Goal: Task Accomplishment & Management: Use online tool/utility

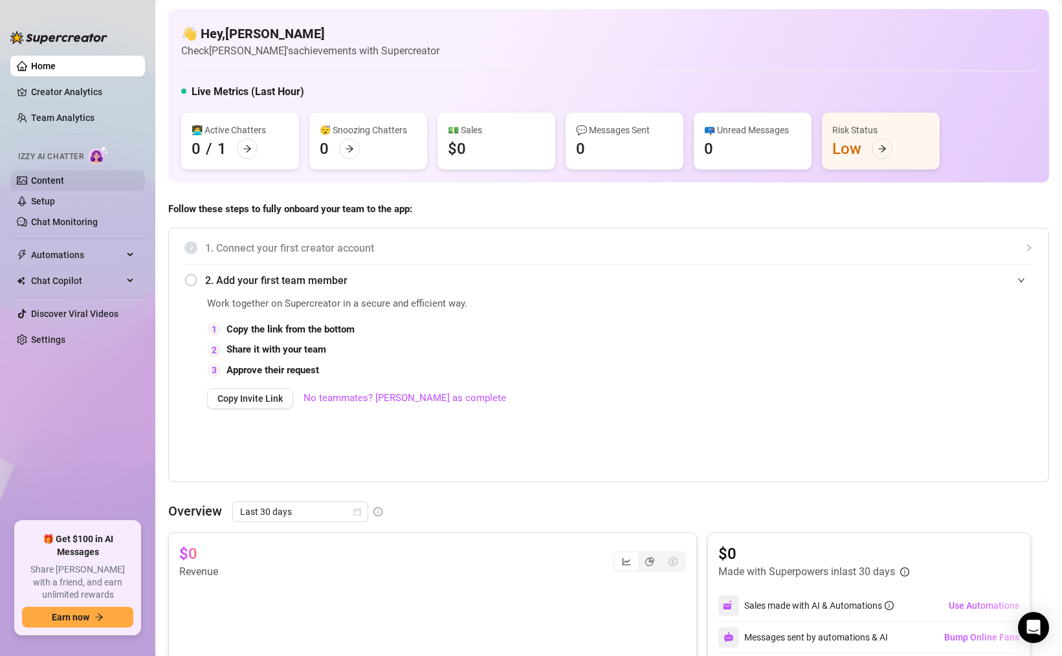
click at [64, 175] on link "Content" at bounding box center [47, 180] width 33 height 10
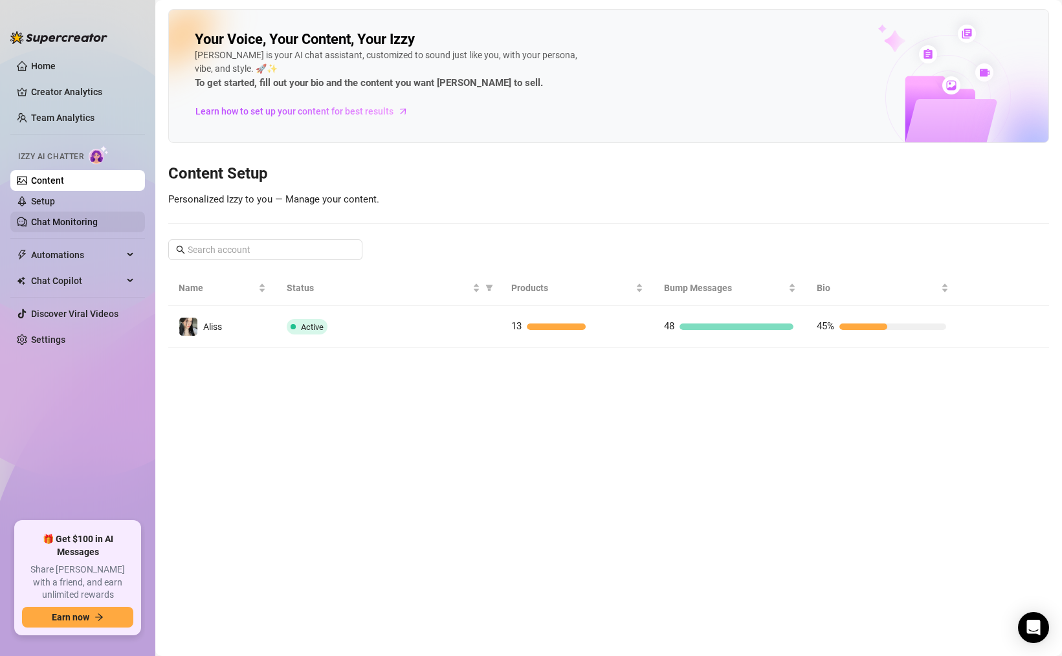
click at [68, 217] on link "Chat Monitoring" at bounding box center [64, 222] width 67 height 10
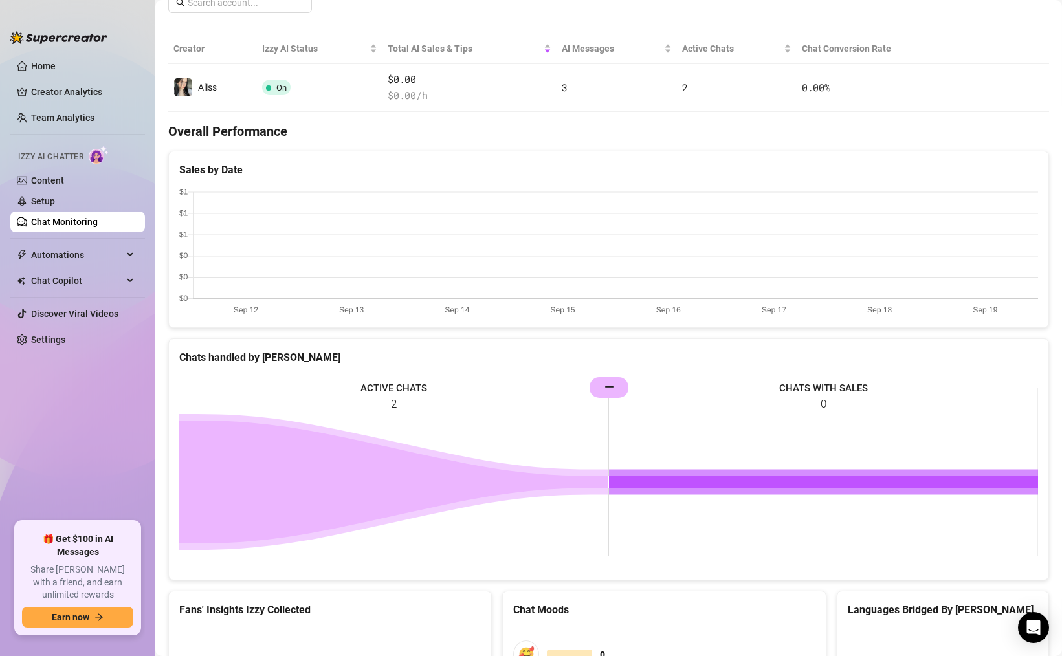
scroll to position [73, 0]
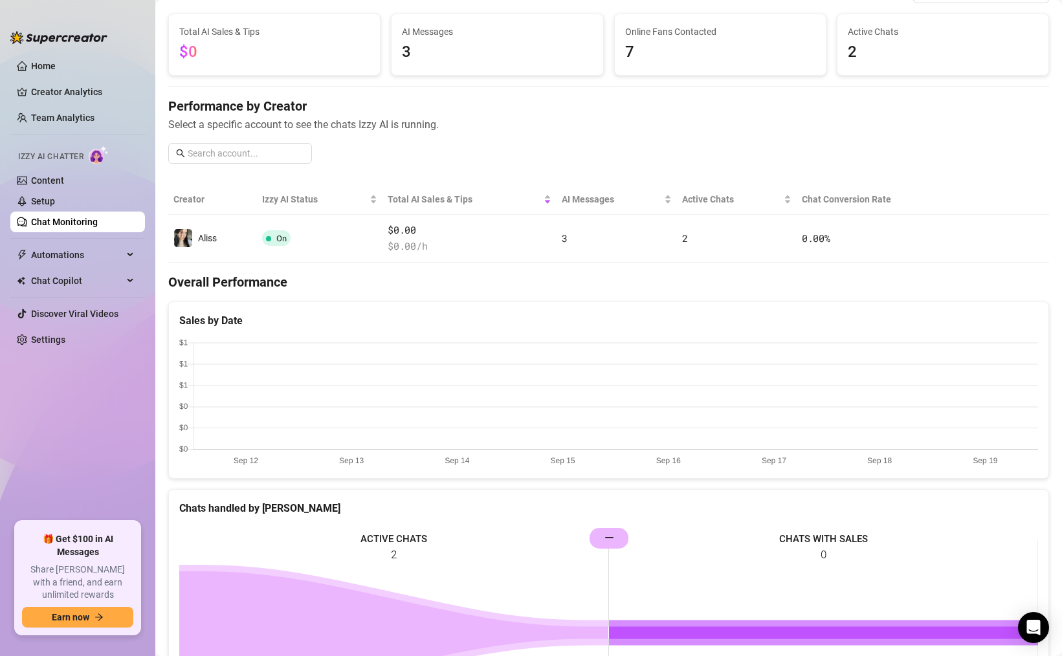
click at [662, 50] on span "7" at bounding box center [720, 52] width 190 height 25
click at [634, 50] on span "7" at bounding box center [720, 52] width 190 height 25
click at [635, 34] on span "Online Fans Contacted" at bounding box center [720, 32] width 190 height 14
click at [631, 61] on span "7" at bounding box center [720, 52] width 190 height 25
click at [634, 24] on div "Online Fans Contacted 7" at bounding box center [720, 44] width 211 height 61
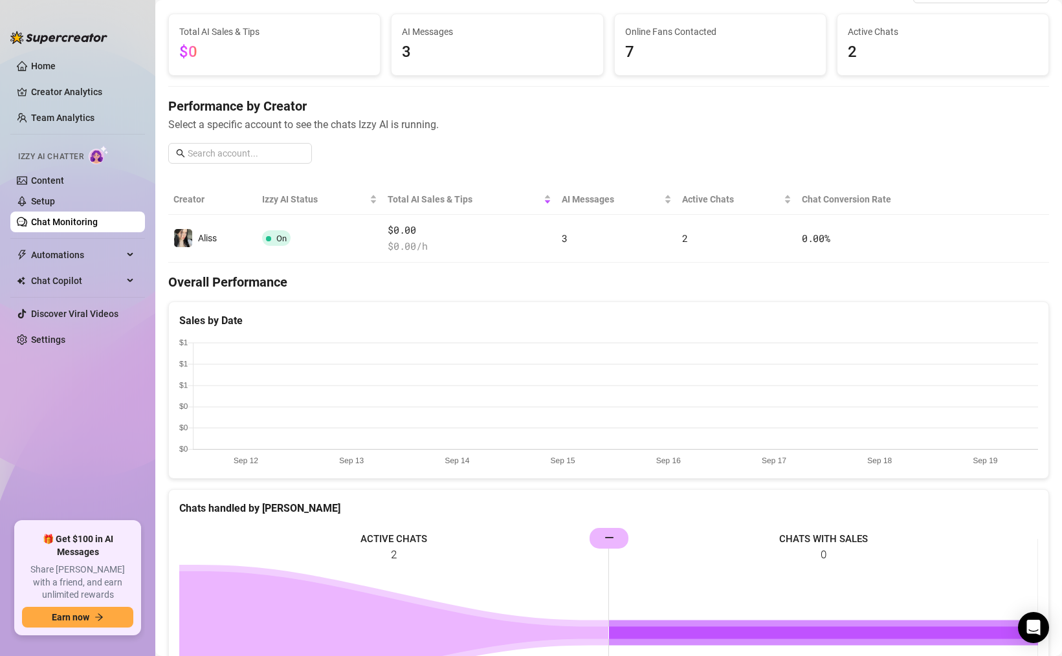
click at [851, 63] on span "2" at bounding box center [943, 52] width 190 height 25
click at [64, 181] on link "Content" at bounding box center [47, 180] width 33 height 10
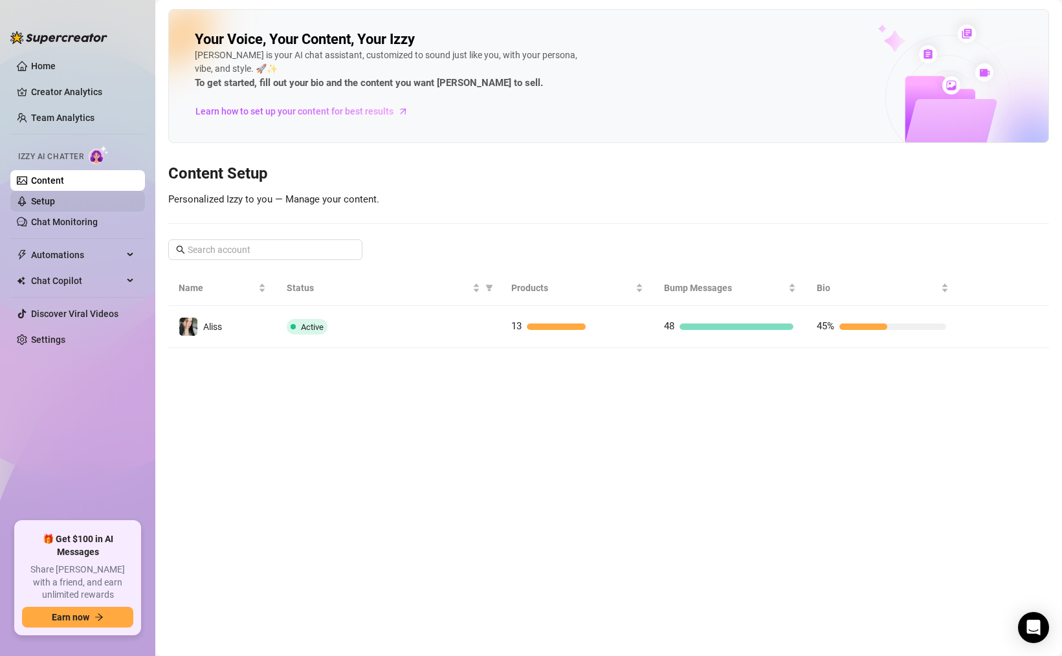
click at [55, 196] on link "Setup" at bounding box center [43, 201] width 24 height 10
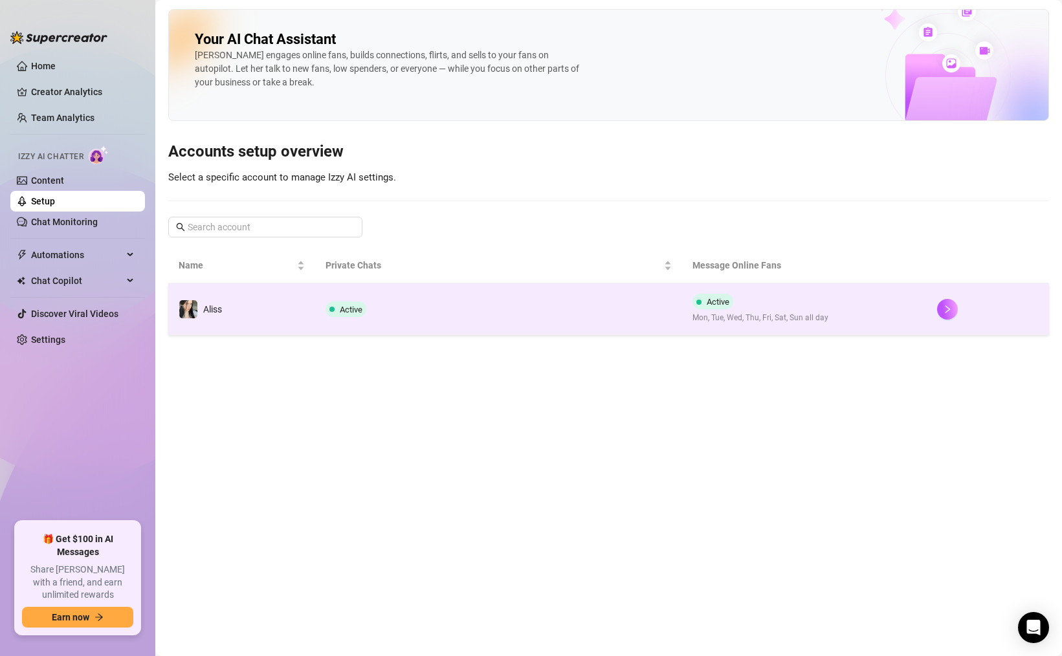
click at [269, 321] on td "Aliss" at bounding box center [241, 310] width 147 height 52
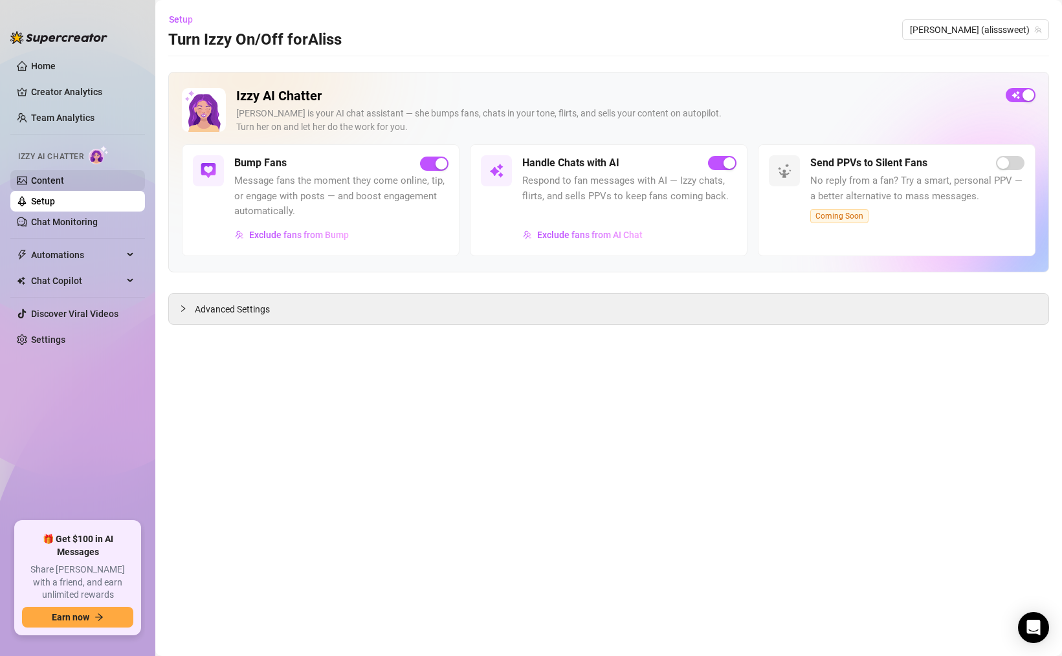
click at [64, 181] on link "Content" at bounding box center [47, 180] width 33 height 10
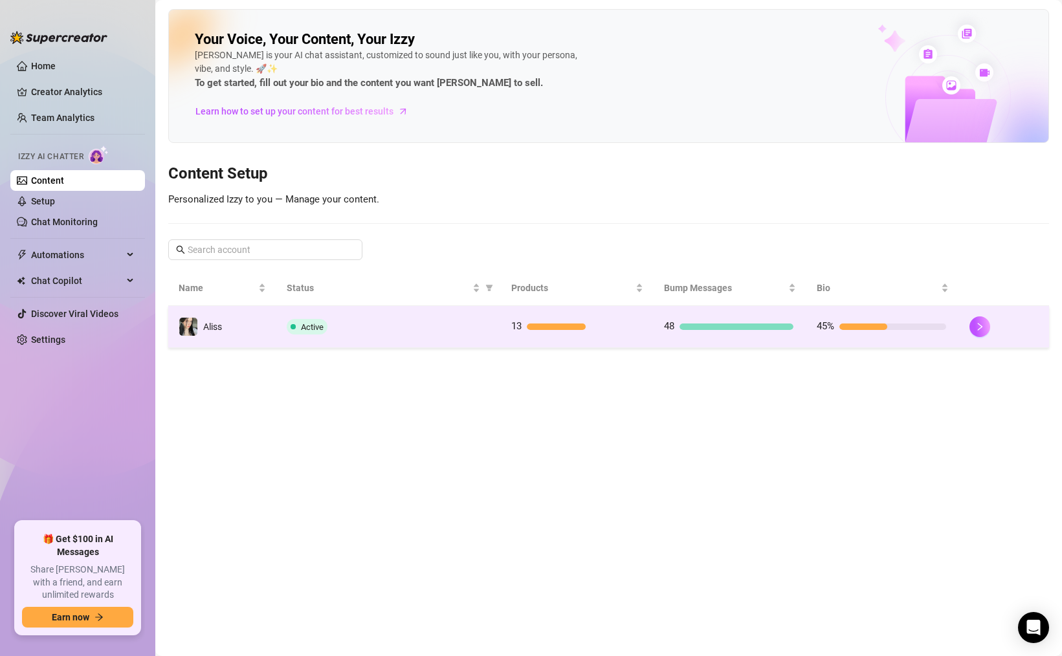
click at [383, 308] on td "Active" at bounding box center [388, 327] width 225 height 42
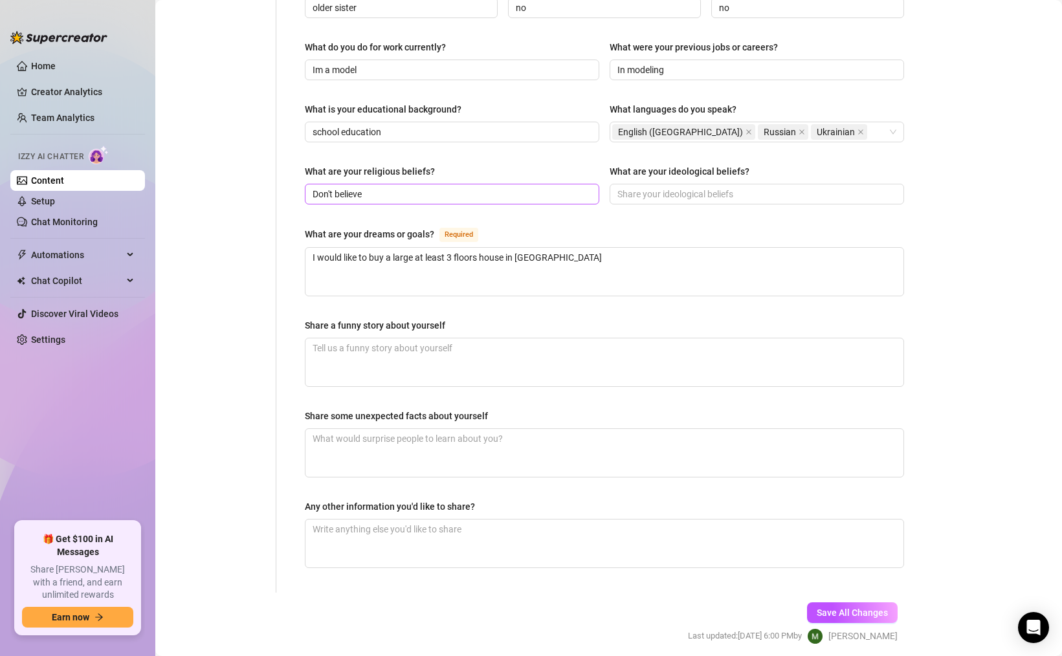
scroll to position [640, 0]
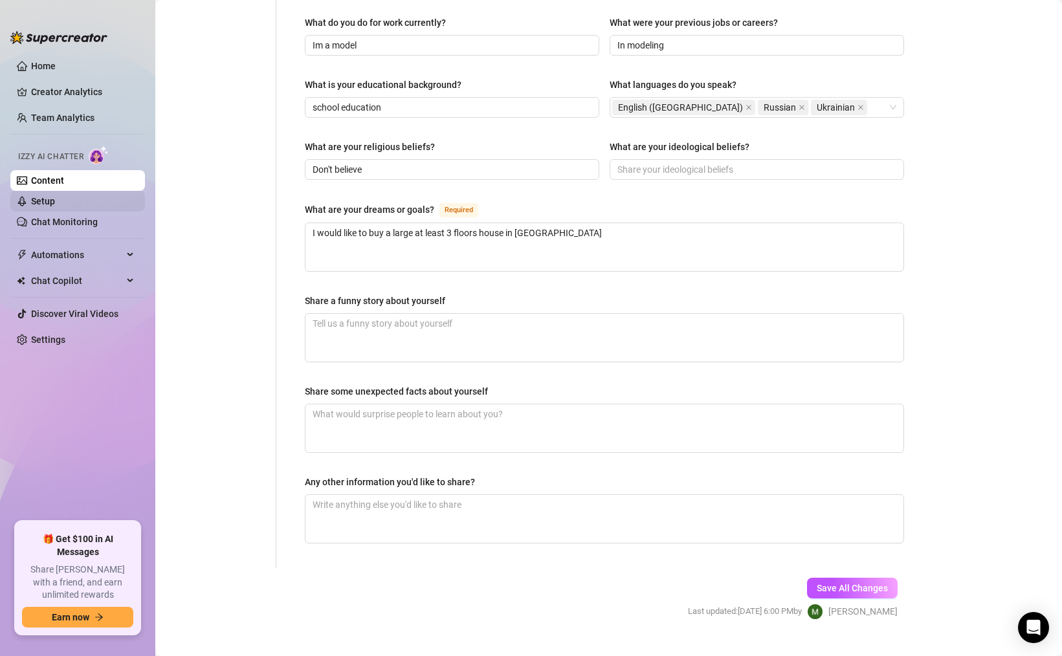
click at [55, 202] on link "Setup" at bounding box center [43, 201] width 24 height 10
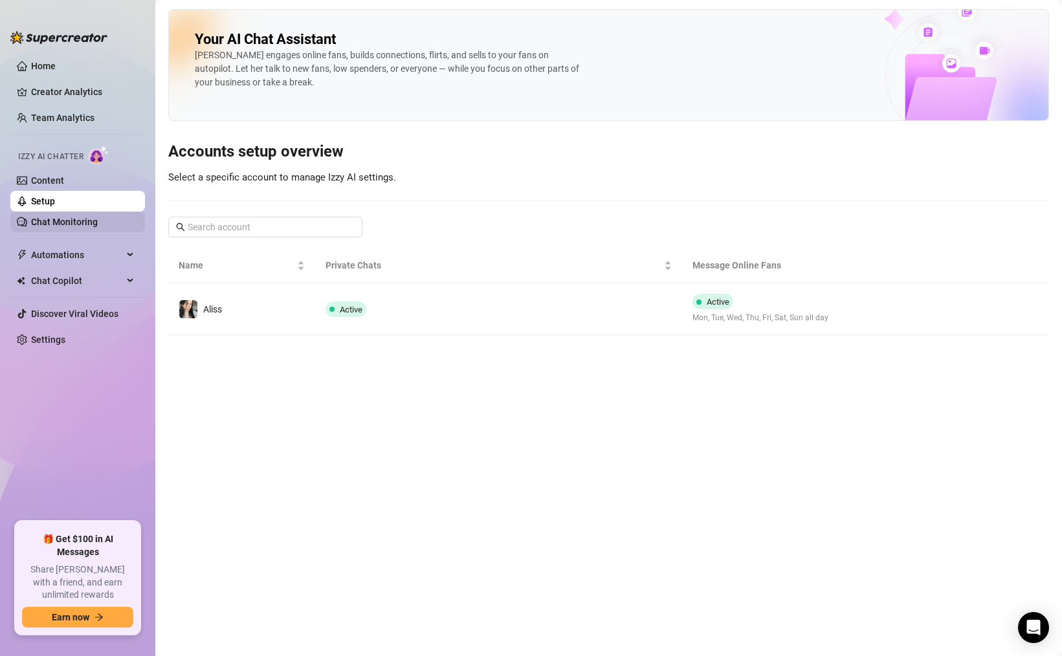
click at [75, 226] on link "Chat Monitoring" at bounding box center [64, 222] width 67 height 10
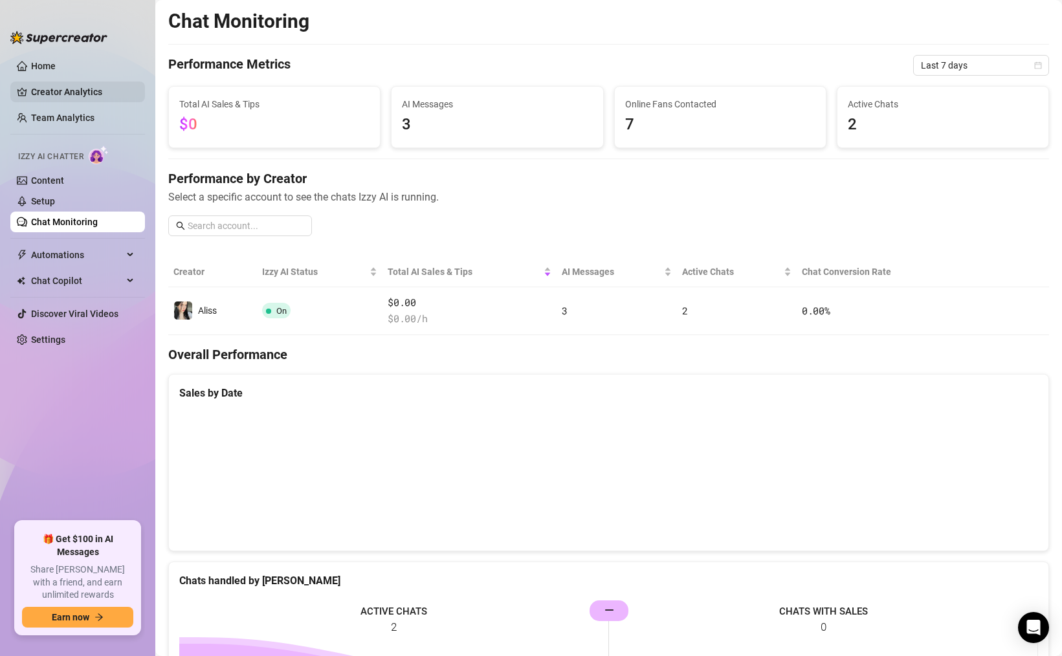
click at [31, 82] on link "Creator Analytics" at bounding box center [83, 92] width 104 height 21
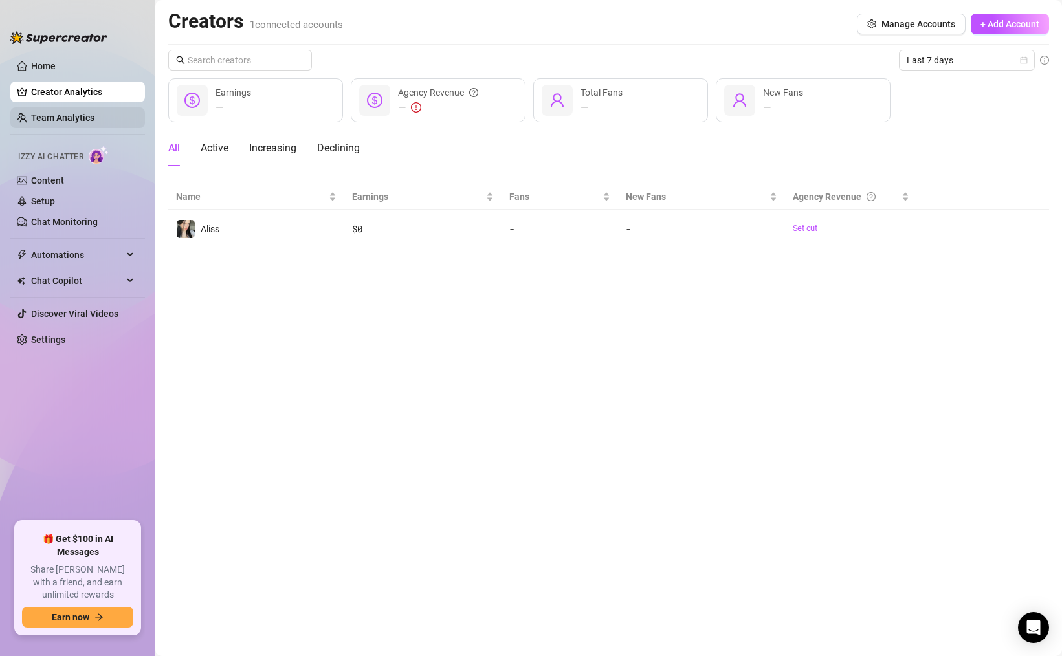
click at [31, 122] on link "Team Analytics" at bounding box center [62, 118] width 63 height 10
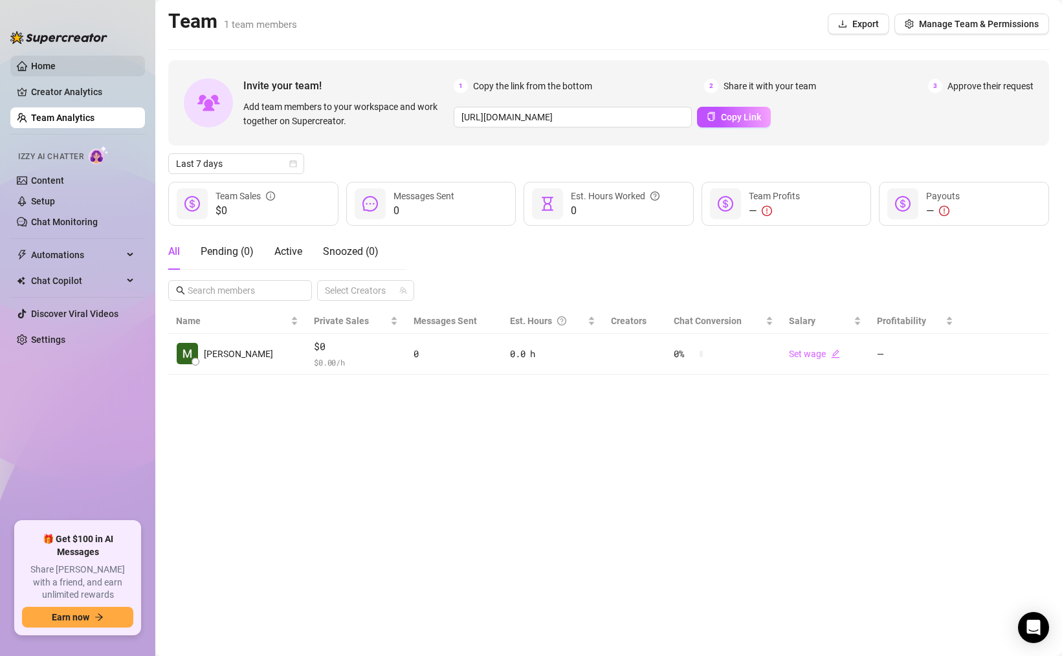
click at [31, 65] on link "Home" at bounding box center [43, 66] width 25 height 10
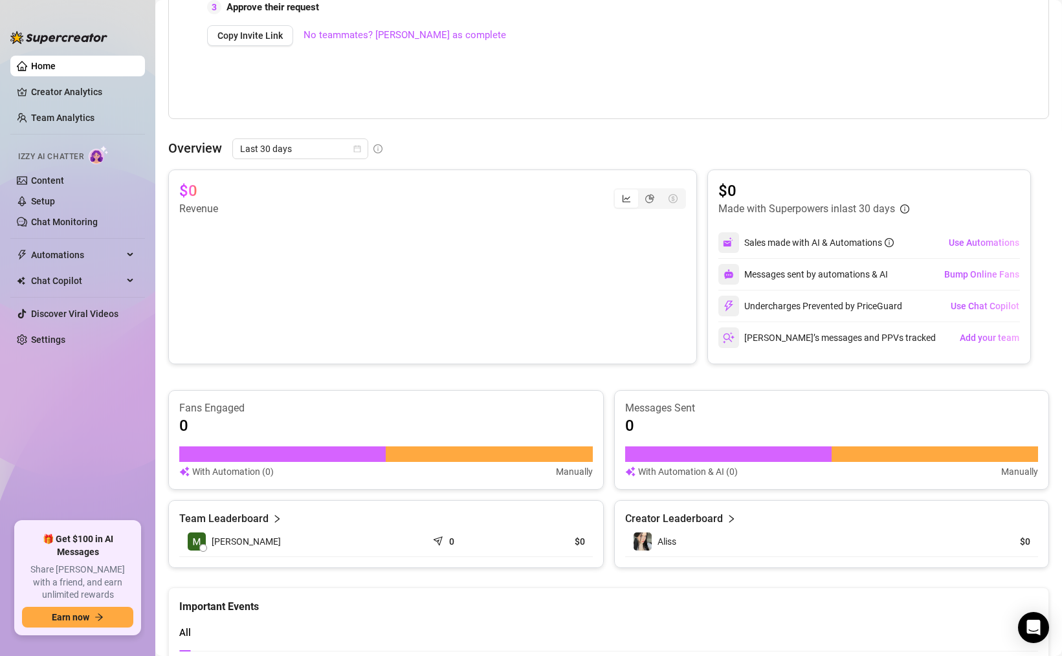
scroll to position [364, 0]
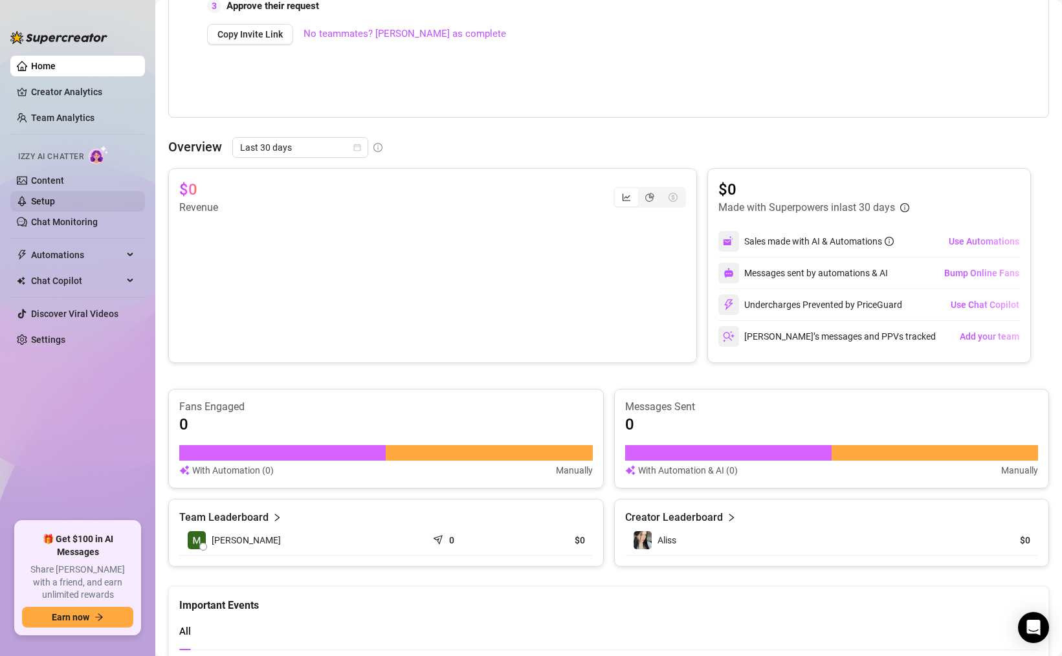
click at [49, 197] on link "Setup" at bounding box center [43, 201] width 24 height 10
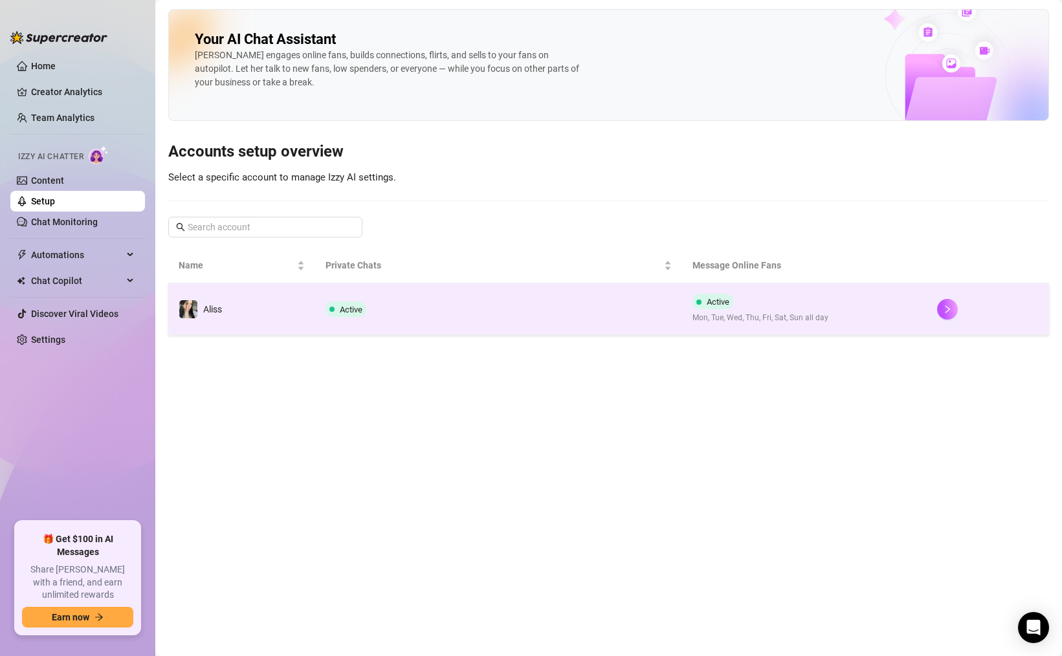
click at [212, 317] on div "Aliss" at bounding box center [200, 309] width 43 height 19
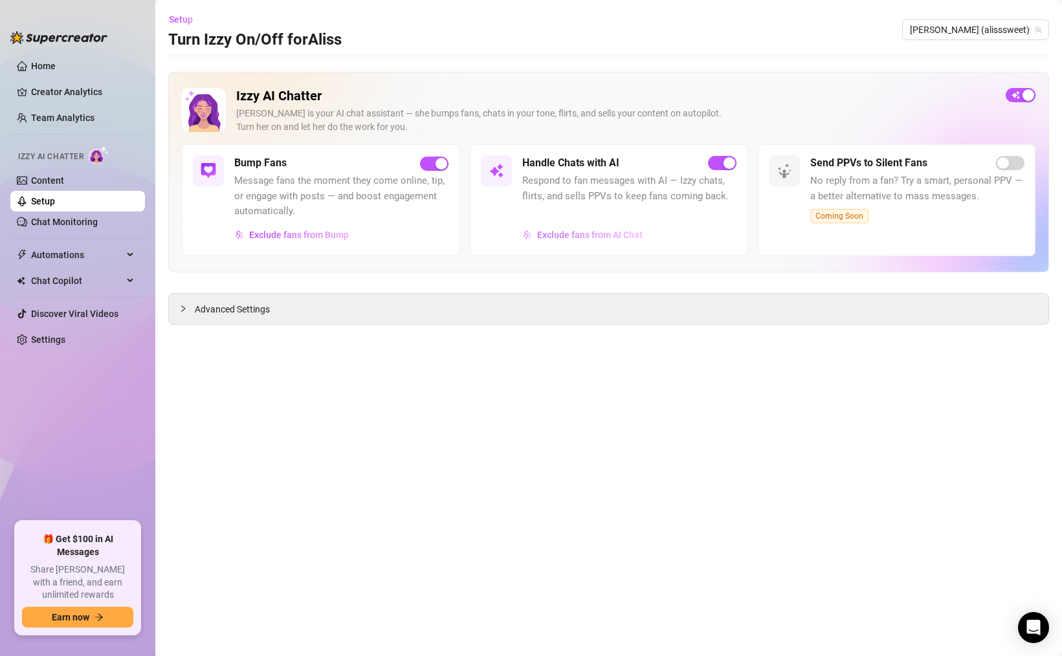
click at [635, 236] on span "Exclude fans from AI Chat" at bounding box center [590, 235] width 106 height 10
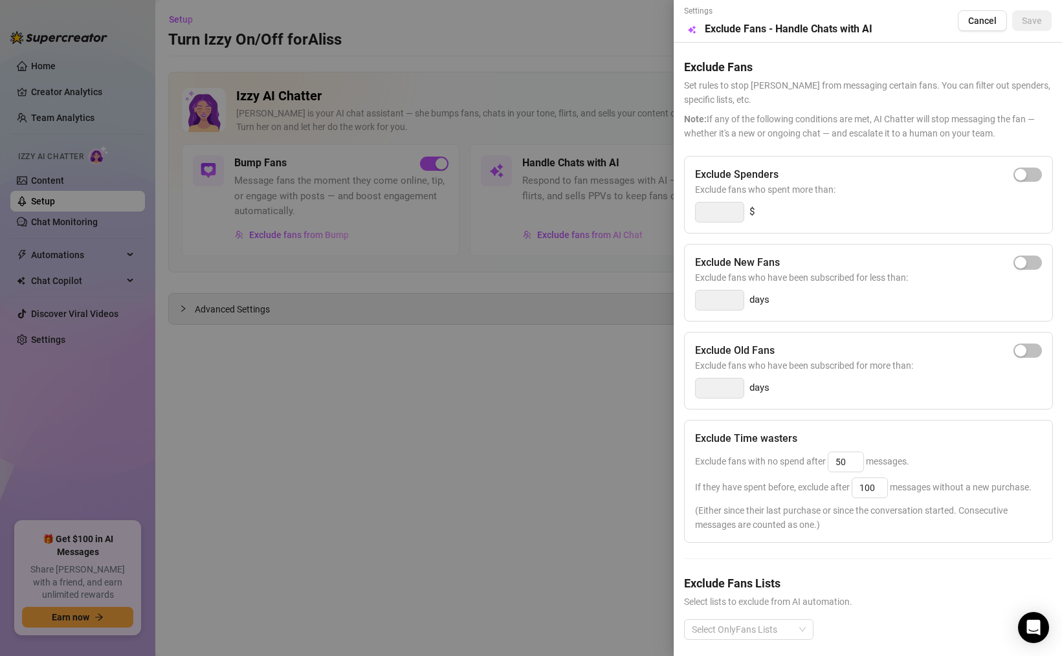
click at [566, 378] on div at bounding box center [531, 328] width 1062 height 656
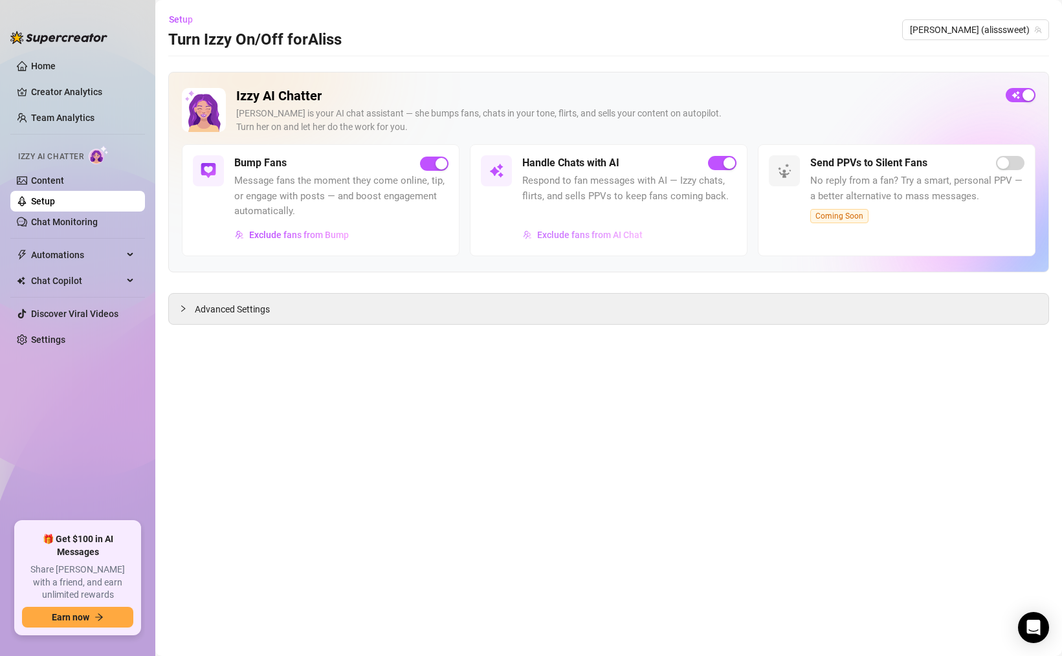
click at [587, 235] on span "Exclude fans from AI Chat" at bounding box center [590, 235] width 106 height 10
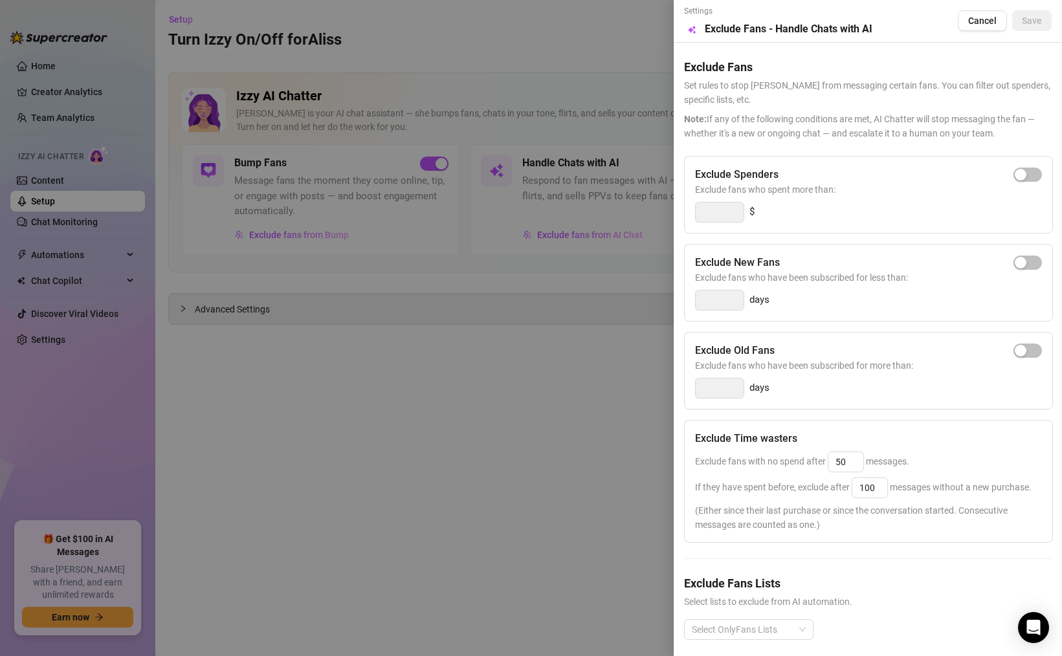
click at [613, 230] on div at bounding box center [531, 328] width 1062 height 656
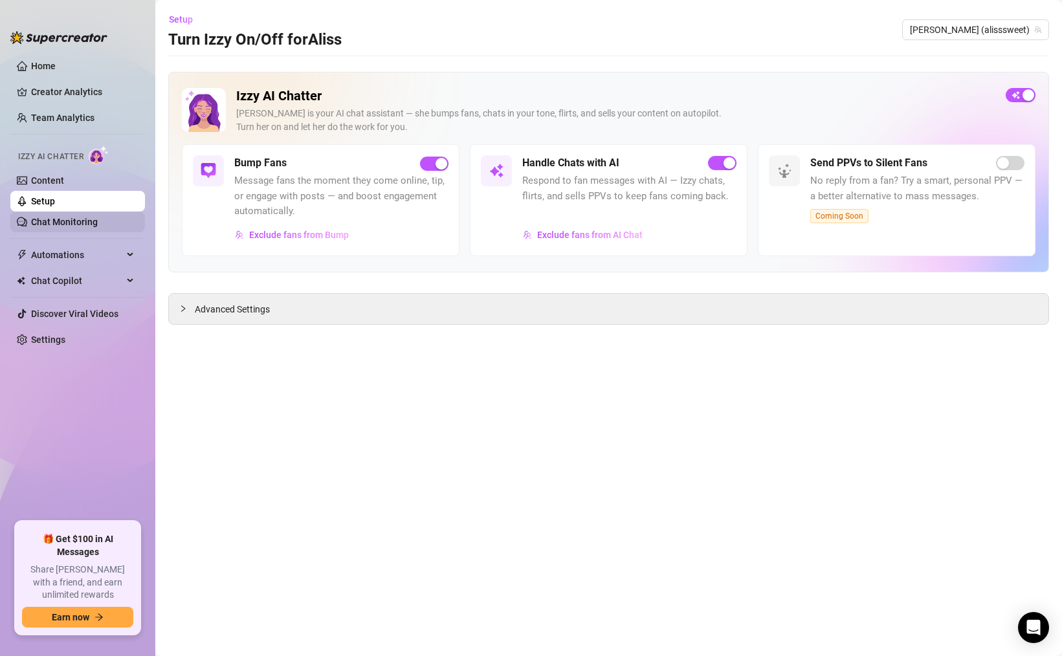
click at [97, 219] on link "Chat Monitoring" at bounding box center [64, 222] width 67 height 10
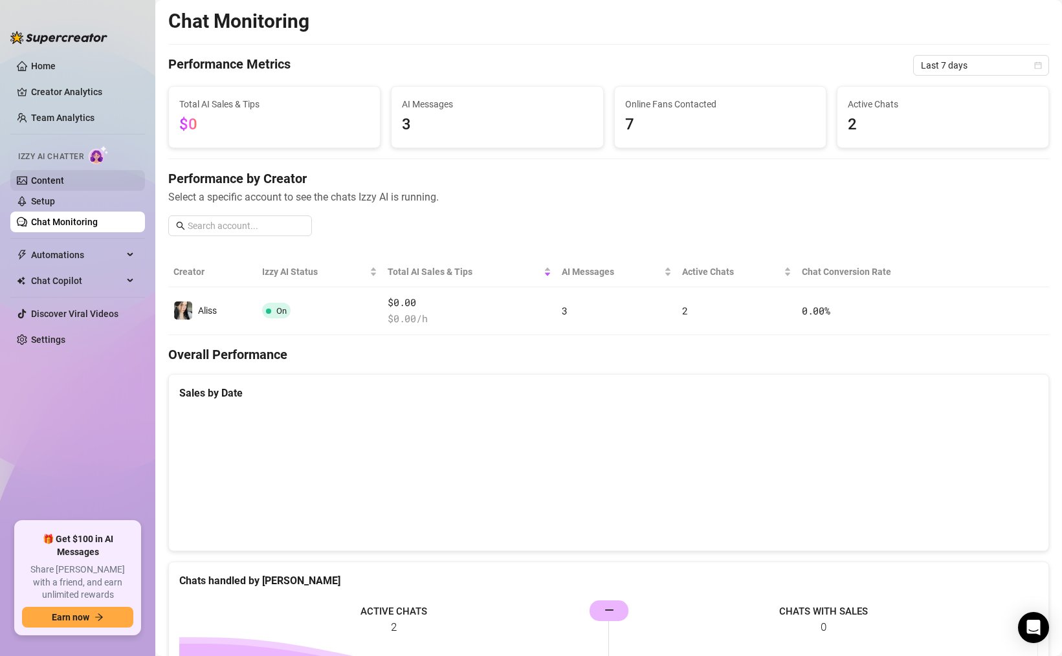
click at [64, 180] on link "Content" at bounding box center [47, 180] width 33 height 10
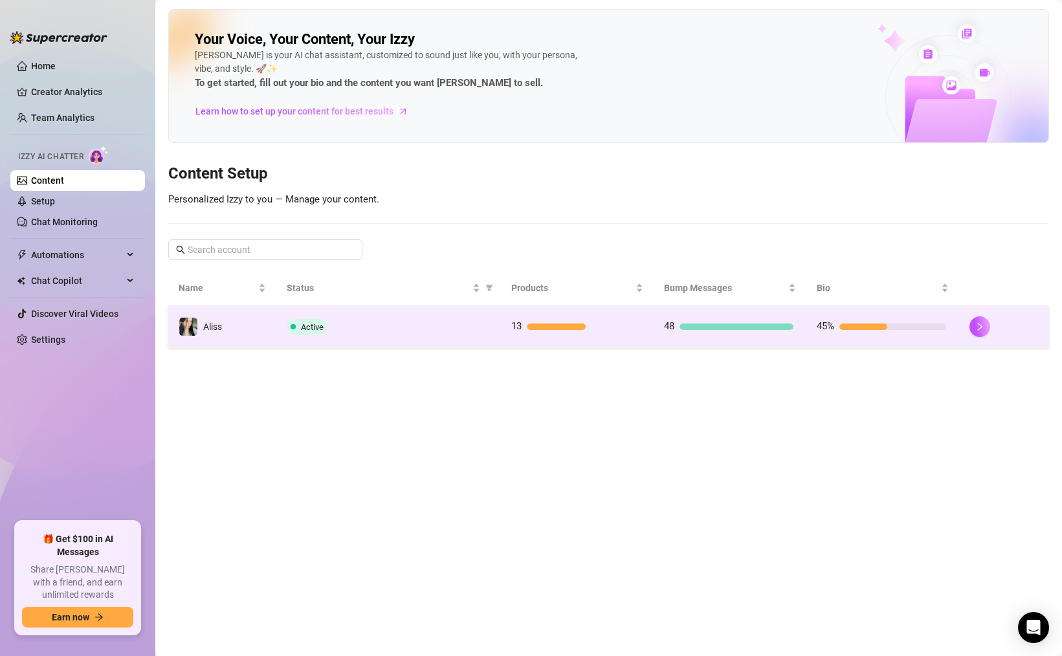
click at [289, 333] on span "Active" at bounding box center [307, 327] width 41 height 16
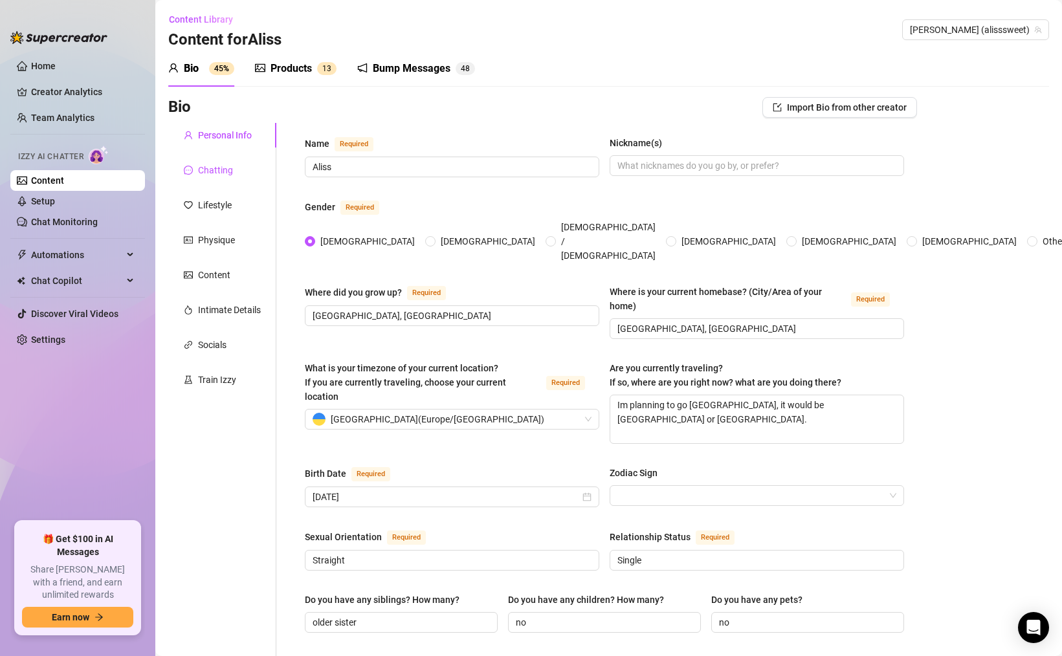
click at [201, 167] on div "Chatting" at bounding box center [215, 170] width 35 height 14
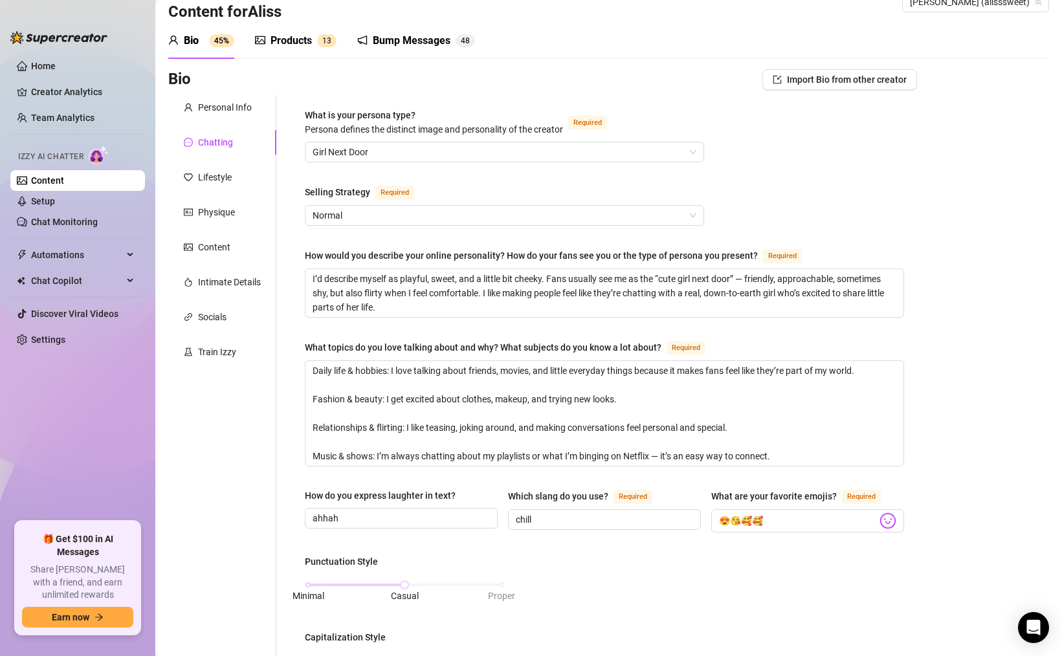
scroll to position [30, 0]
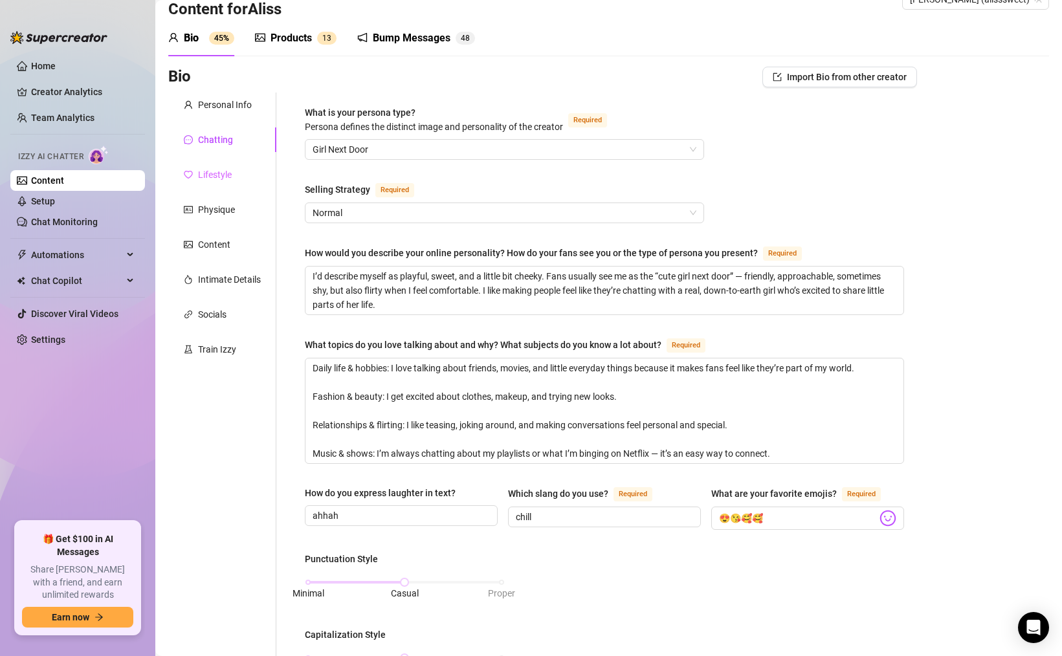
click at [211, 182] on div "Lifestyle" at bounding box center [222, 174] width 108 height 25
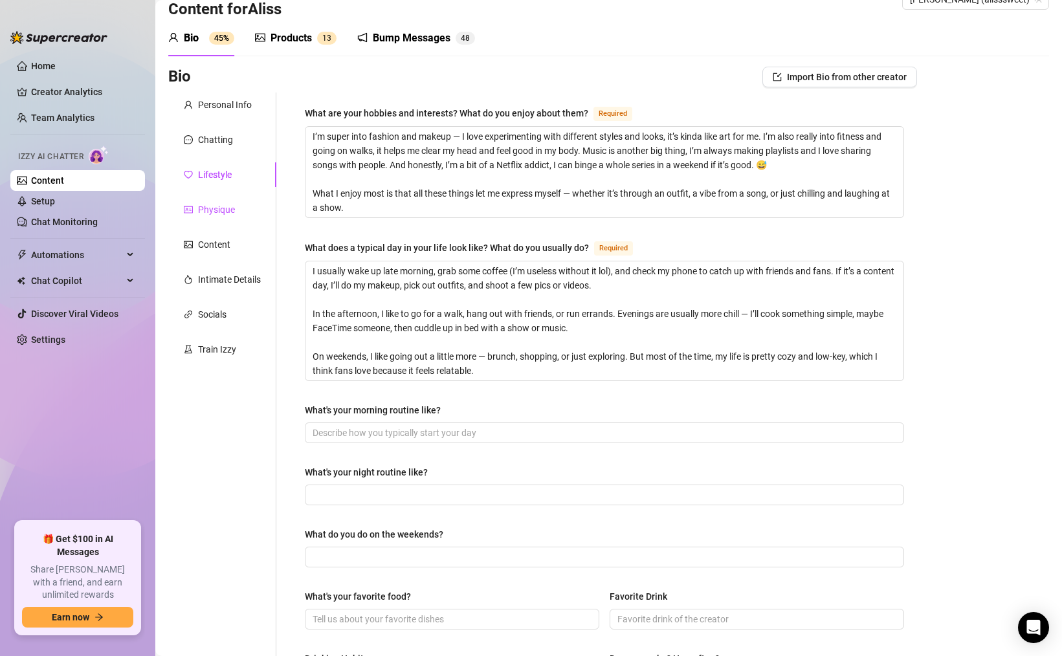
click at [221, 213] on div "Physique" at bounding box center [216, 210] width 37 height 14
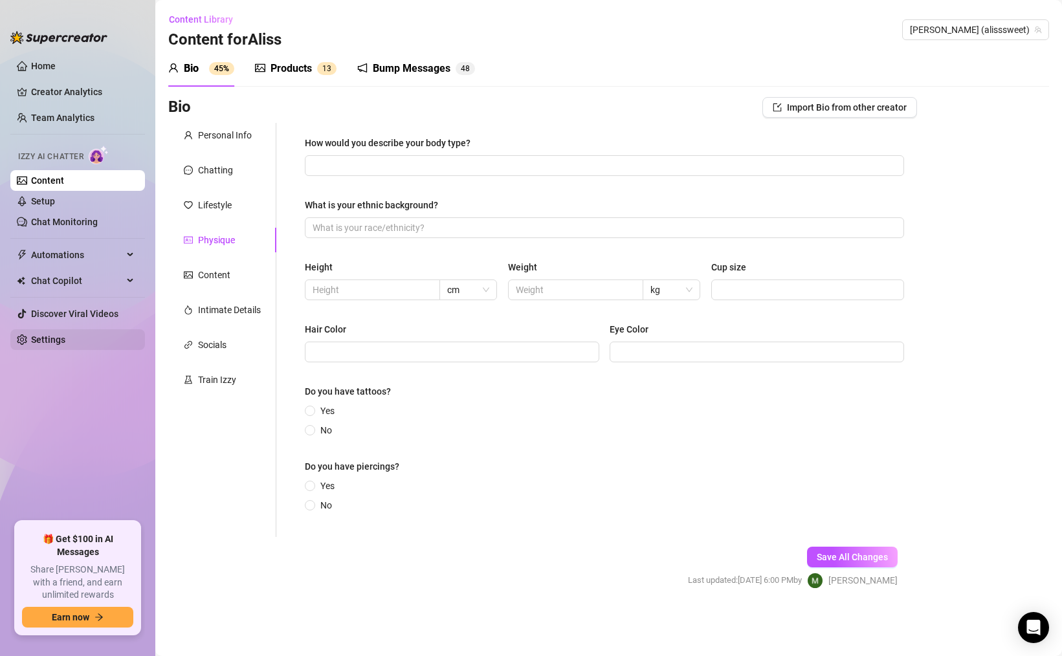
click at [65, 345] on link "Settings" at bounding box center [48, 340] width 34 height 10
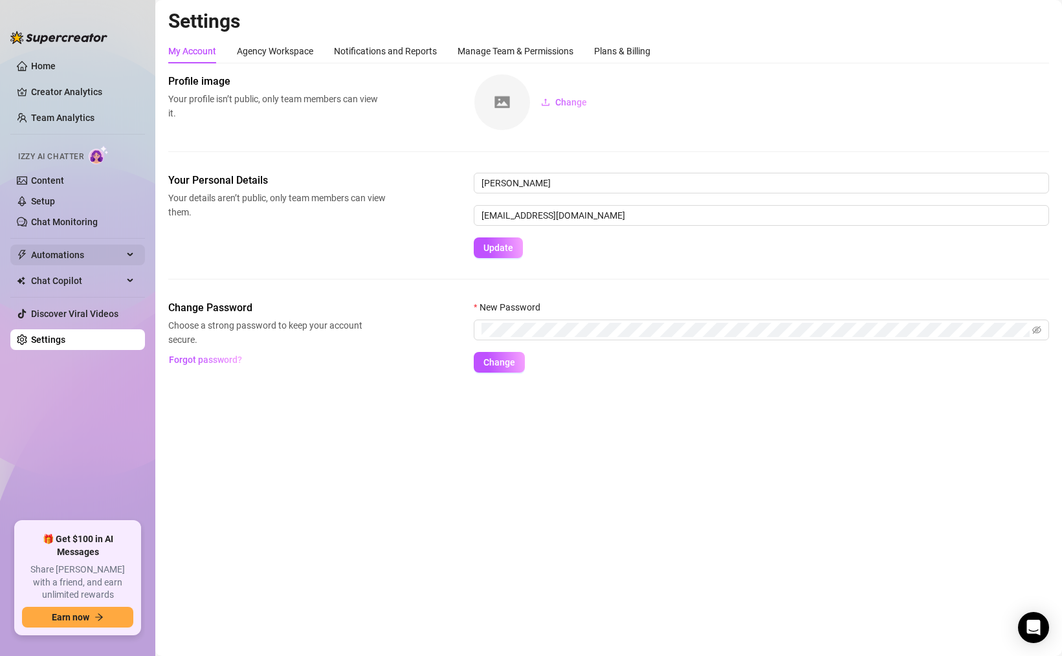
click at [50, 250] on span "Automations" at bounding box center [77, 255] width 92 height 21
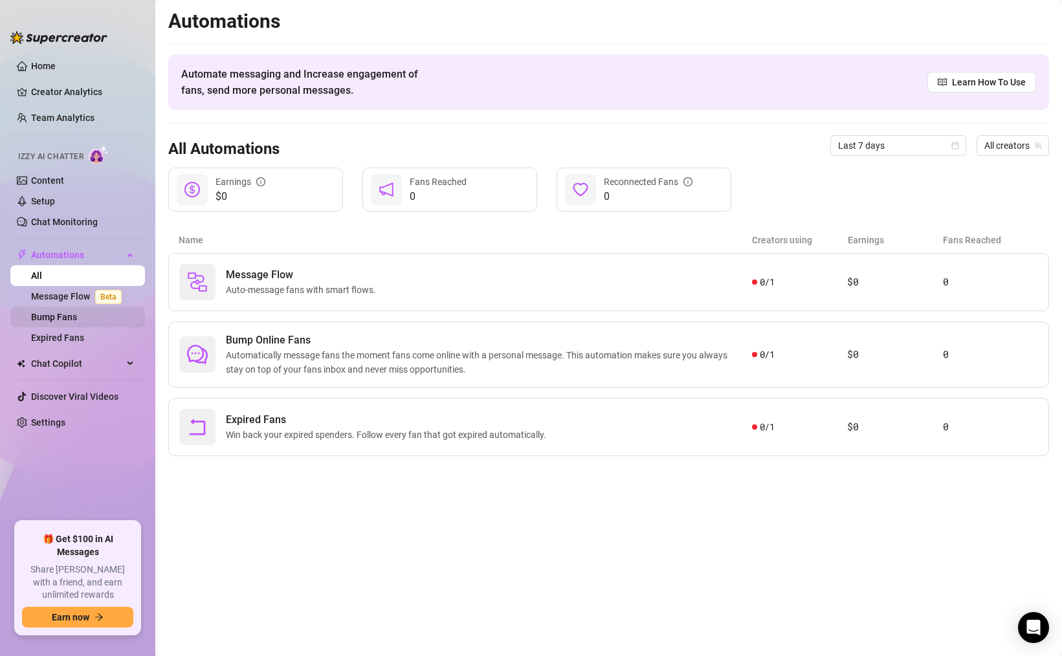
click at [49, 322] on link "Bump Fans" at bounding box center [54, 317] width 46 height 10
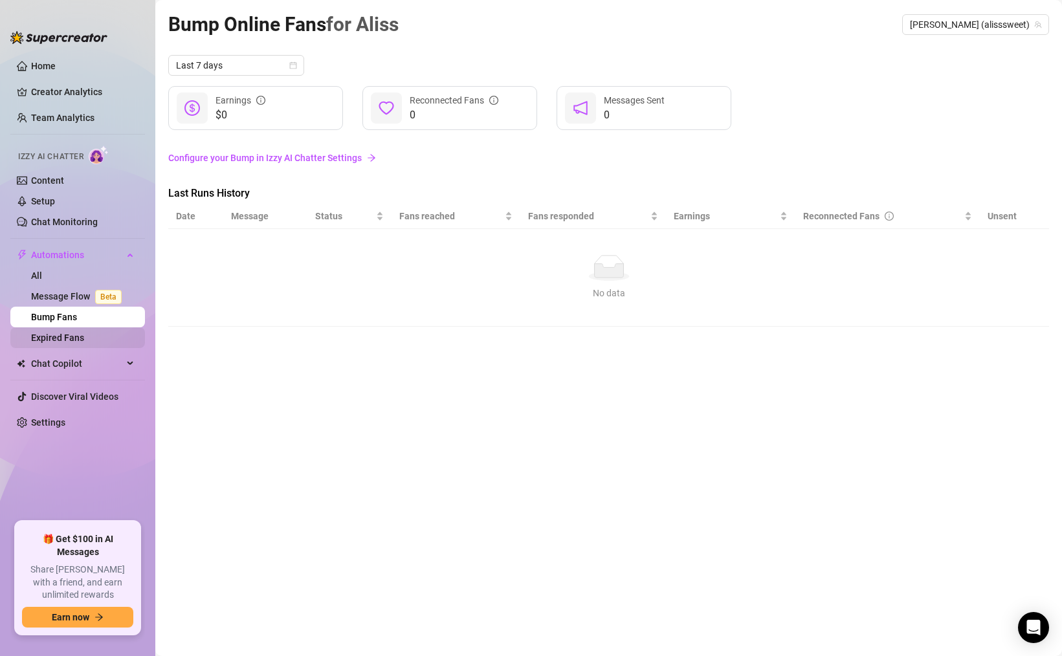
click at [48, 337] on link "Expired Fans" at bounding box center [57, 338] width 53 height 10
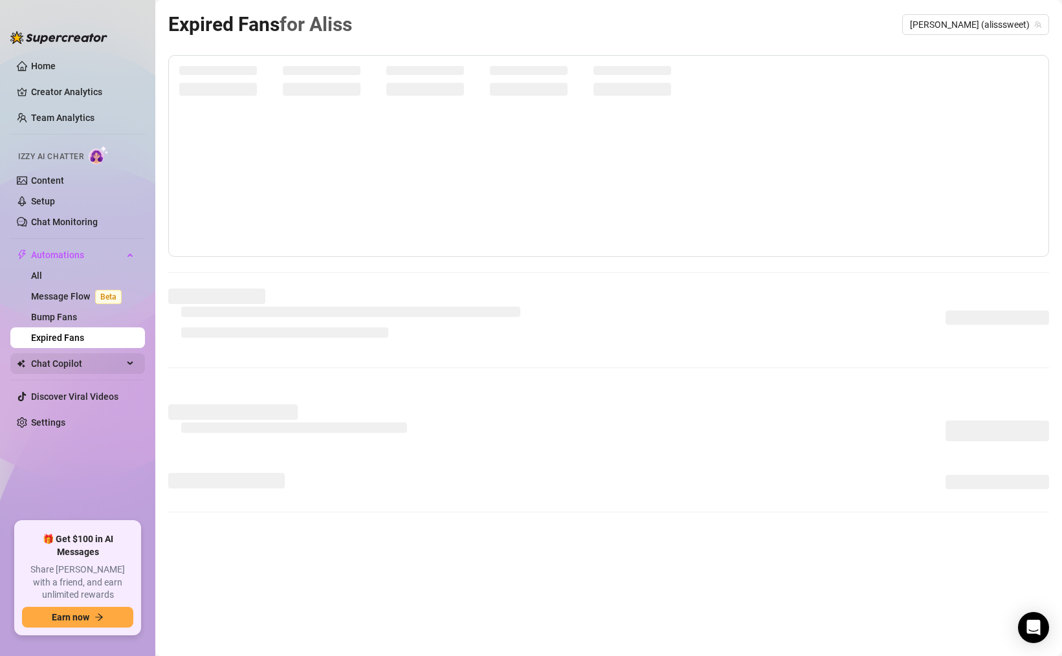
click at [43, 361] on span "Chat Copilot" at bounding box center [77, 363] width 92 height 21
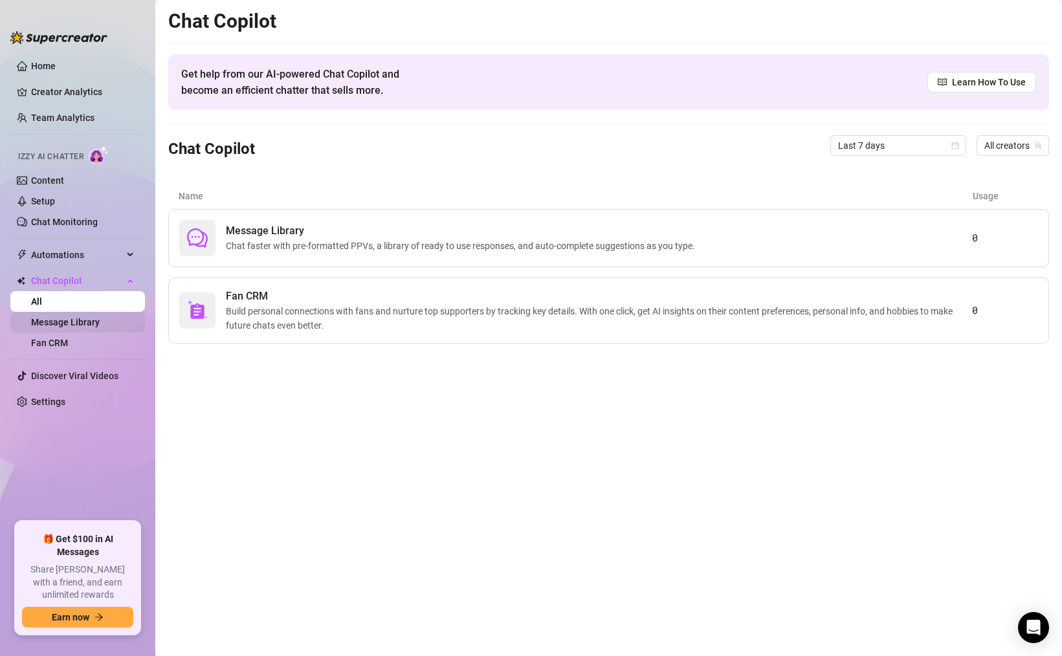
click at [57, 323] on link "Message Library" at bounding box center [65, 322] width 69 height 10
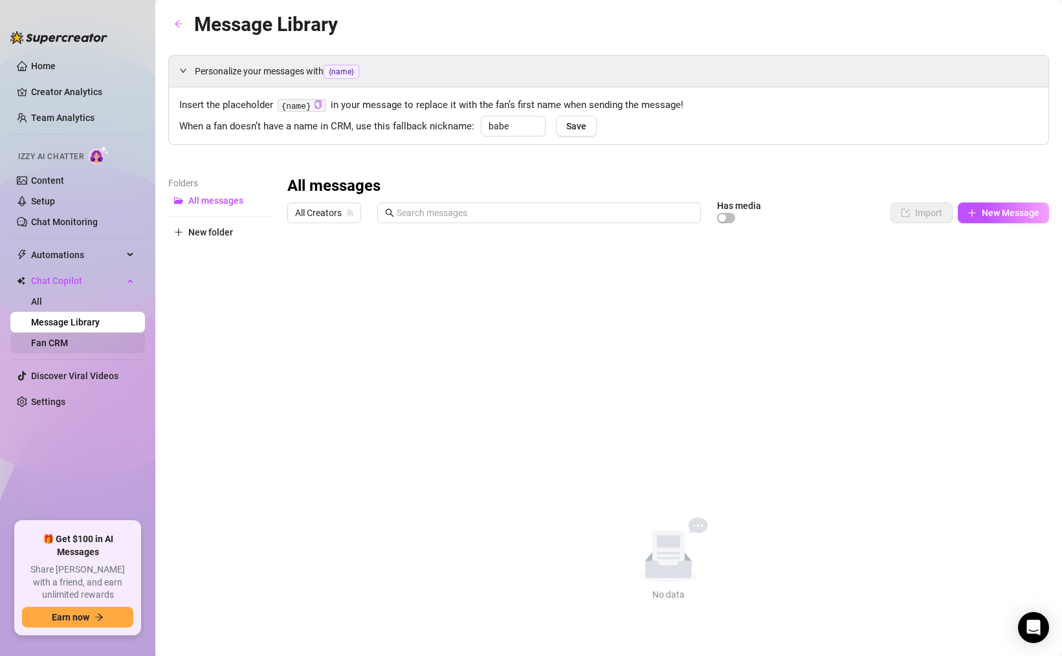
click at [56, 340] on link "Fan CRM" at bounding box center [49, 343] width 37 height 10
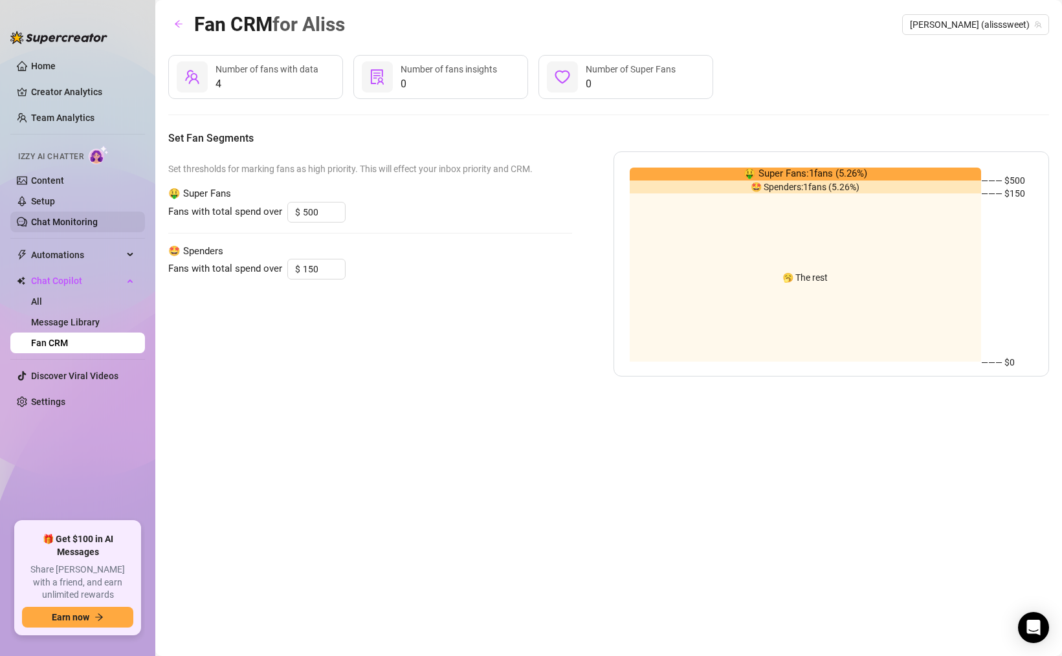
click at [69, 222] on link "Chat Monitoring" at bounding box center [64, 222] width 67 height 10
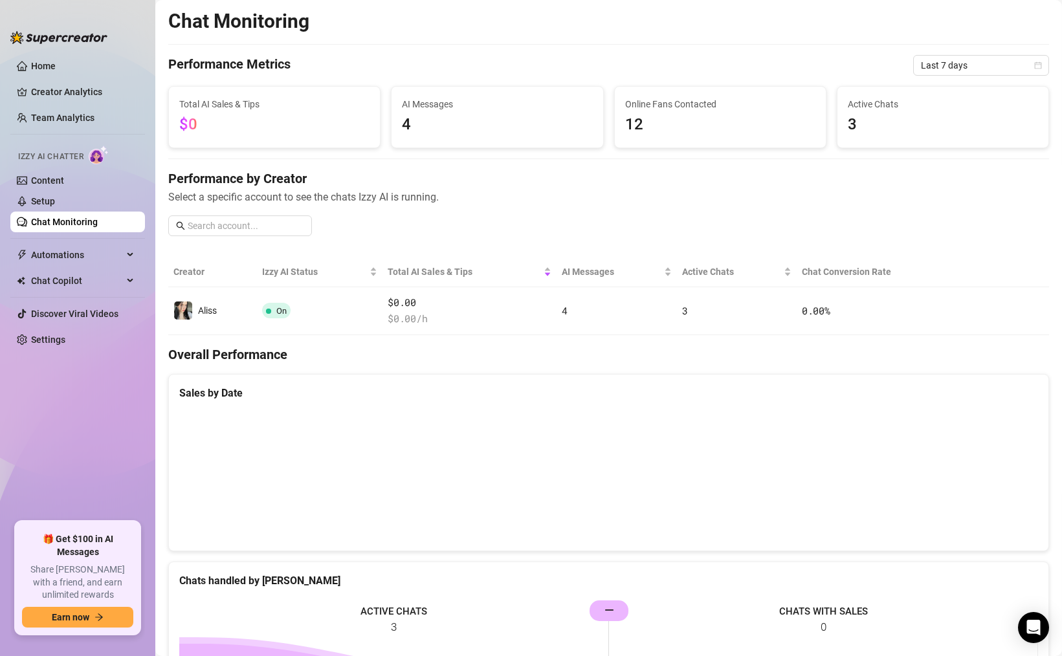
click at [517, 120] on span "4" at bounding box center [497, 125] width 190 height 25
click at [410, 122] on span "4" at bounding box center [497, 125] width 190 height 25
click at [427, 107] on span "AI Messages" at bounding box center [497, 104] width 190 height 14
click at [436, 102] on span "AI Messages" at bounding box center [497, 104] width 190 height 14
click at [708, 109] on span "Online Fans Contacted" at bounding box center [720, 104] width 190 height 14
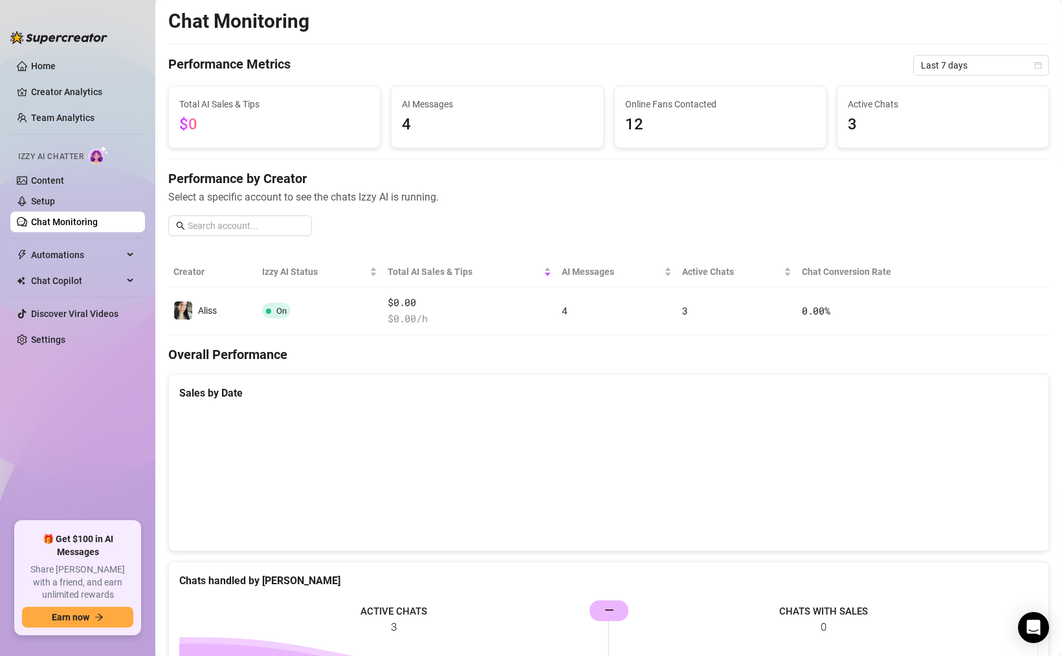
click at [671, 75] on div "Performance Metrics Last 7 days" at bounding box center [608, 65] width 881 height 21
click at [925, 107] on span "Active Chats" at bounding box center [943, 104] width 190 height 14
click at [860, 98] on span "Active Chats" at bounding box center [943, 104] width 190 height 14
click at [87, 113] on link "Team Analytics" at bounding box center [62, 118] width 63 height 10
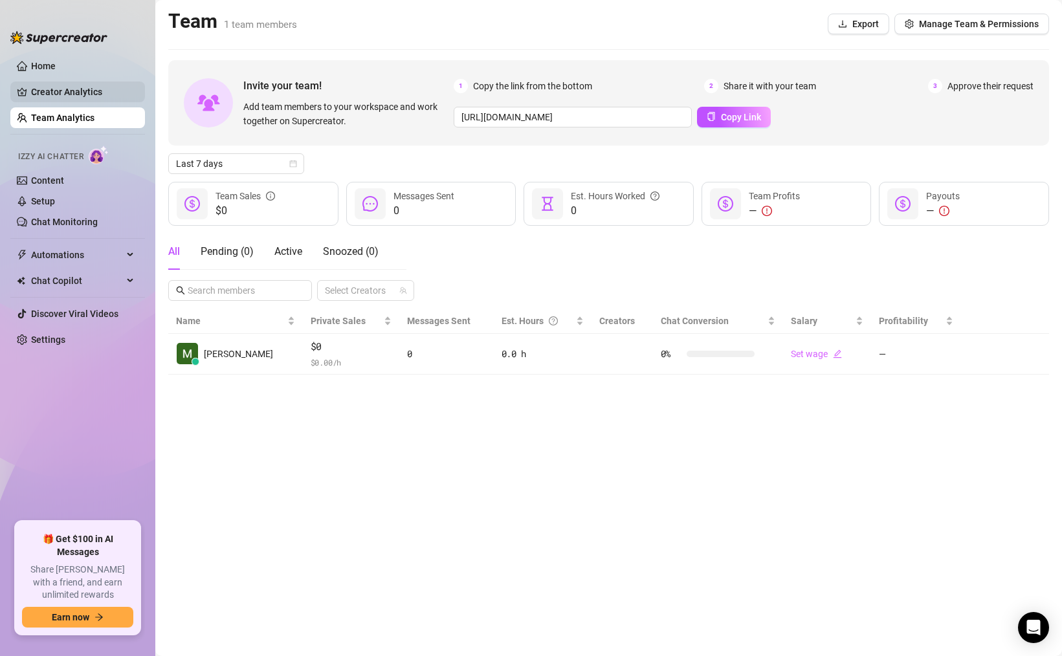
click at [59, 96] on link "Creator Analytics" at bounding box center [83, 92] width 104 height 21
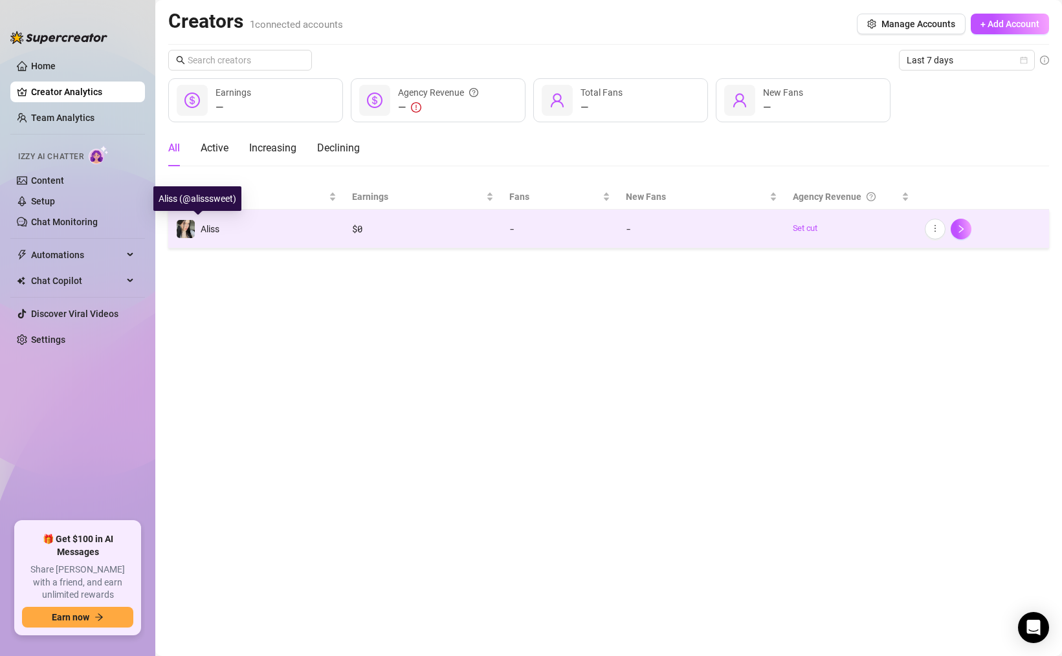
click at [212, 220] on div "Aliss" at bounding box center [197, 228] width 43 height 19
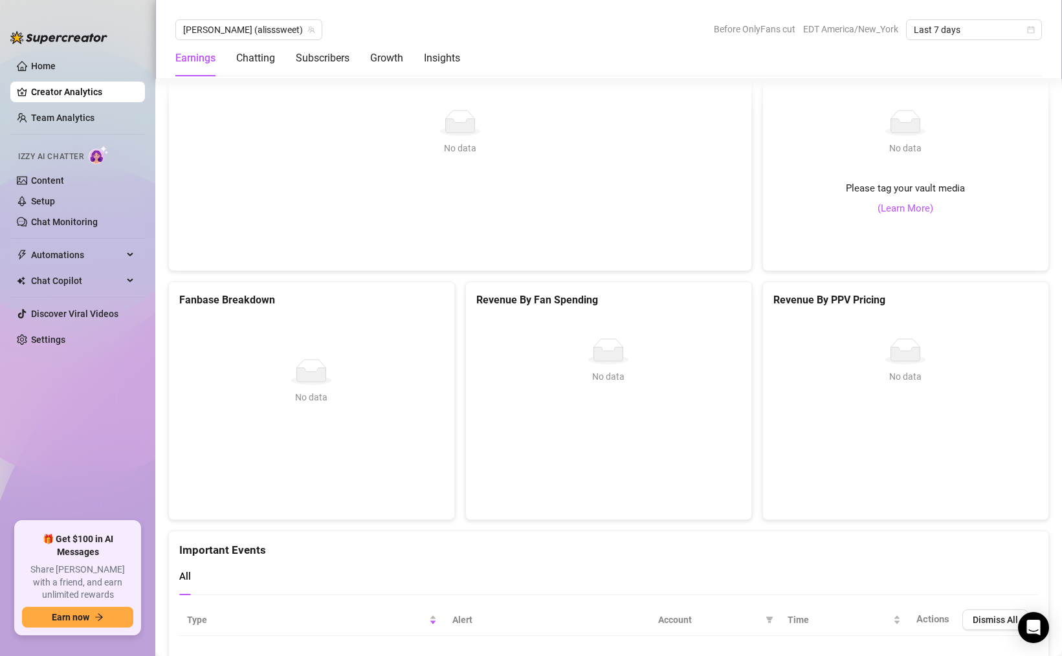
scroll to position [2385, 0]
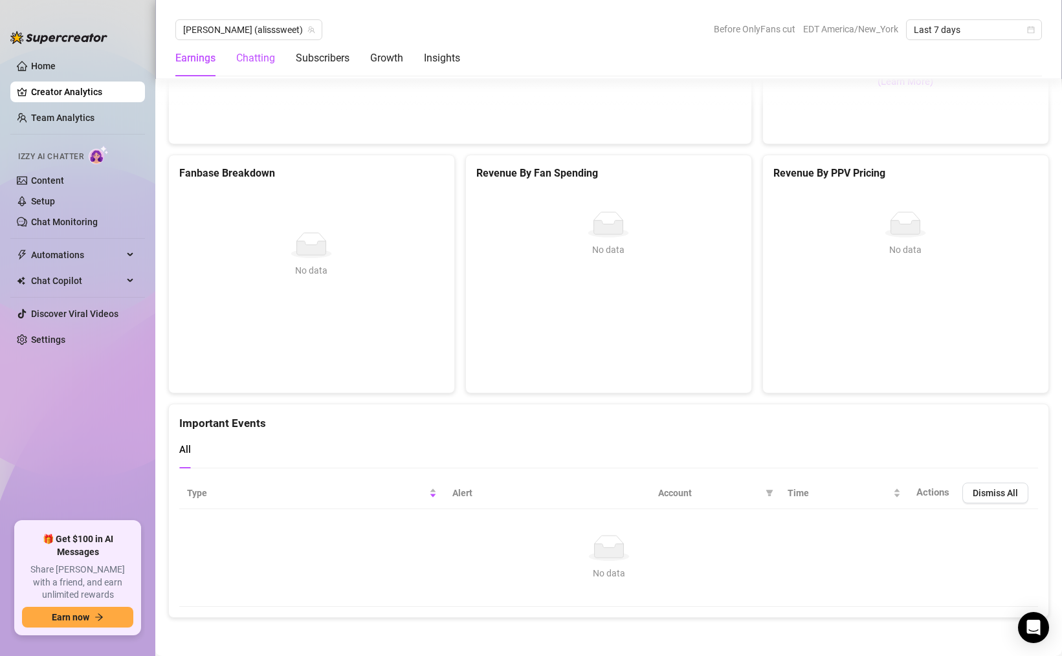
click at [245, 60] on div "Chatting" at bounding box center [255, 58] width 39 height 16
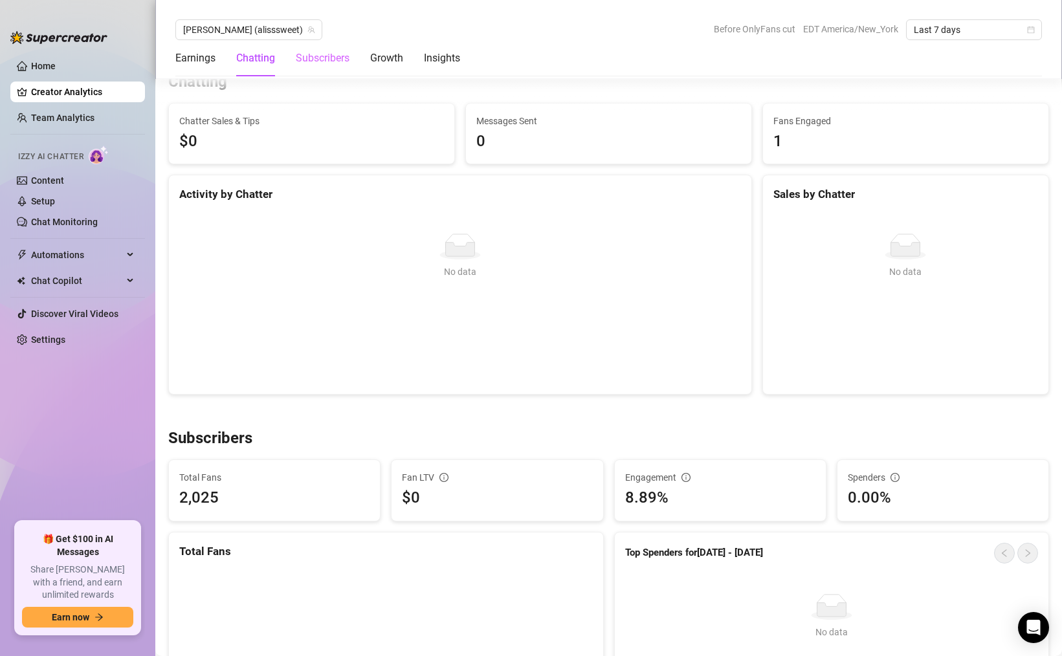
scroll to position [402, 0]
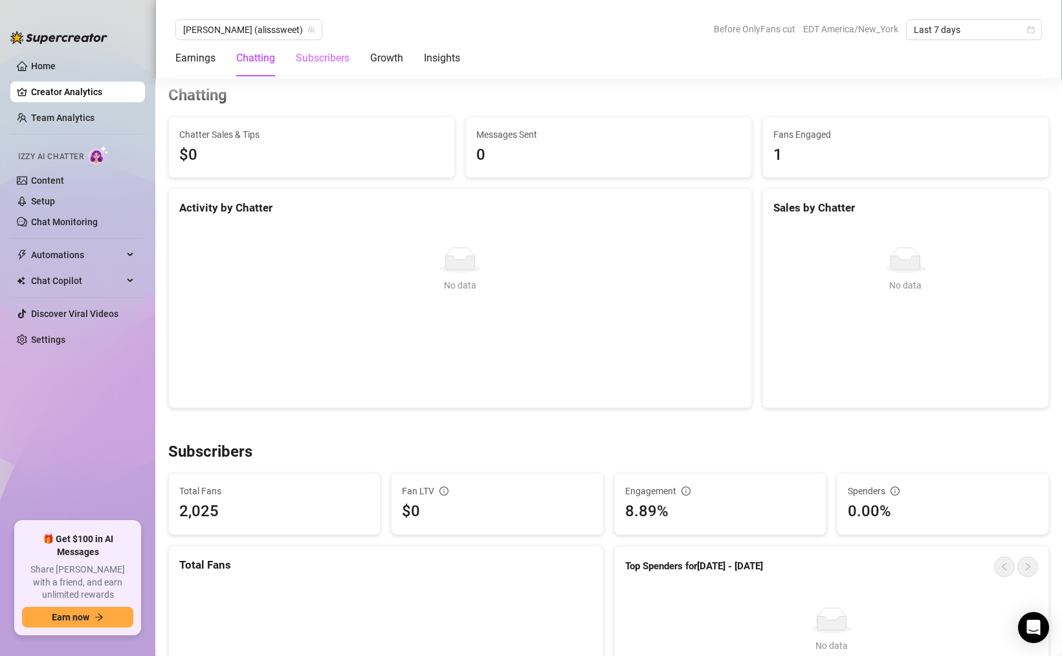
click at [311, 73] on div "Subscribers" at bounding box center [323, 58] width 54 height 36
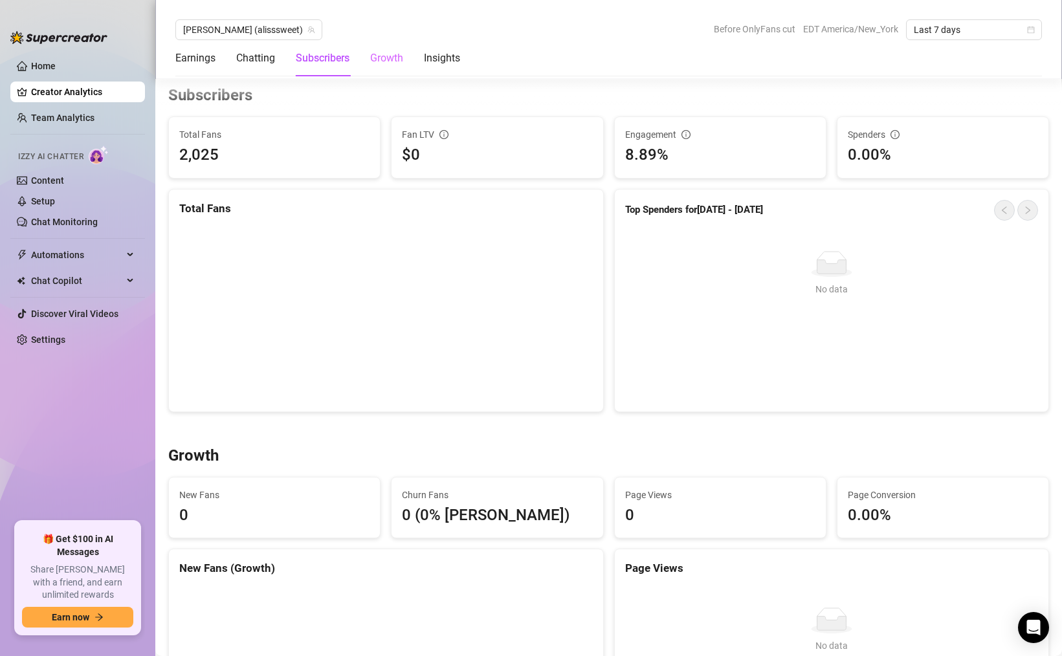
click at [383, 67] on div "Growth" at bounding box center [386, 58] width 33 height 36
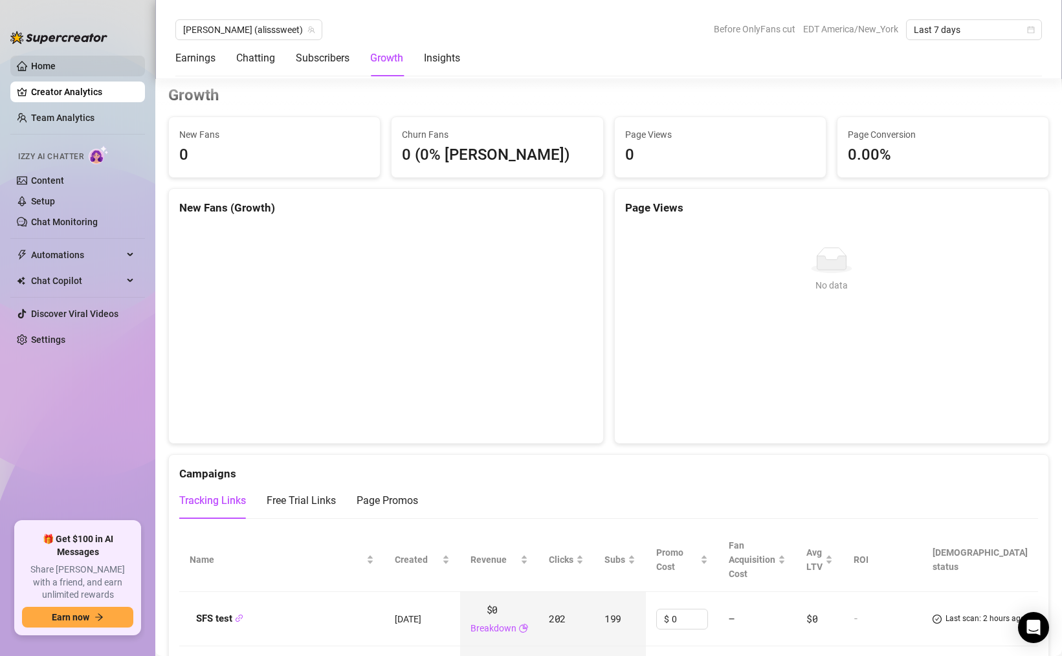
click at [56, 71] on link "Home" at bounding box center [43, 66] width 25 height 10
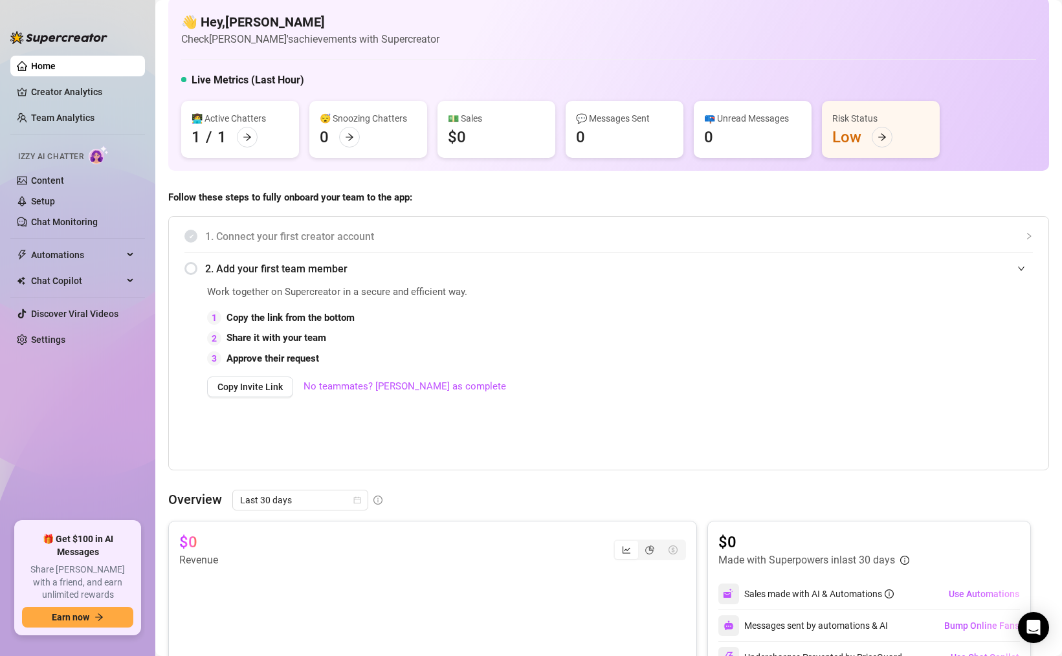
scroll to position [9, 0]
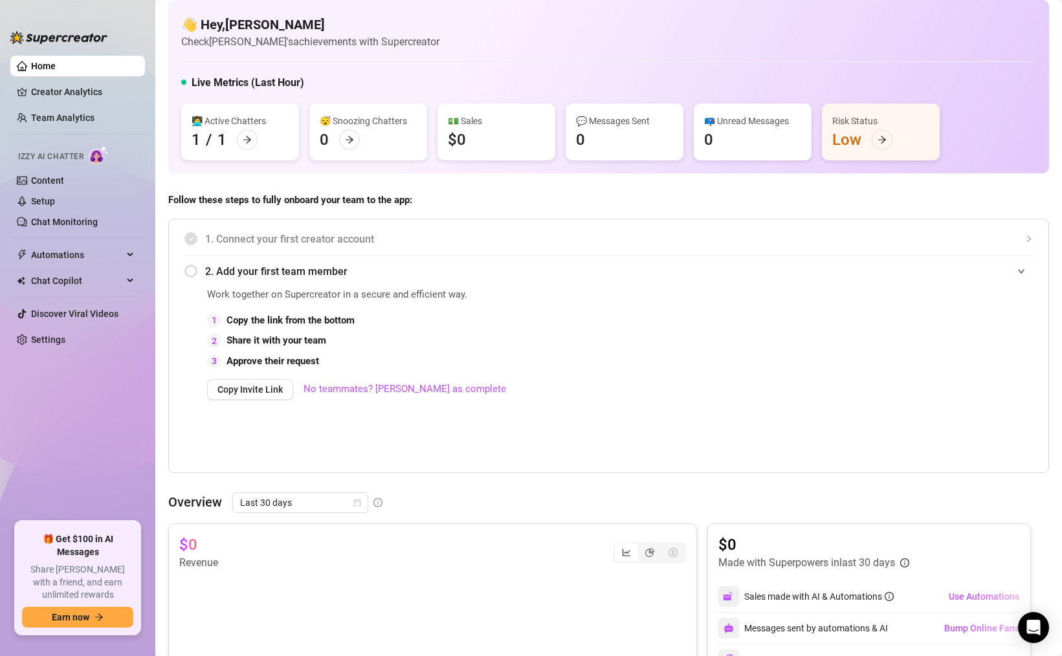
click at [886, 155] on div "Risk Status Low" at bounding box center [881, 132] width 118 height 57
click at [886, 150] on div "Risk Status Low" at bounding box center [881, 132] width 118 height 57
click at [886, 146] on div at bounding box center [882, 139] width 21 height 21
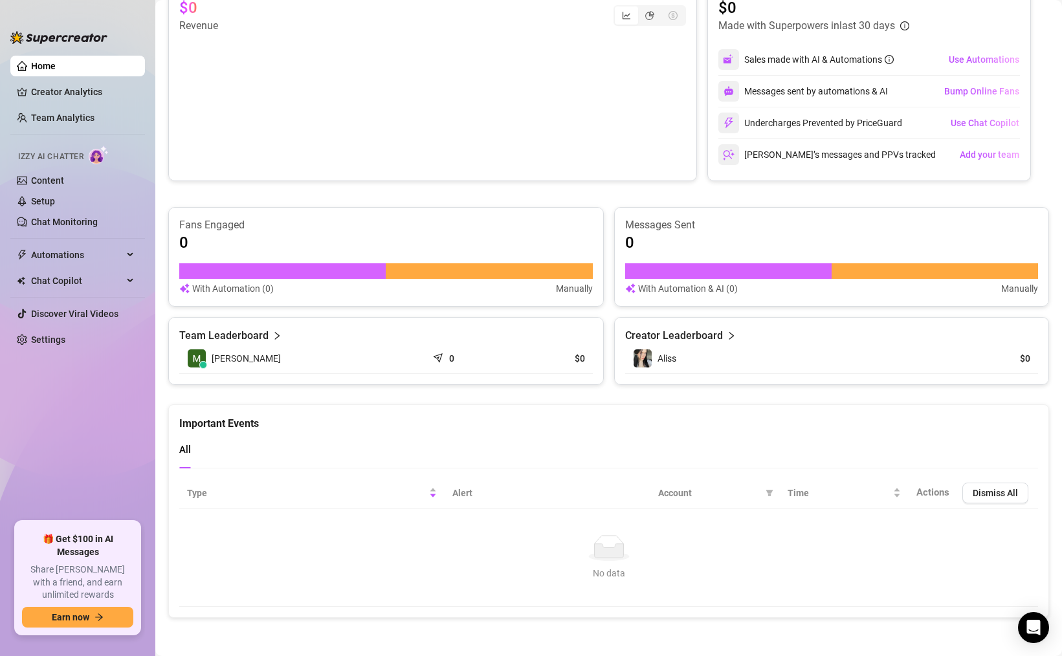
scroll to position [0, 0]
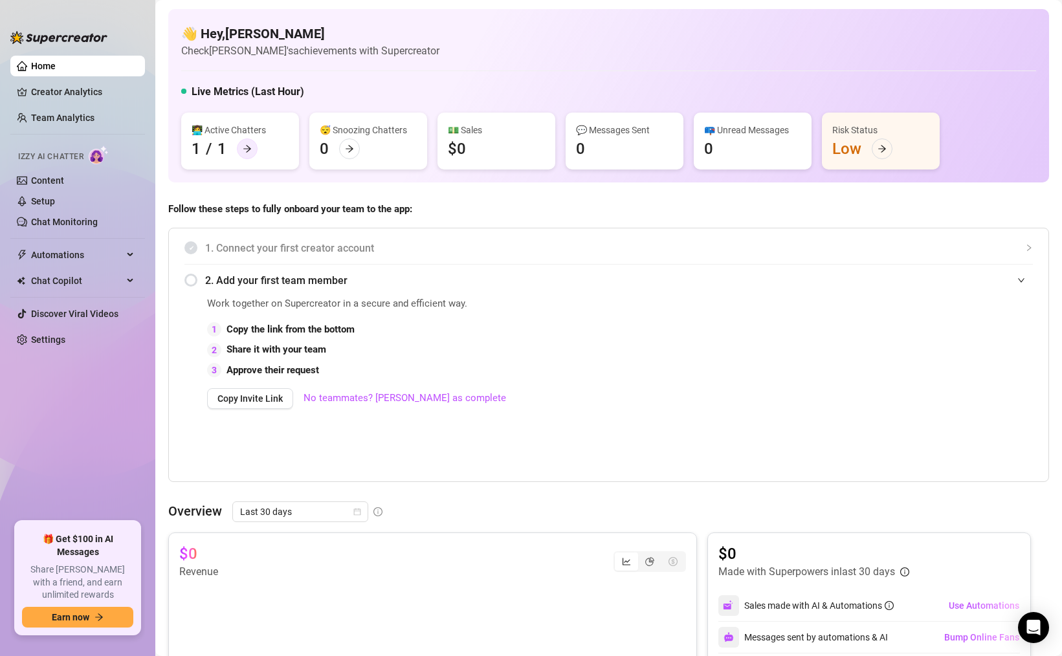
click at [252, 155] on div at bounding box center [247, 149] width 21 height 21
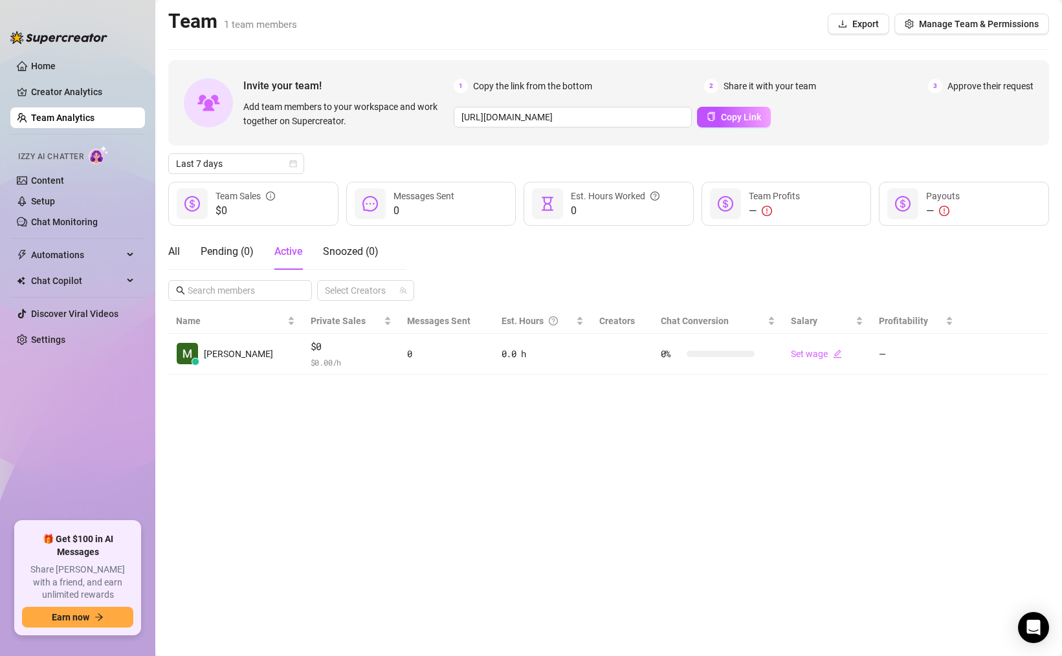
click at [90, 154] on div "Izzy AI Chatter" at bounding box center [76, 155] width 117 height 19
click at [56, 177] on link "Content" at bounding box center [47, 180] width 33 height 10
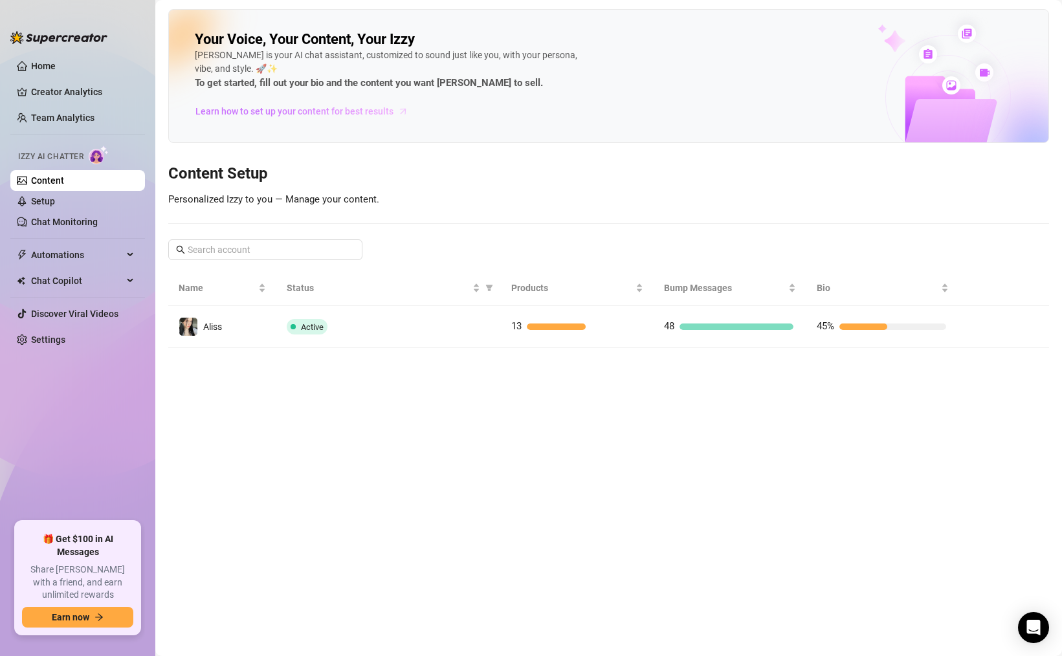
click at [269, 112] on span "Learn how to set up your content for best results" at bounding box center [295, 111] width 198 height 14
click at [81, 274] on span "Chat Copilot" at bounding box center [77, 281] width 92 height 21
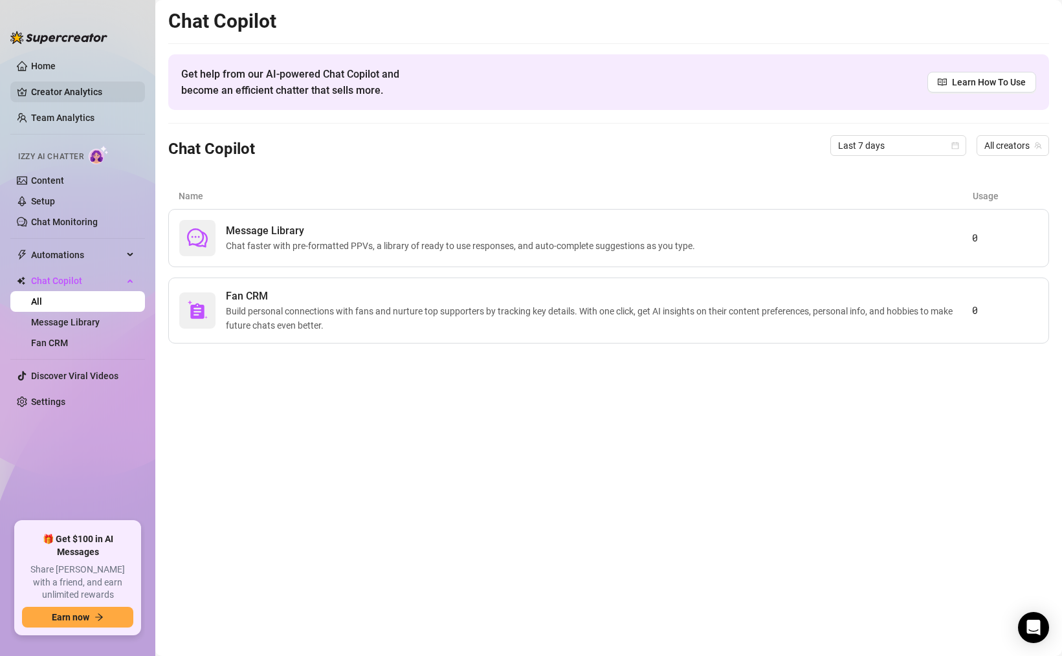
click at [92, 100] on link "Creator Analytics" at bounding box center [83, 92] width 104 height 21
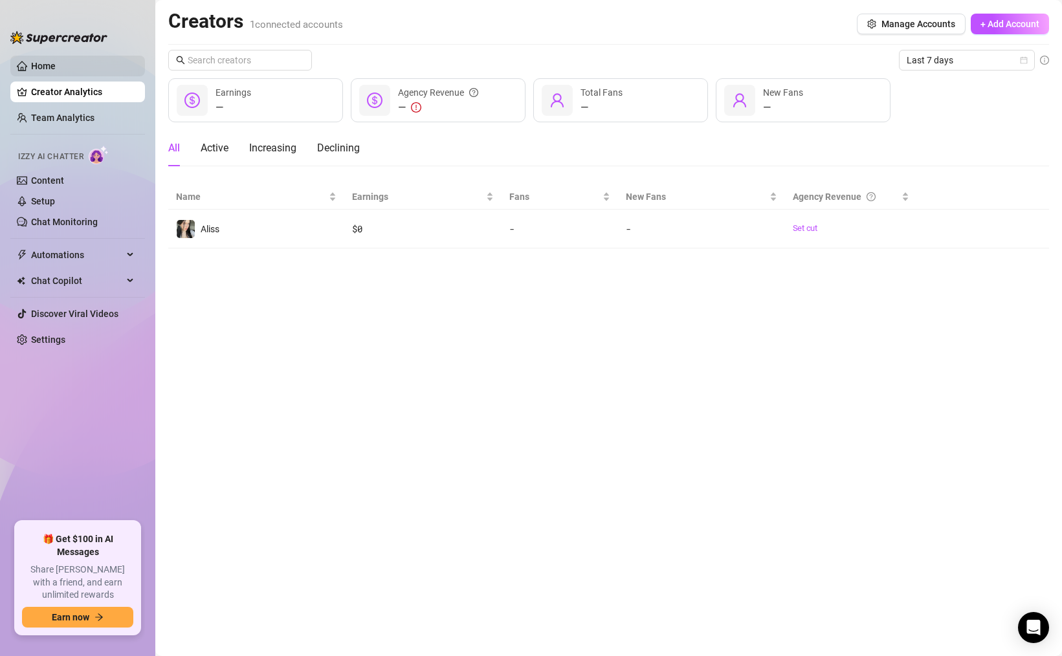
click at [56, 61] on link "Home" at bounding box center [43, 66] width 25 height 10
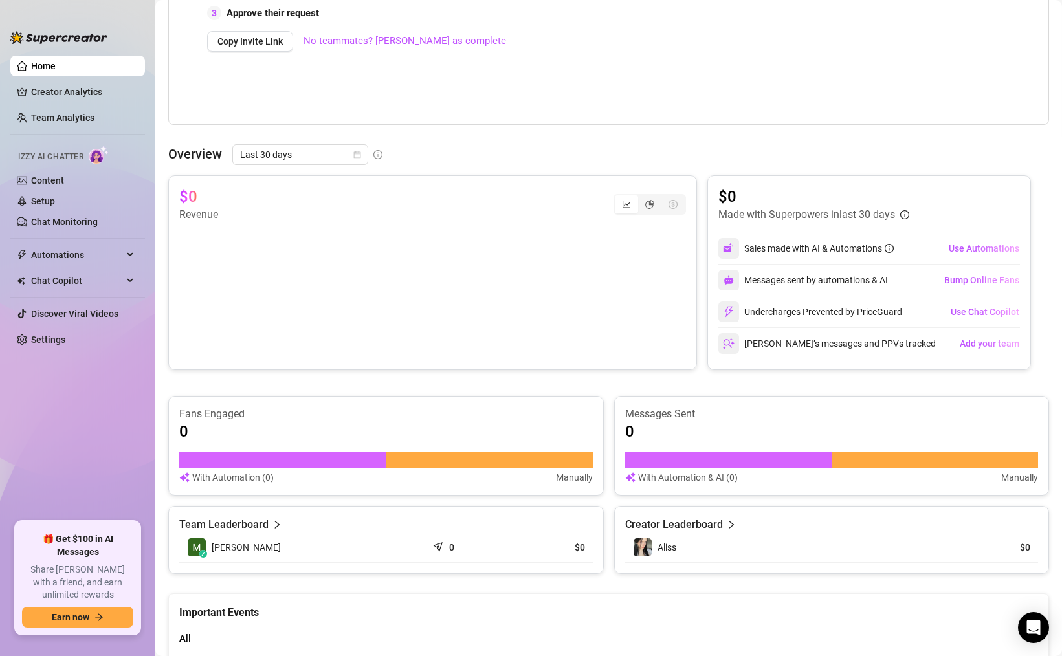
scroll to position [546, 0]
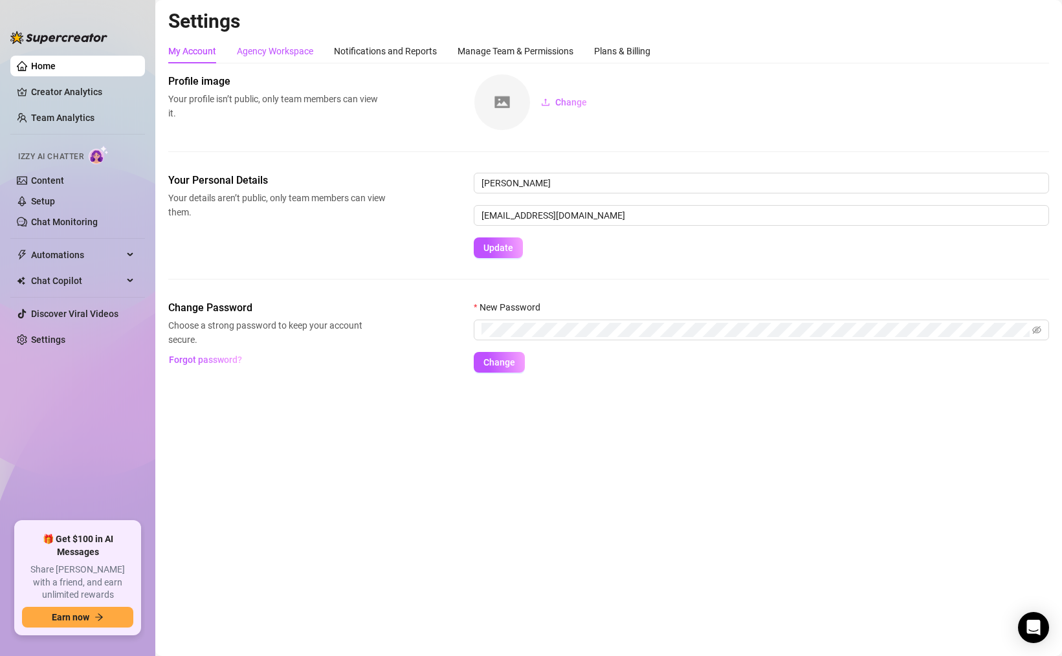
click at [289, 49] on div "Agency Workspace" at bounding box center [275, 51] width 76 height 14
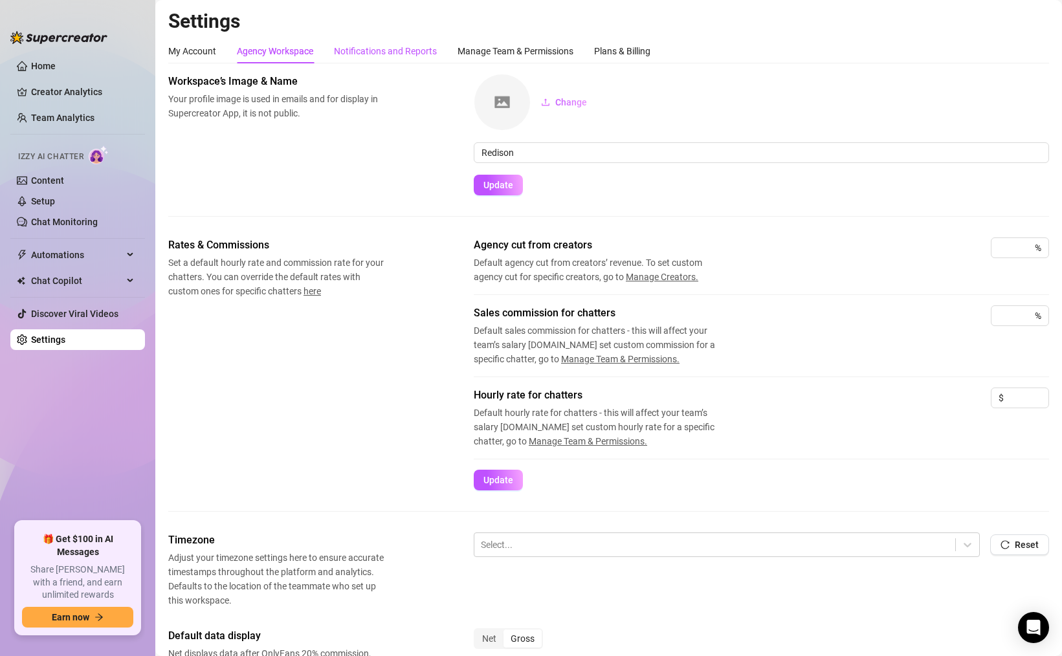
click at [397, 50] on div "Notifications and Reports" at bounding box center [385, 51] width 103 height 14
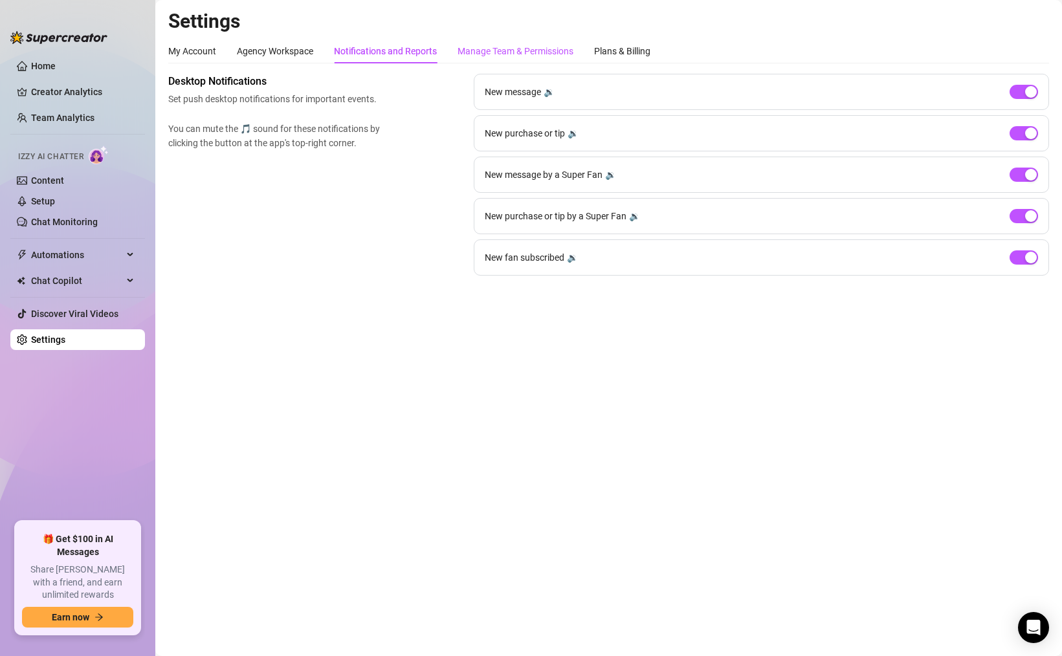
drag, startPoint x: 490, startPoint y: 49, endPoint x: 526, endPoint y: 54, distance: 36.6
click at [490, 49] on div "Manage Team & Permissions" at bounding box center [516, 51] width 116 height 14
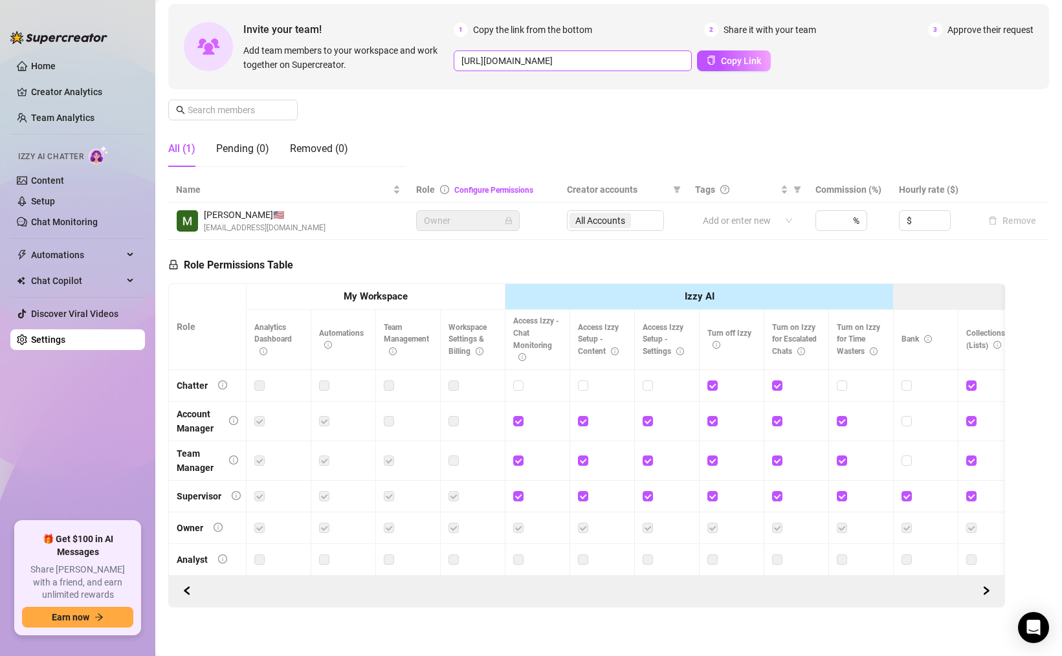
scroll to position [114, 0]
click at [465, 289] on th "My Workspace" at bounding box center [376, 296] width 259 height 27
click at [417, 304] on th "My Workspace" at bounding box center [376, 296] width 259 height 27
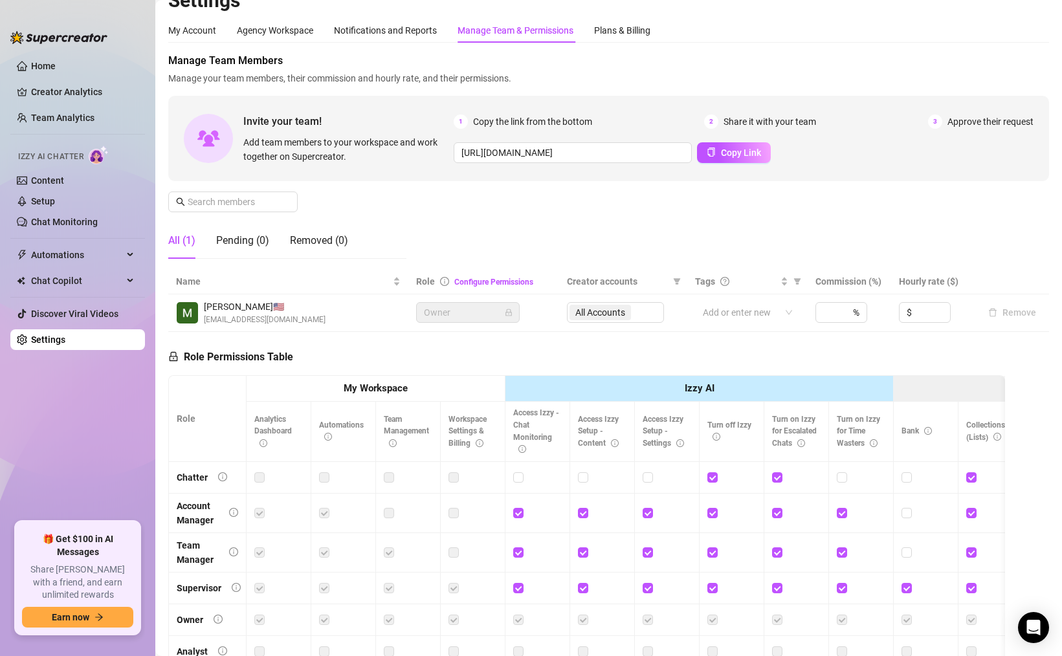
scroll to position [16, 0]
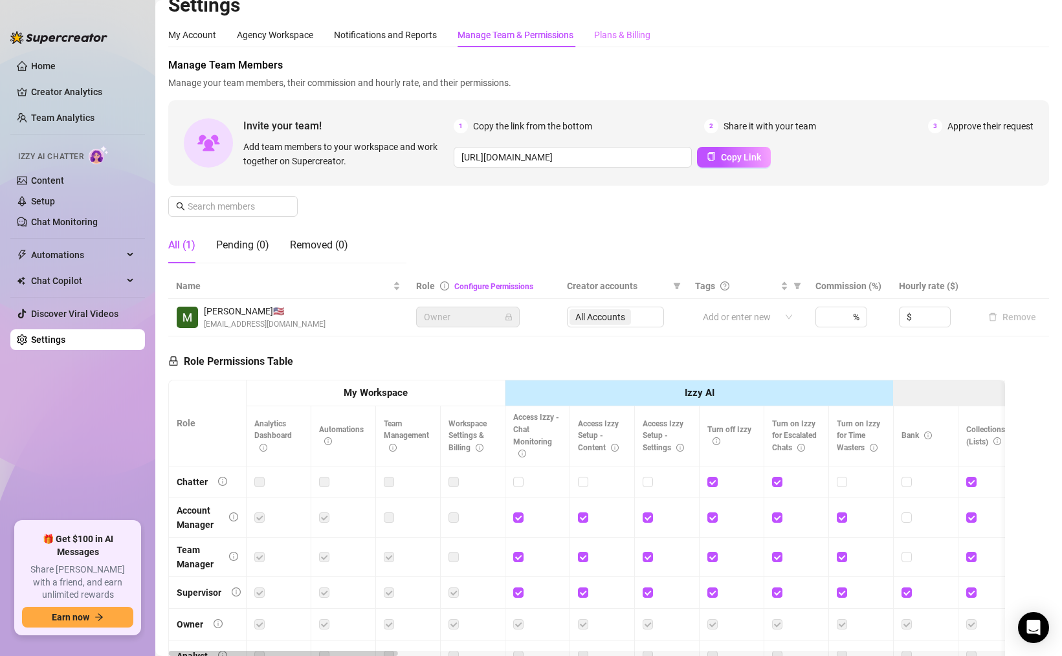
click at [609, 24] on div "Plans & Billing" at bounding box center [622, 35] width 56 height 25
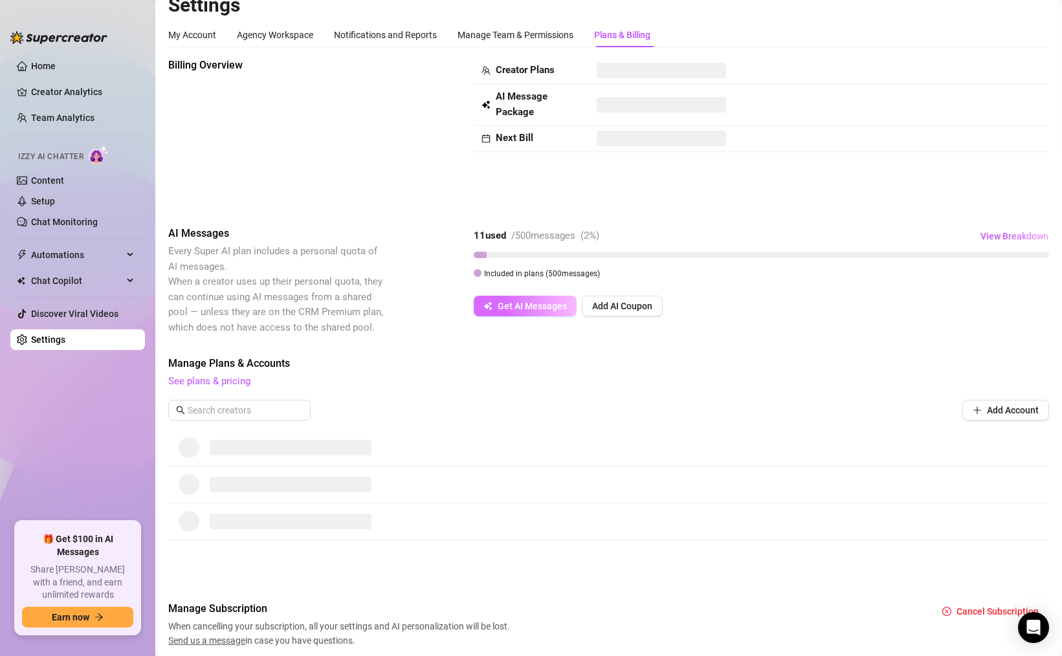
click at [550, 309] on span "Get AI Messages" at bounding box center [532, 306] width 69 height 10
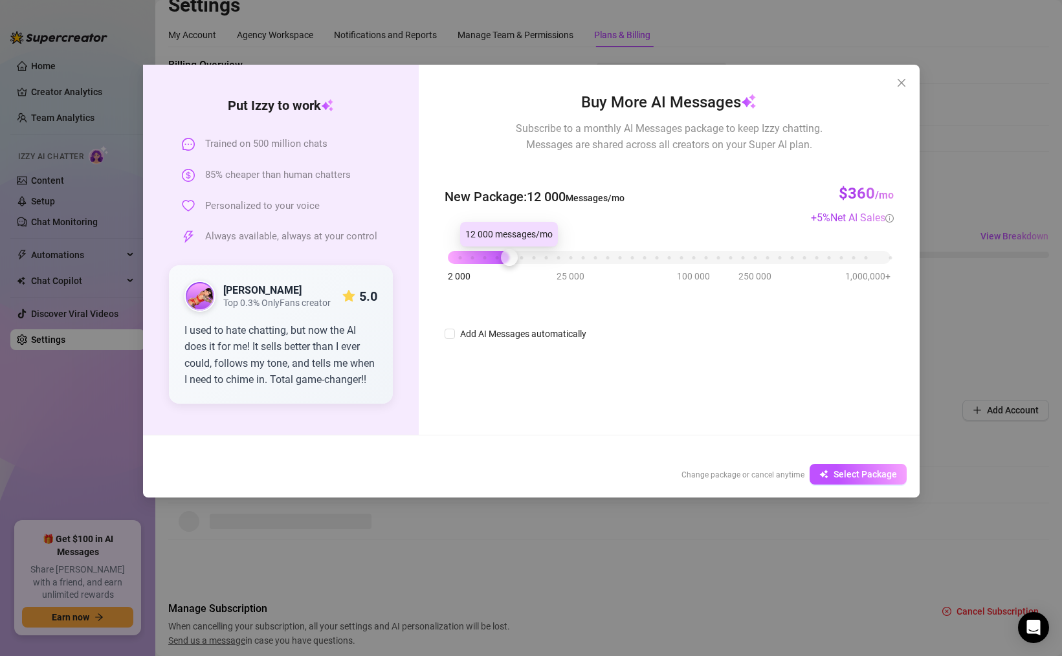
drag, startPoint x: 452, startPoint y: 256, endPoint x: 512, endPoint y: 259, distance: 60.3
click at [512, 259] on div at bounding box center [509, 257] width 17 height 17
click at [205, 287] on img at bounding box center [200, 296] width 28 height 28
click at [240, 286] on strong "[PERSON_NAME]" at bounding box center [262, 290] width 78 height 12
click at [258, 299] on span "Top 0.3% OnlyFans creator" at bounding box center [276, 303] width 107 height 11
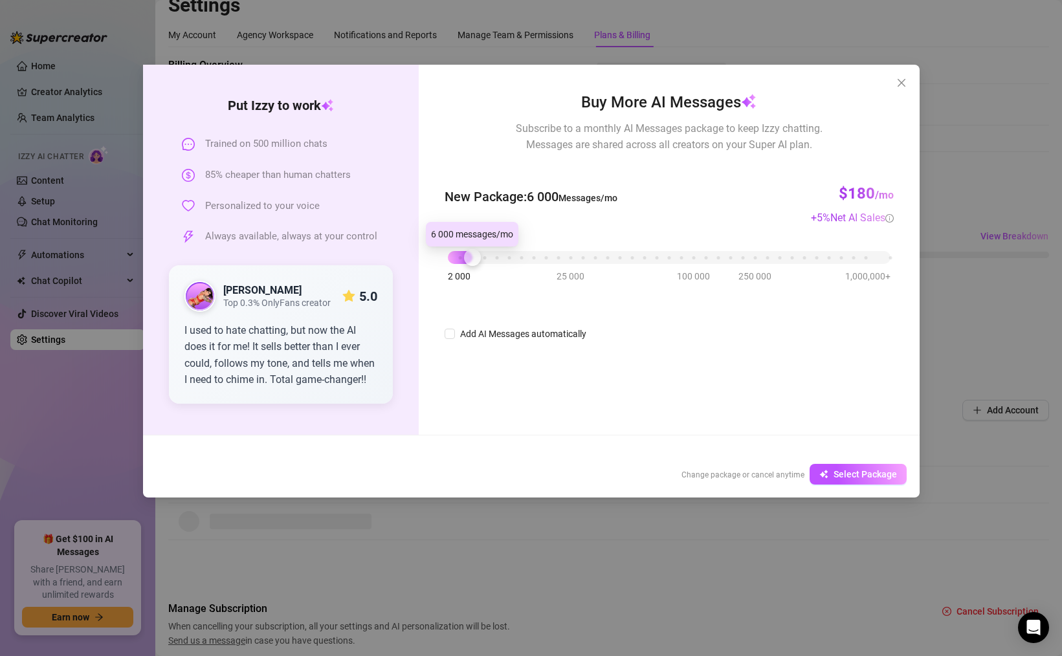
drag, startPoint x: 513, startPoint y: 255, endPoint x: 471, endPoint y: 240, distance: 45.5
click at [471, 240] on body "Home Creator Analytics Team Analytics Izzy AI Chatter Content Setup Chat Monito…" at bounding box center [531, 328] width 1062 height 656
drag, startPoint x: 471, startPoint y: 248, endPoint x: 443, endPoint y: 253, distance: 28.3
click at [452, 253] on div at bounding box center [460, 257] width 17 height 17
click at [899, 84] on icon "close" at bounding box center [902, 83] width 10 height 10
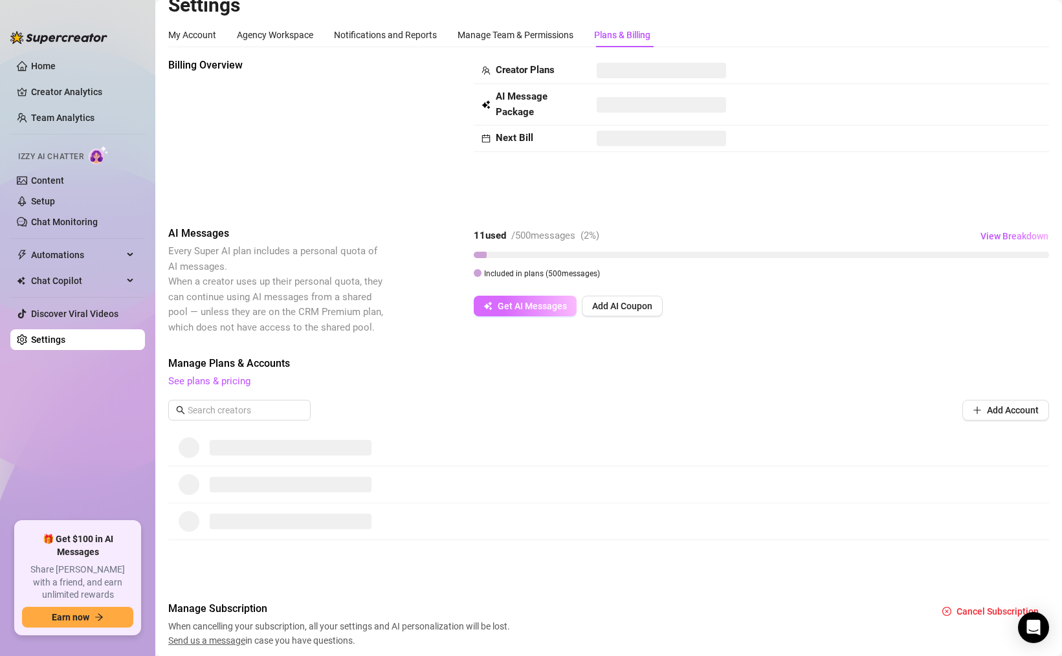
click at [559, 309] on span "Get AI Messages" at bounding box center [532, 306] width 69 height 10
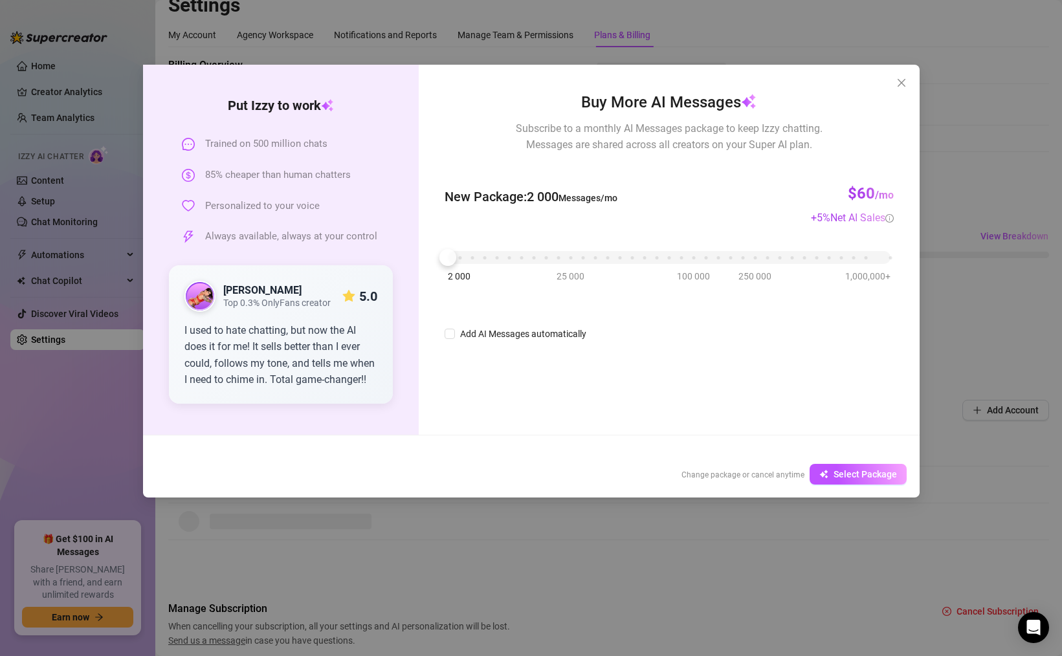
click at [472, 268] on div "2 000 25 000 100 000 250 000 1,000,000+" at bounding box center [669, 258] width 449 height 34
drag, startPoint x: 452, startPoint y: 266, endPoint x: 477, endPoint y: 265, distance: 25.3
click at [477, 265] on div "2 000 25 000 100 000 250 000 1,000,000+" at bounding box center [669, 258] width 449 height 34
drag, startPoint x: 449, startPoint y: 260, endPoint x: 471, endPoint y: 260, distance: 21.4
click at [471, 260] on div at bounding box center [472, 257] width 17 height 17
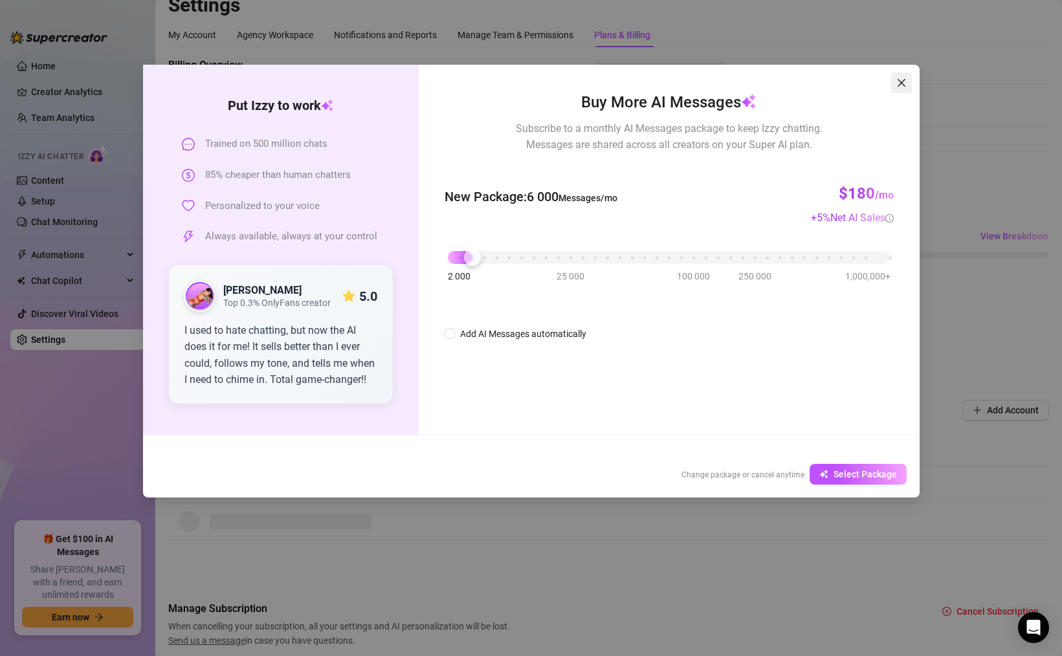
click at [906, 79] on icon "close" at bounding box center [902, 83] width 10 height 10
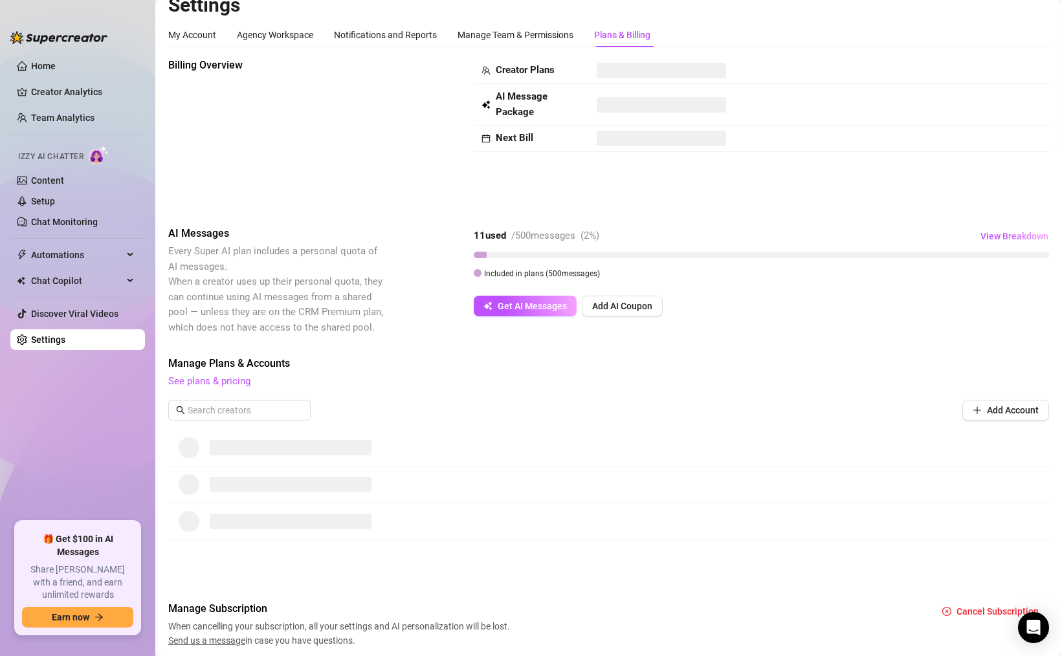
click at [557, 16] on h2 "Settings" at bounding box center [608, 5] width 881 height 25
click at [550, 30] on div "Manage Team & Permissions" at bounding box center [516, 35] width 116 height 14
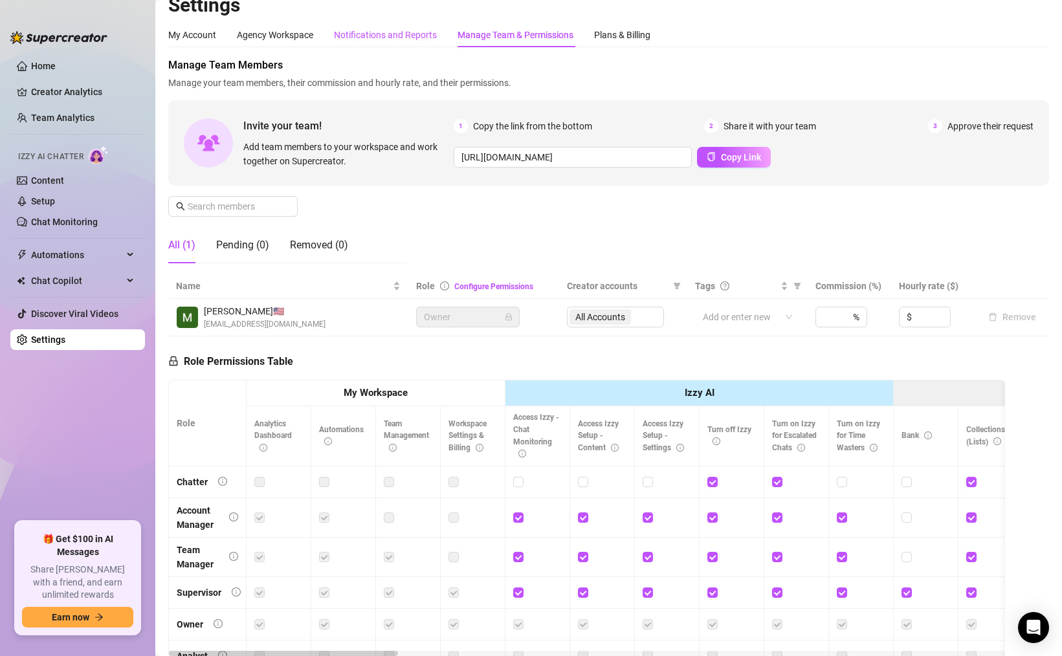
click at [387, 36] on div "Notifications and Reports" at bounding box center [385, 35] width 103 height 14
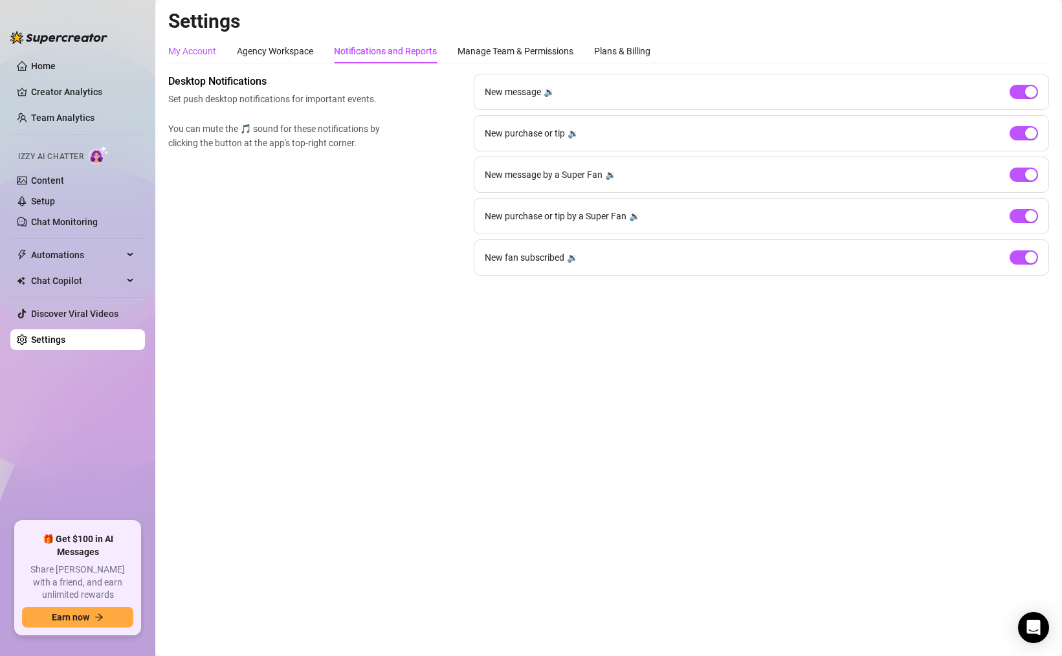
click at [185, 54] on div "My Account" at bounding box center [192, 51] width 48 height 14
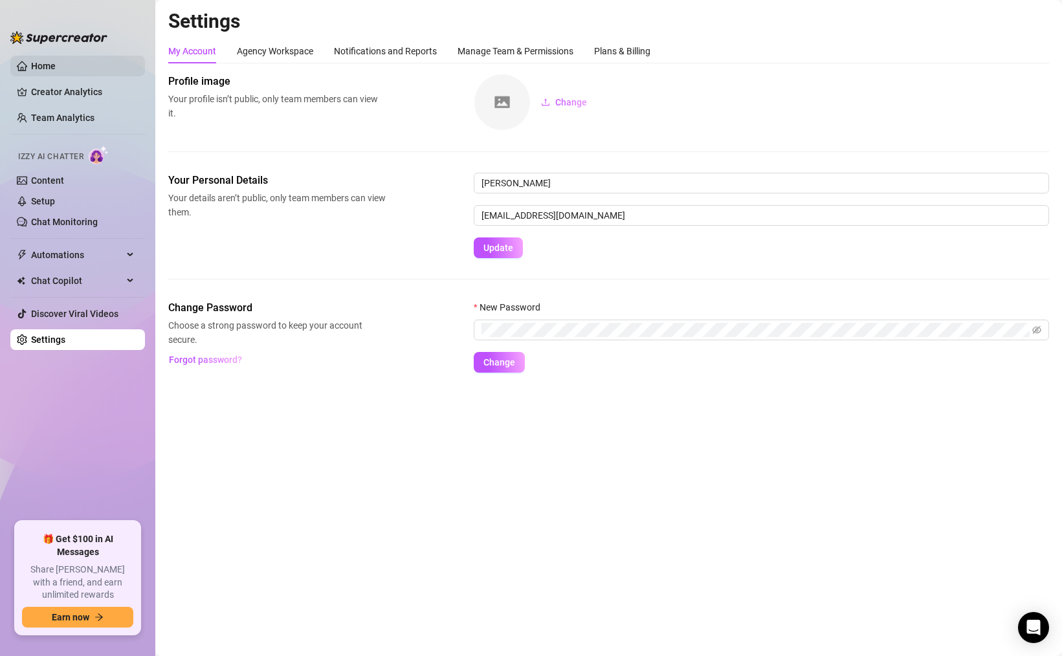
click at [56, 61] on link "Home" at bounding box center [43, 66] width 25 height 10
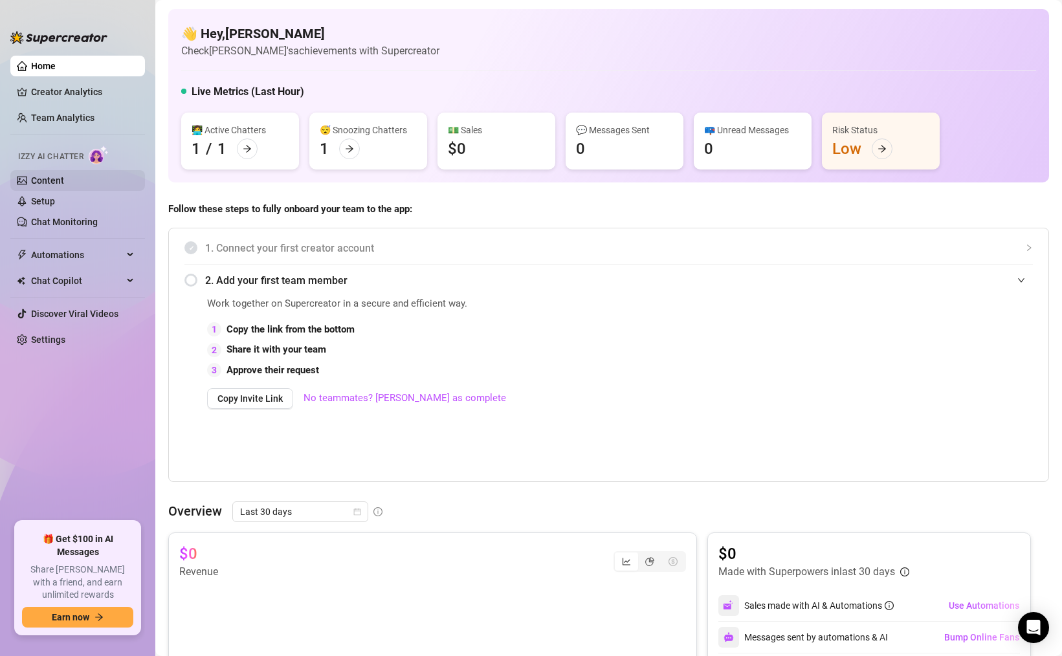
click at [47, 175] on link "Content" at bounding box center [47, 180] width 33 height 10
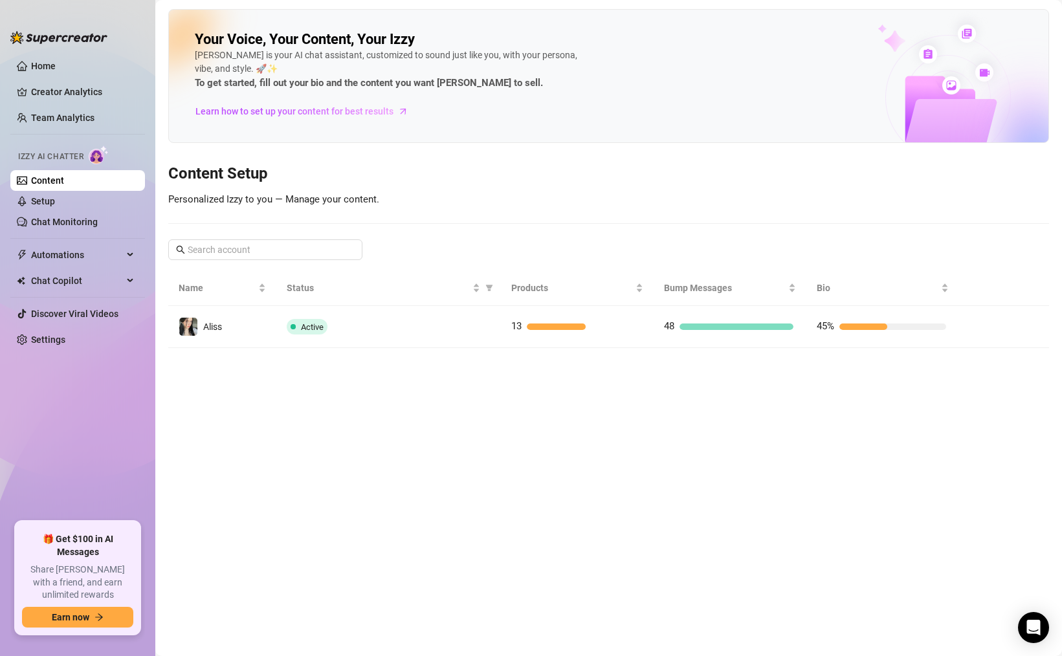
click at [273, 348] on main "Your Voice, Your Content, Your [PERSON_NAME] is your AI chat assistant, customi…" at bounding box center [608, 328] width 907 height 656
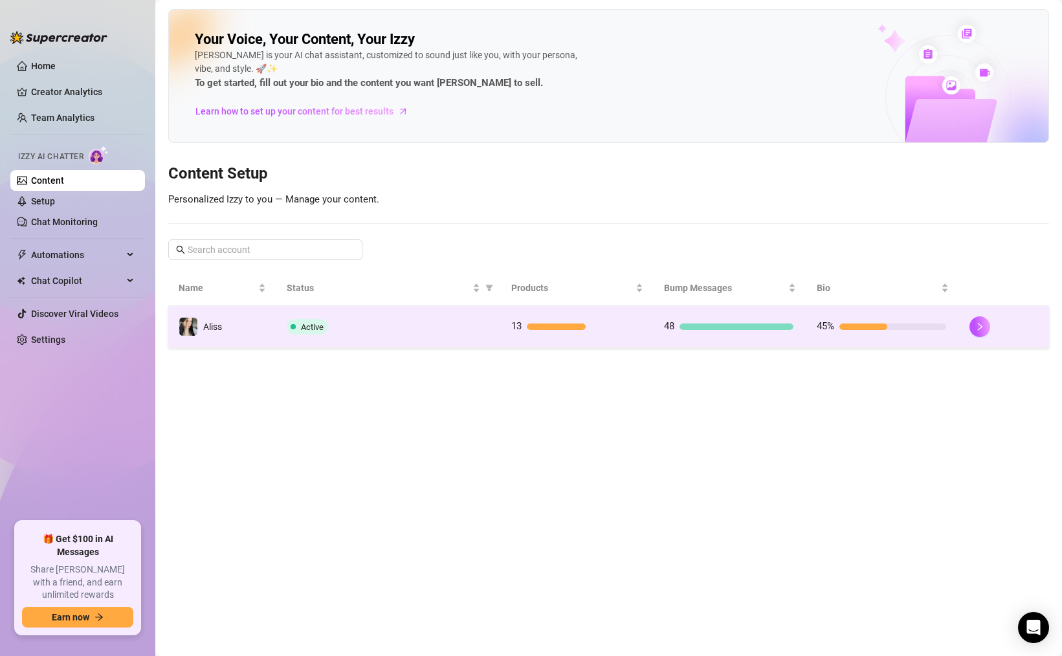
click at [287, 327] on span "Active" at bounding box center [307, 327] width 41 height 16
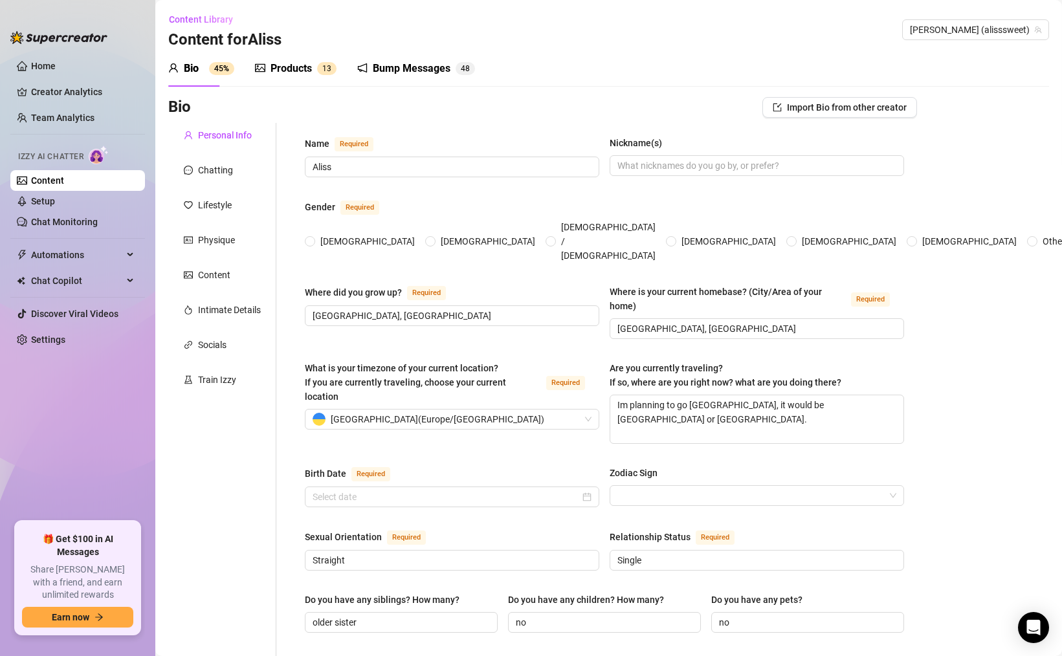
radio input "true"
type input "[DATE]"
click at [301, 65] on div "Products" at bounding box center [291, 69] width 41 height 16
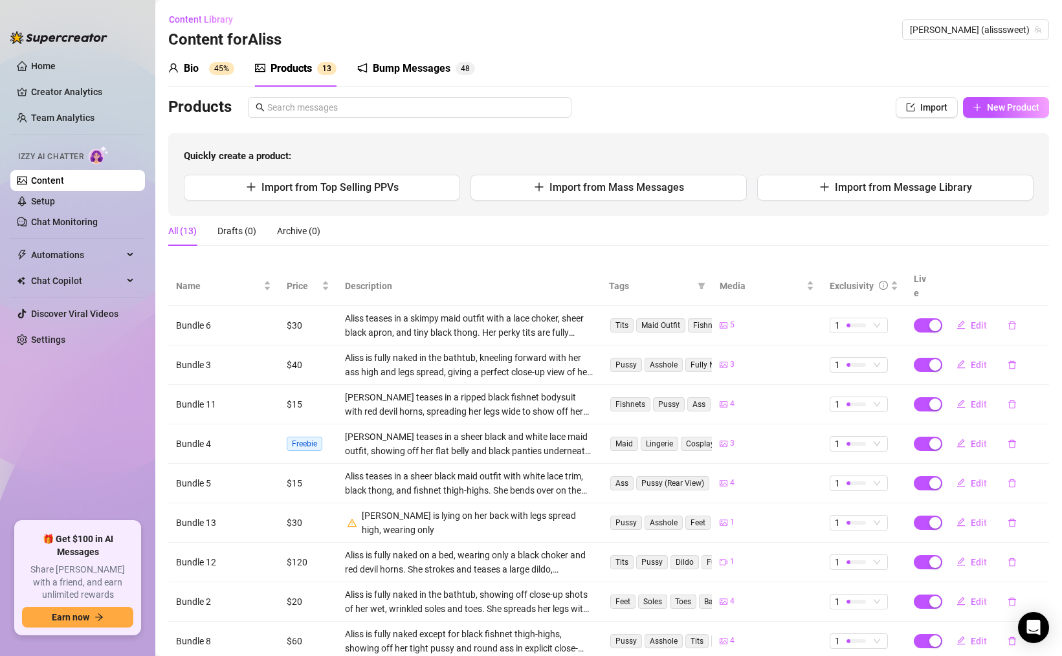
click at [703, 171] on div "Quickly create a product: Import from Top Selling PPVs Import from Mass Message…" at bounding box center [608, 174] width 881 height 83
click at [703, 179] on button "Import from Mass Messages" at bounding box center [609, 188] width 276 height 26
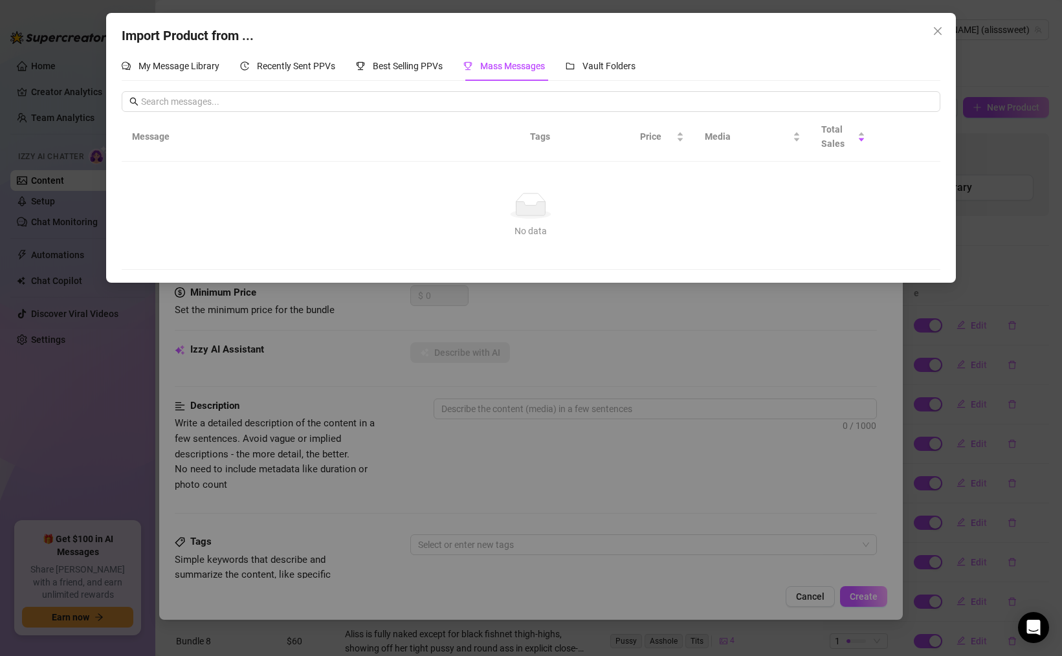
click at [916, 373] on div "Import Product from ... My Message Library Recently Sent PPVs Best Selling PPVs…" at bounding box center [531, 328] width 1062 height 656
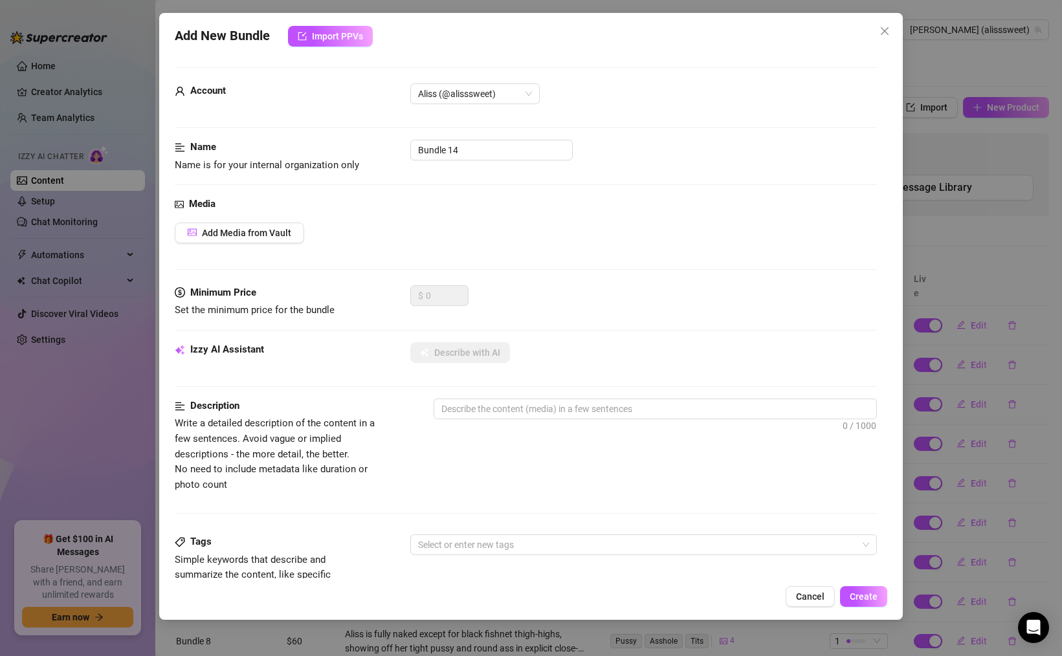
click at [1021, 170] on div "Add New Bundle Import PPVs Account Aliss (@alisssweet) Name Name is for your in…" at bounding box center [531, 328] width 1062 height 656
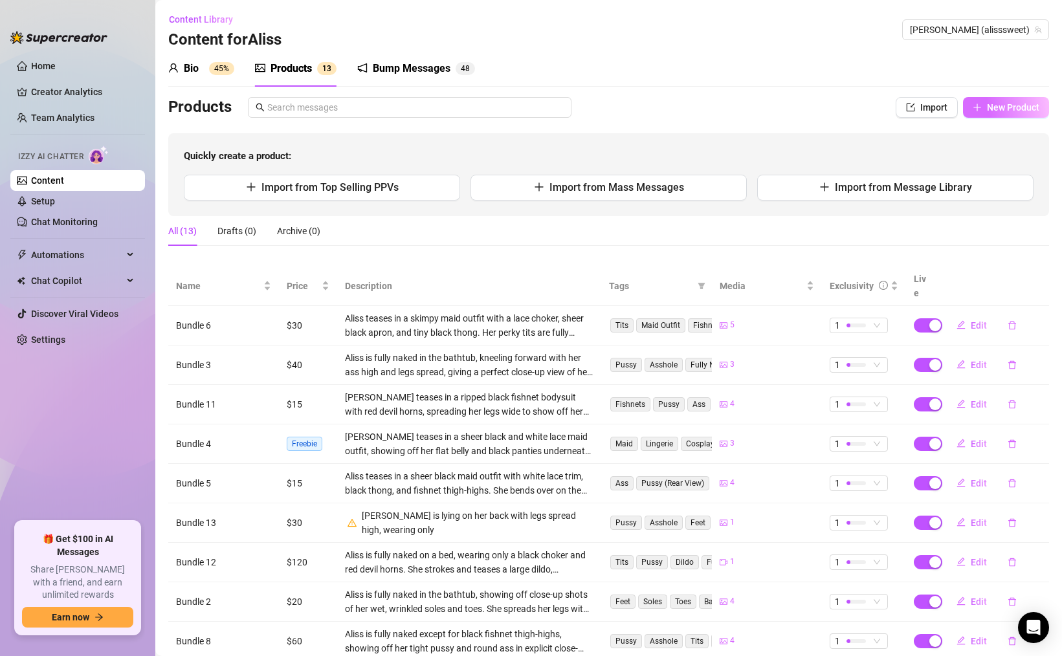
click at [1008, 106] on span "New Product" at bounding box center [1013, 107] width 52 height 10
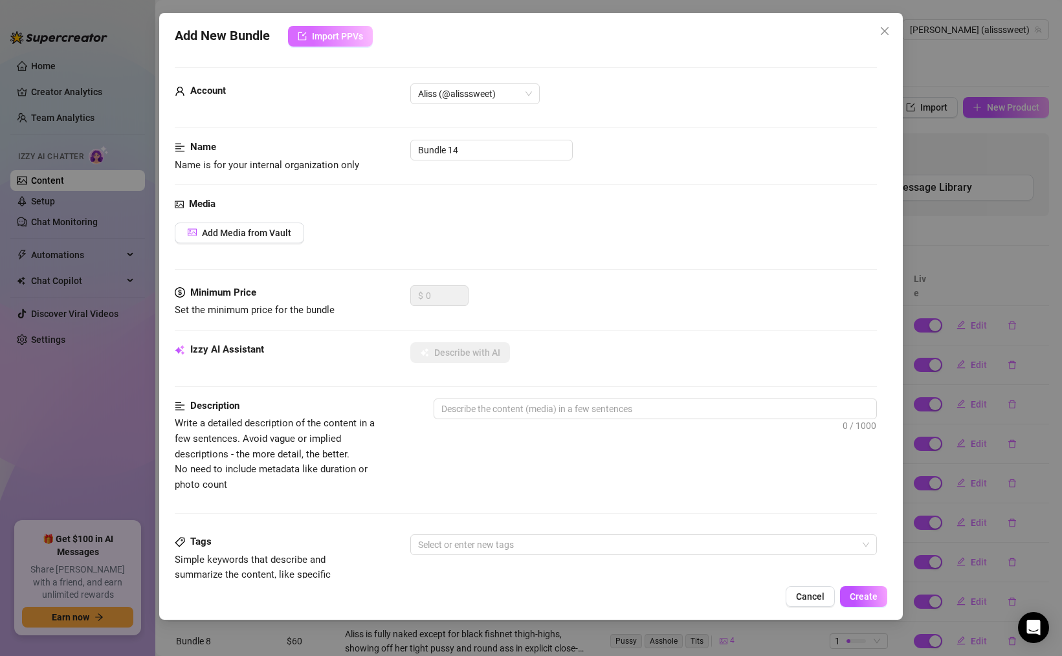
click at [361, 40] on span "Import PPVs" at bounding box center [337, 36] width 51 height 10
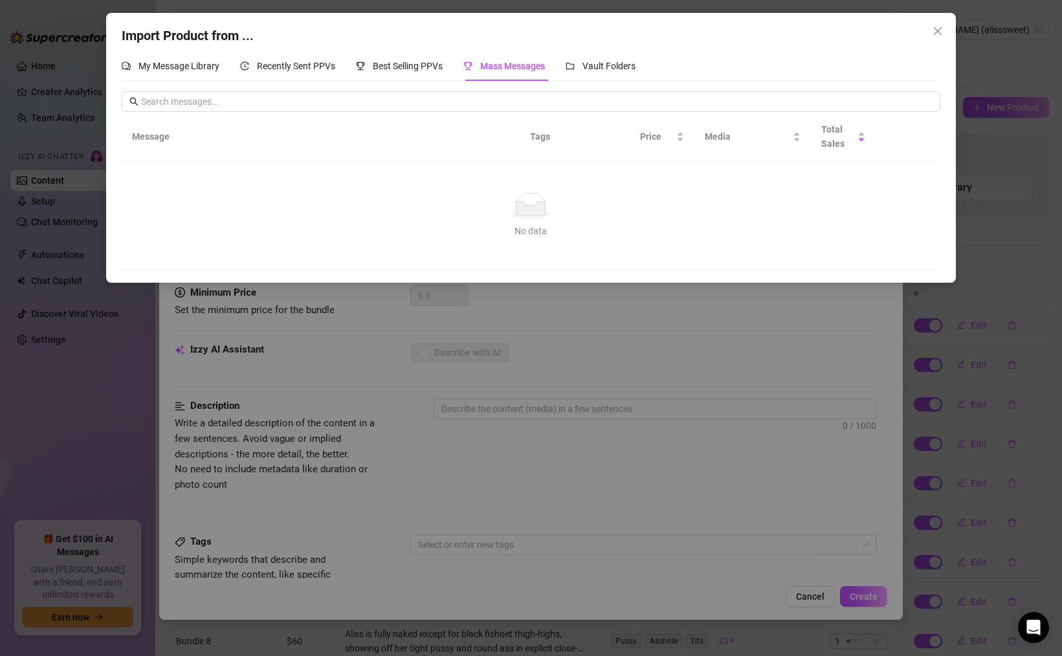
click at [482, 342] on div "Import Product from ... My Message Library Recently Sent PPVs Best Selling PPVs…" at bounding box center [531, 328] width 1062 height 656
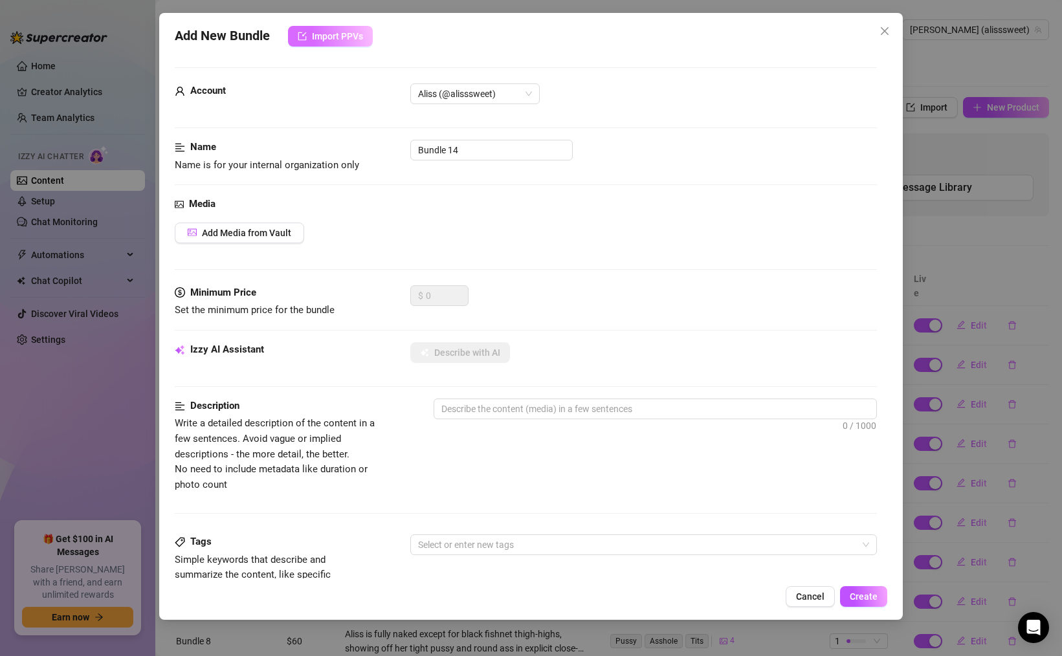
click at [366, 32] on button "Import PPVs" at bounding box center [330, 36] width 85 height 21
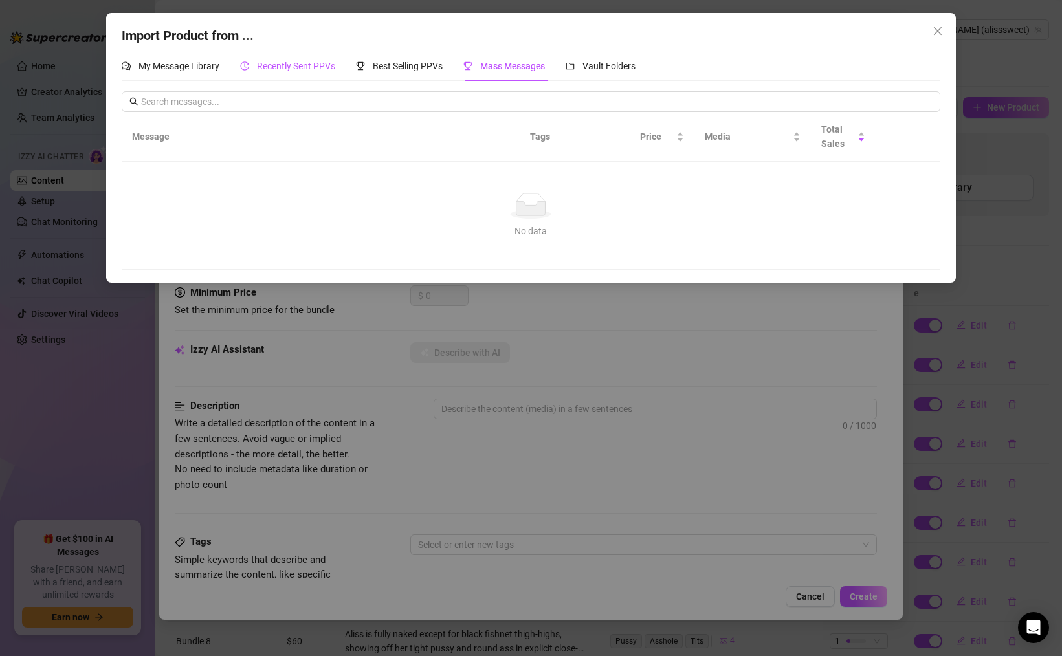
click at [267, 68] on span "Recently Sent PPVs" at bounding box center [296, 66] width 78 height 10
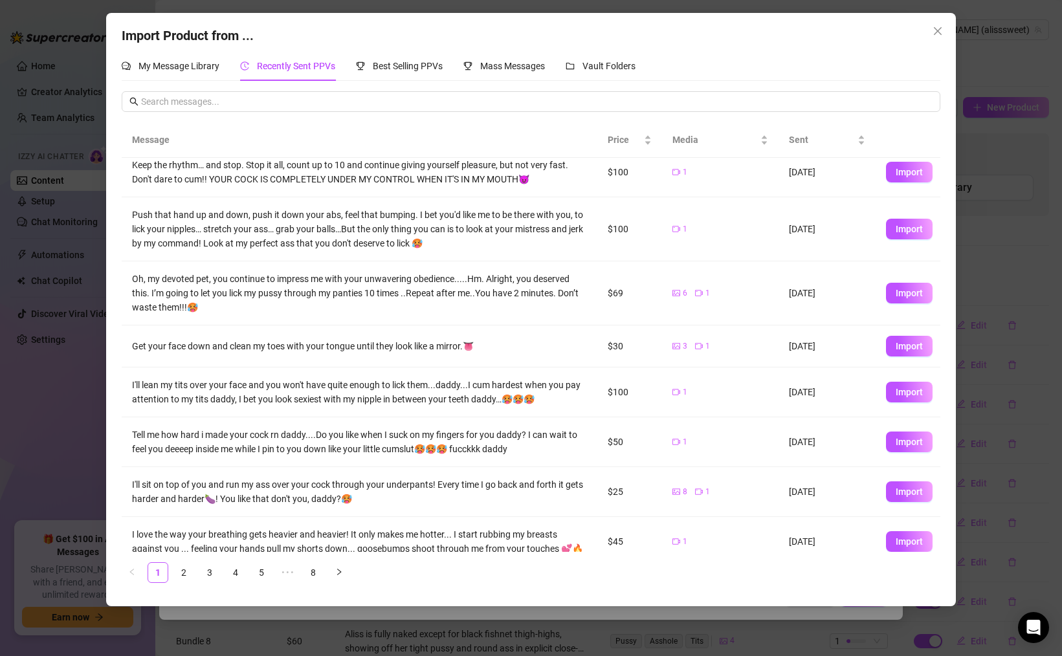
scroll to position [139, 0]
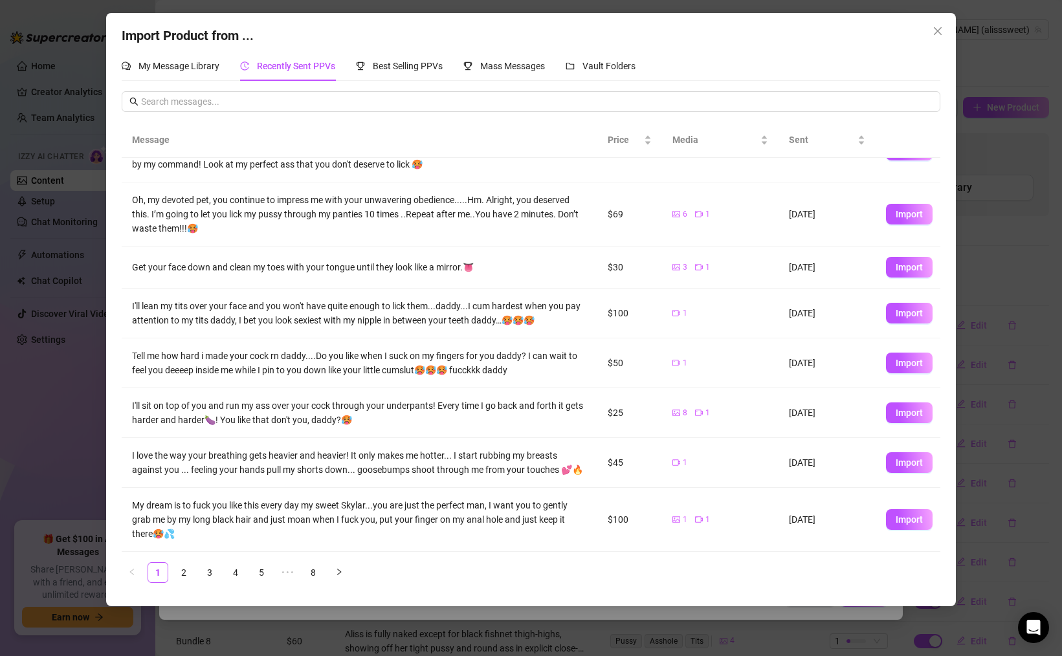
click at [315, 331] on td "I'll lean my tits over your face and you won't have quite enough to lick them..…" at bounding box center [360, 314] width 476 height 50
click at [322, 317] on div "I'll lean my tits over your face and you won't have quite enough to lick them..…" at bounding box center [359, 313] width 455 height 28
click at [917, 313] on span "Import" at bounding box center [909, 313] width 27 height 10
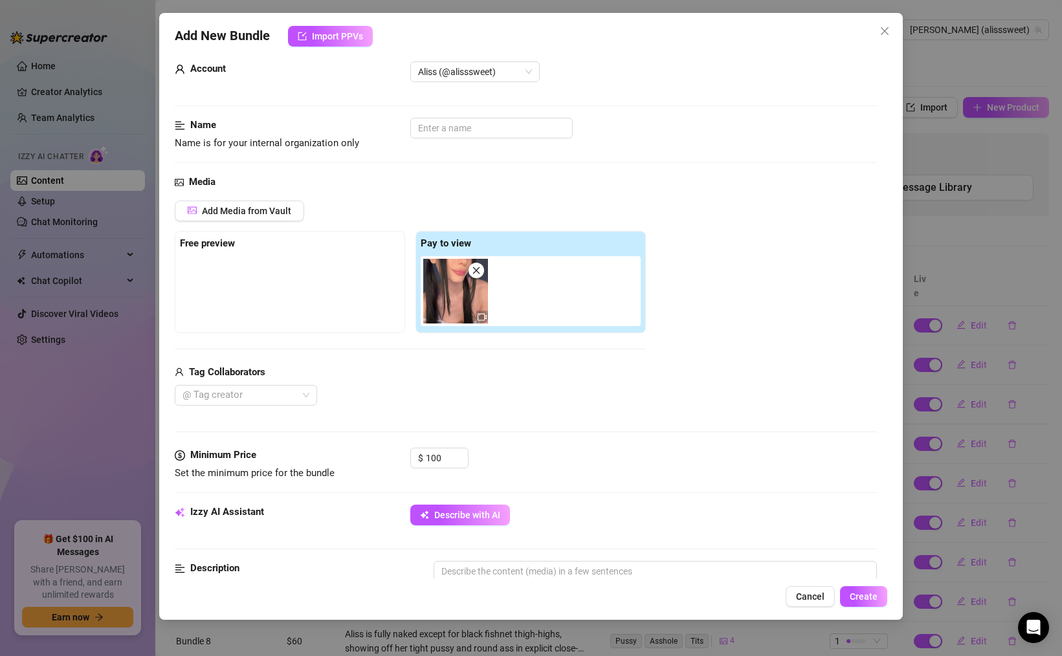
scroll to position [0, 0]
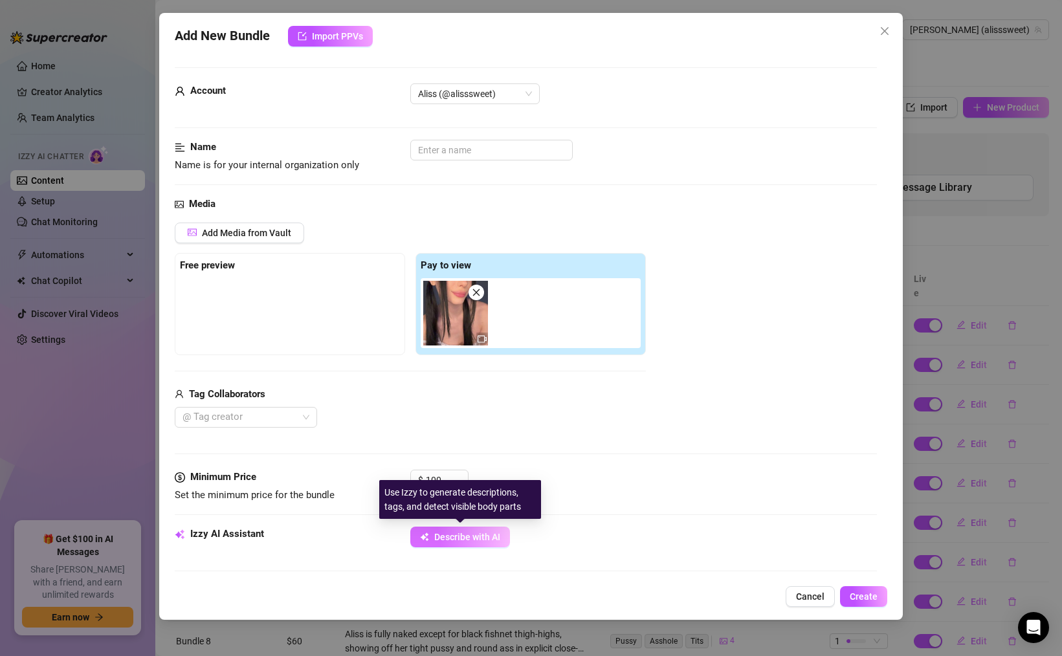
click at [444, 530] on button "Describe with AI" at bounding box center [460, 537] width 100 height 21
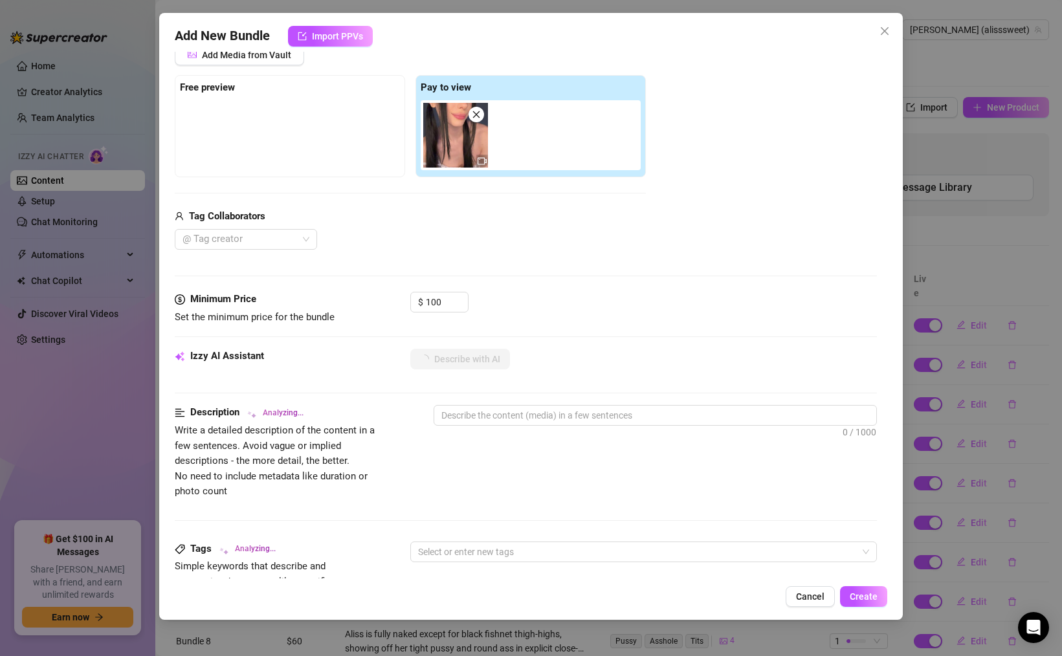
scroll to position [179, 0]
type textarea "Aliss"
type textarea "Aliss teases"
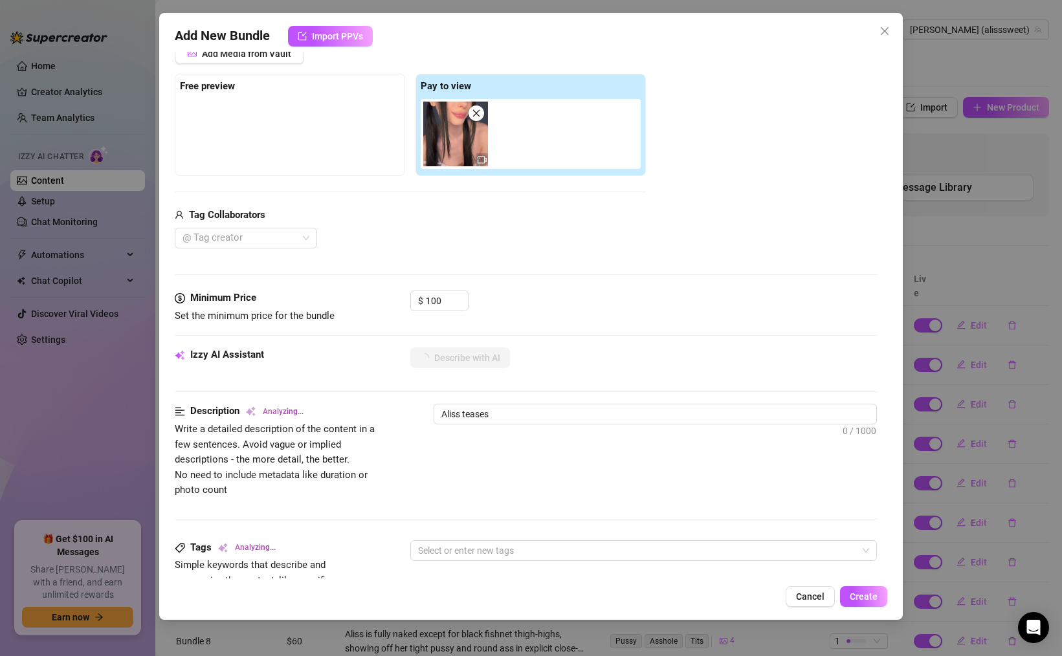
type textarea "Aliss teases in"
type textarea "Aliss teases in a"
type textarea "Aliss teases in a skimpy"
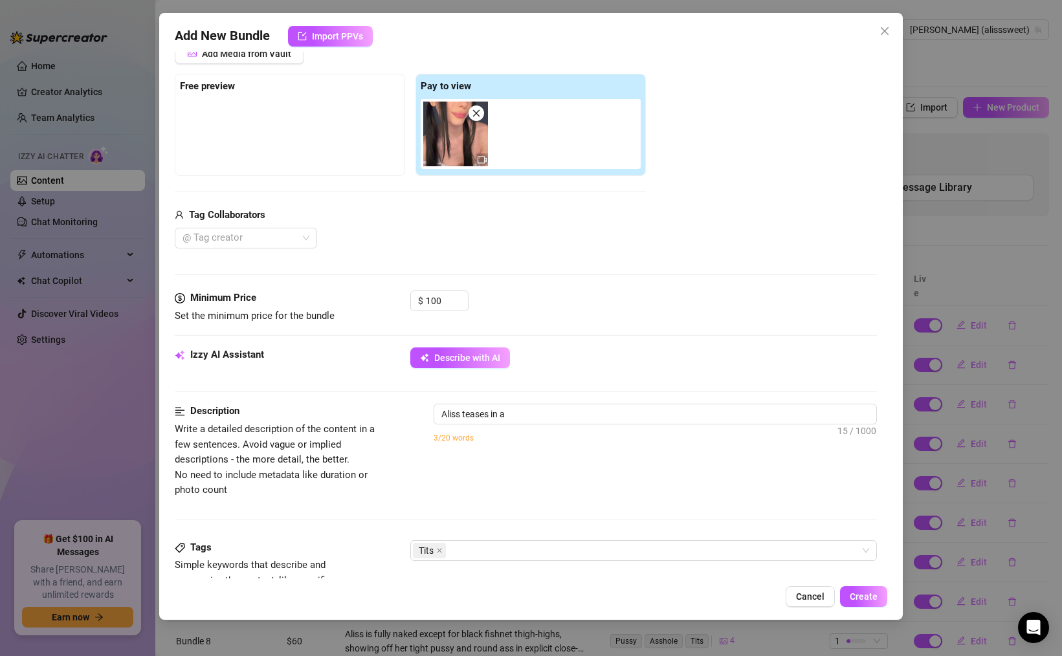
type textarea "Aliss teases in a skimpy"
type textarea "Aliss teases in a skimpy white"
type textarea "Aliss teases in a skimpy white lingerie"
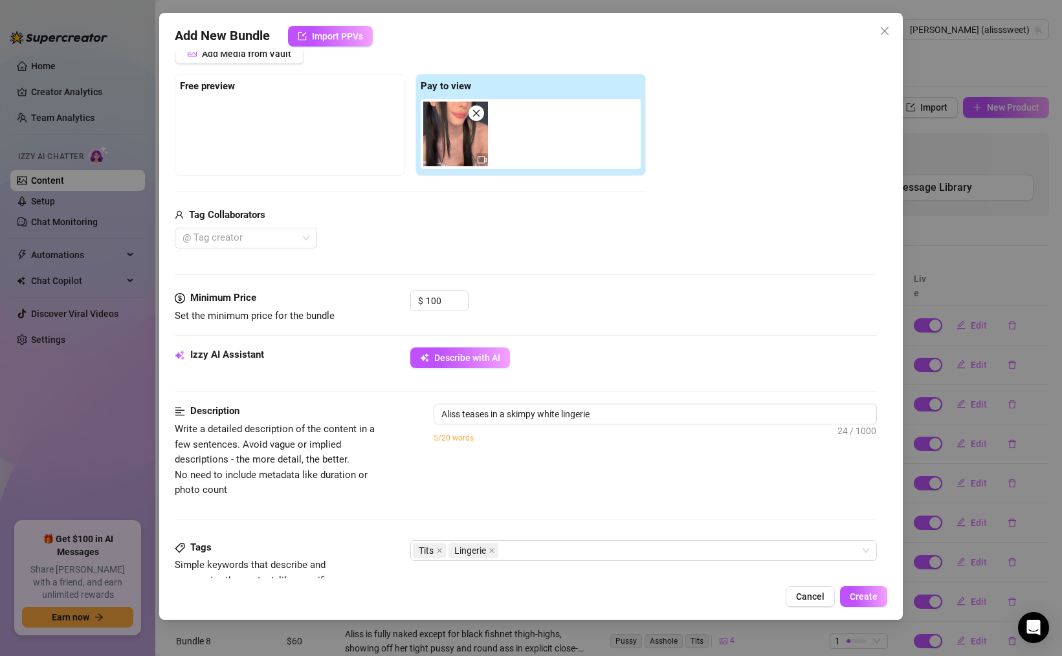
type textarea "Aliss teases in a skimpy white lingerie set"
type textarea "Aliss teases in a skimpy white lingerie set with"
type textarea "Aliss teases in a skimpy white lingerie set with sheer"
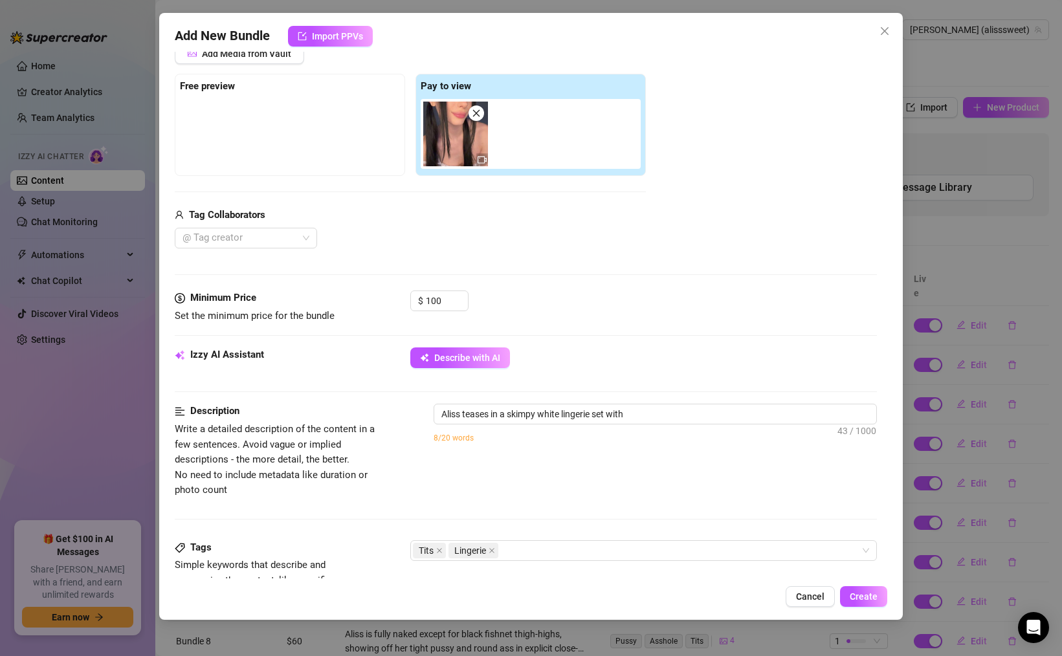
type textarea "Aliss teases in a skimpy white lingerie set with sheer"
type textarea "Aliss teases in a skimpy white lingerie set with sheer panties,"
type textarea "Aliss teases in a skimpy white lingerie set with sheer panties, garter"
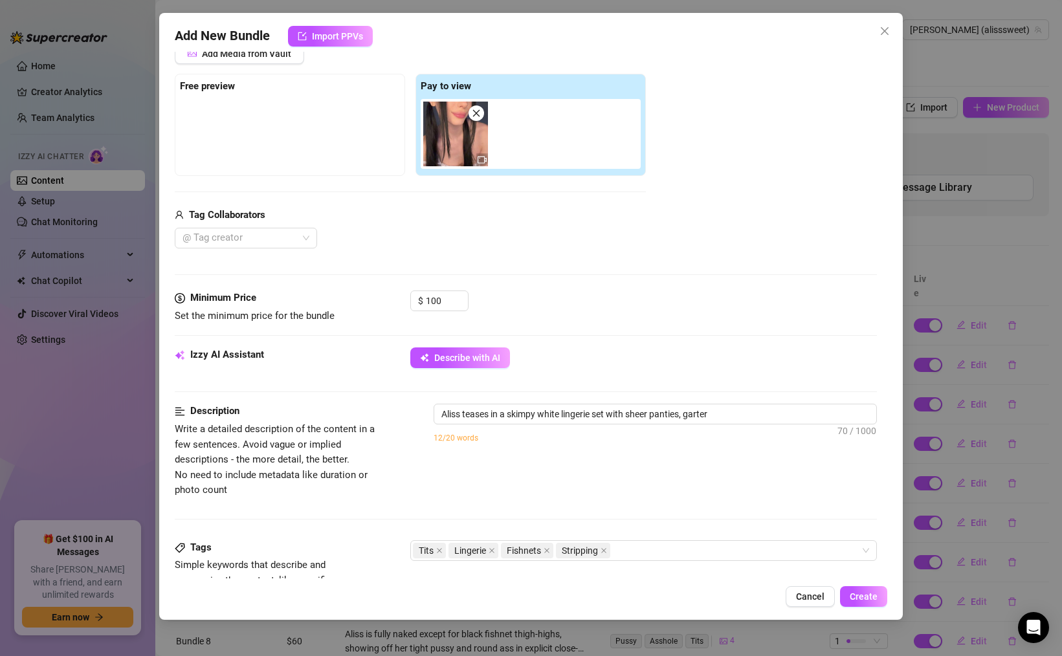
type textarea "Aliss teases in a skimpy white lingerie set with sheer panties, garter straps,"
type textarea "Aliss teases in a skimpy white lingerie set with sheer panties, garter straps, …"
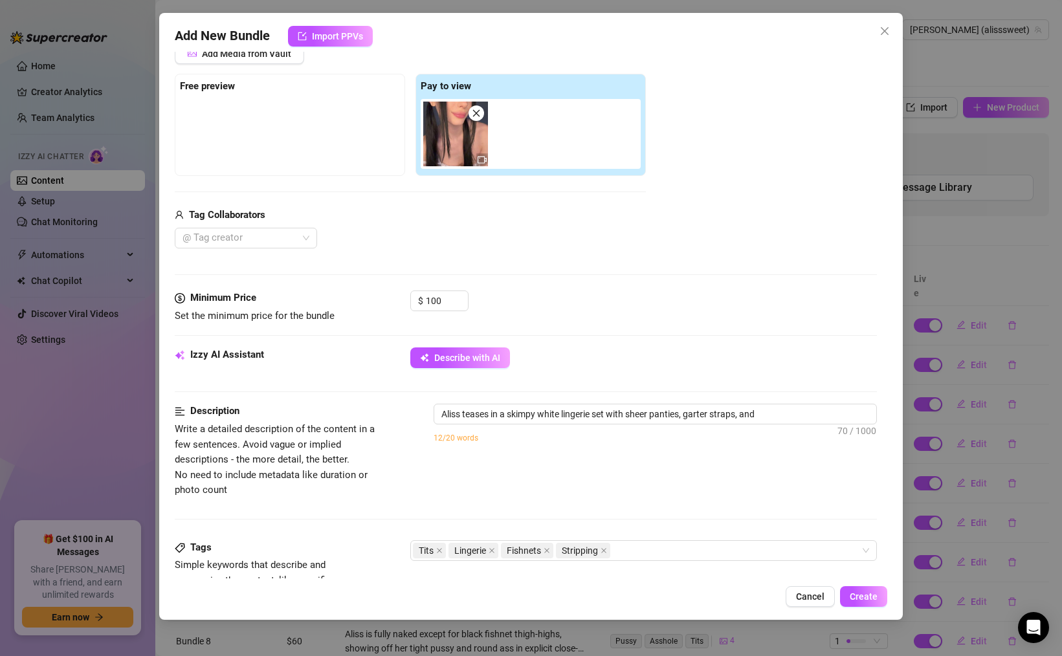
type textarea "Aliss teases in a skimpy white lingerie set with sheer panties, garter straps, …"
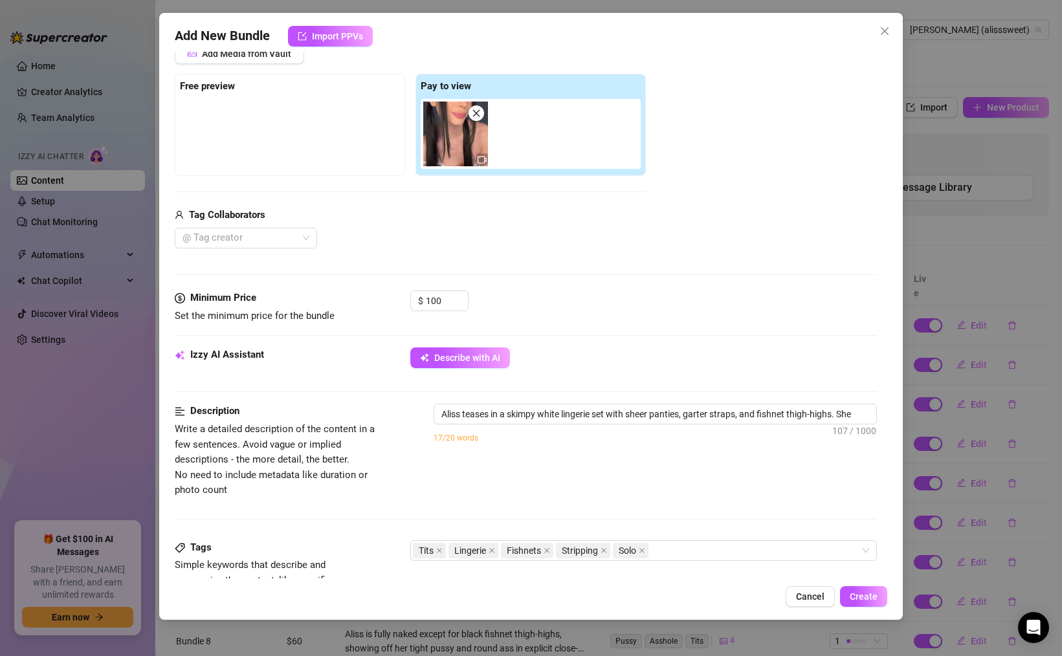
type textarea "Aliss teases in a skimpy white lingerie set with sheer panties, garter straps, …"
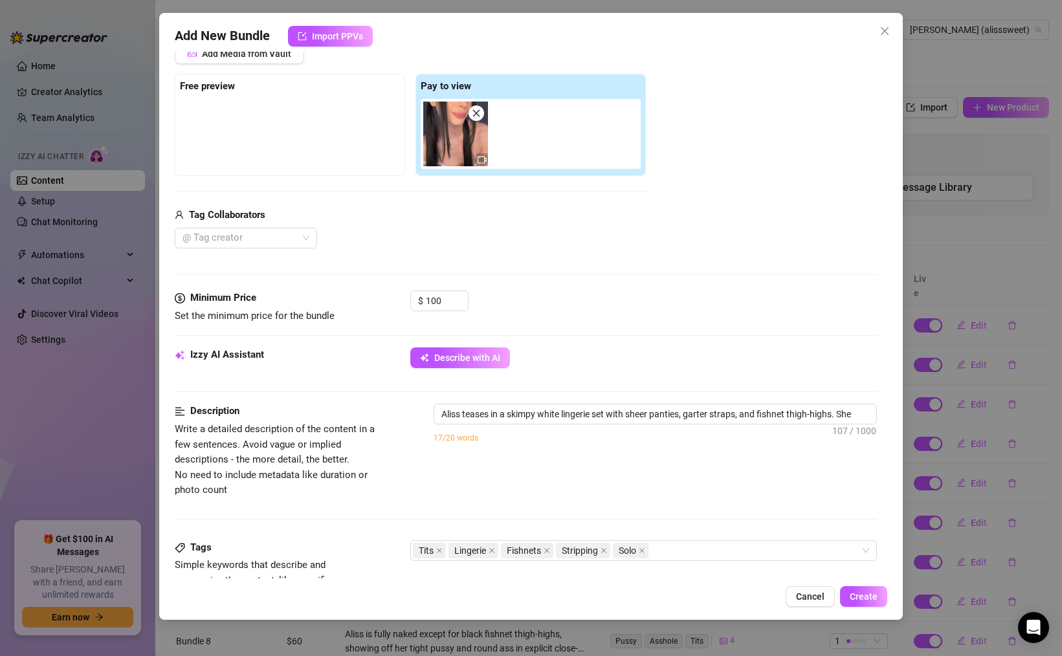
type textarea "Aliss teases in a skimpy white lingerie set with sheer panties, garter straps, …"
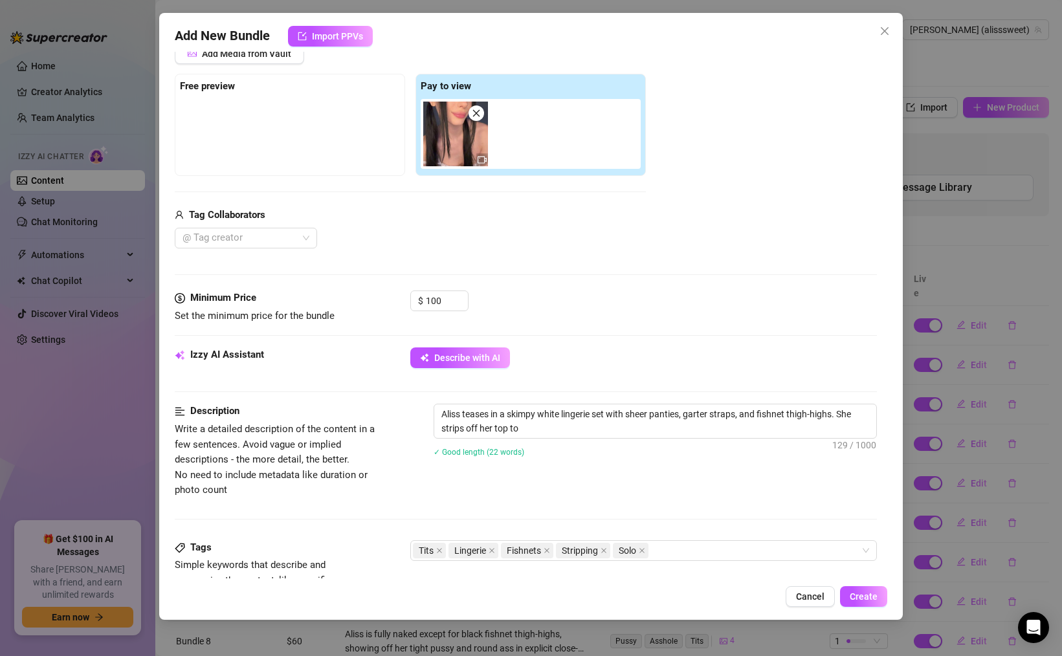
type textarea "Aliss teases in a skimpy white lingerie set with sheer panties, garter straps, …"
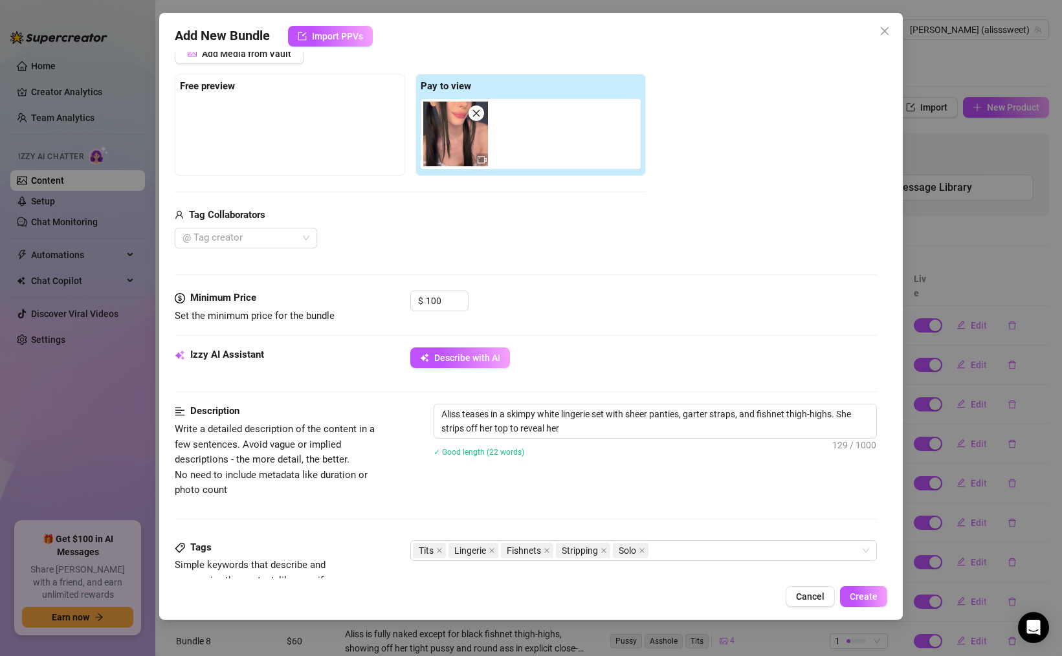
type textarea "Aliss teases in a skimpy white lingerie set with sheer panties, garter straps, …"
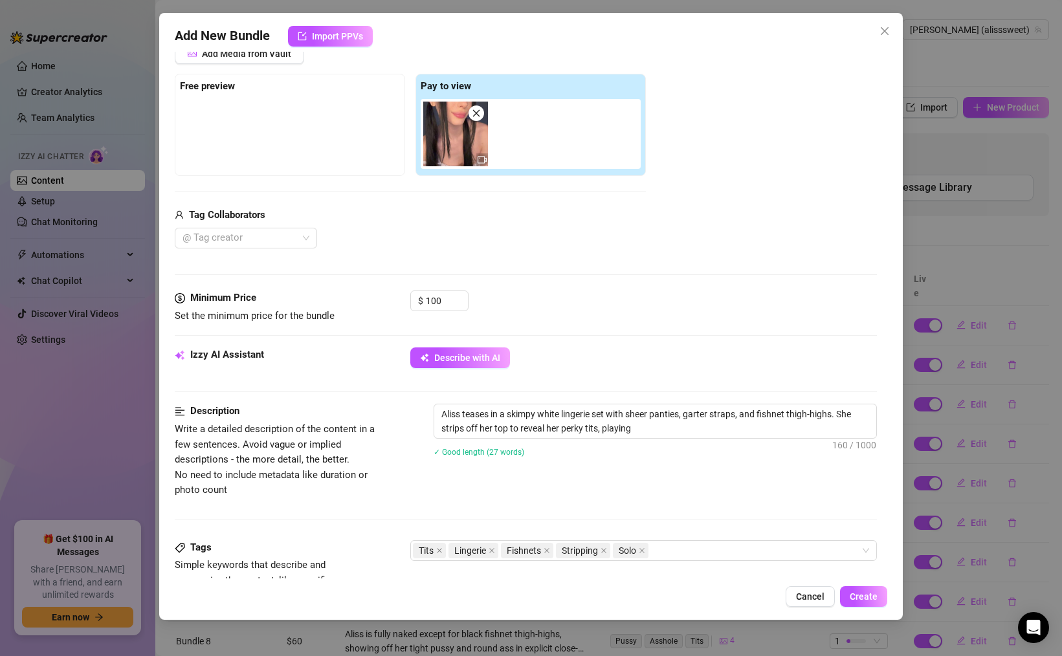
type textarea "Aliss teases in a skimpy white lingerie set with sheer panties, garter straps, …"
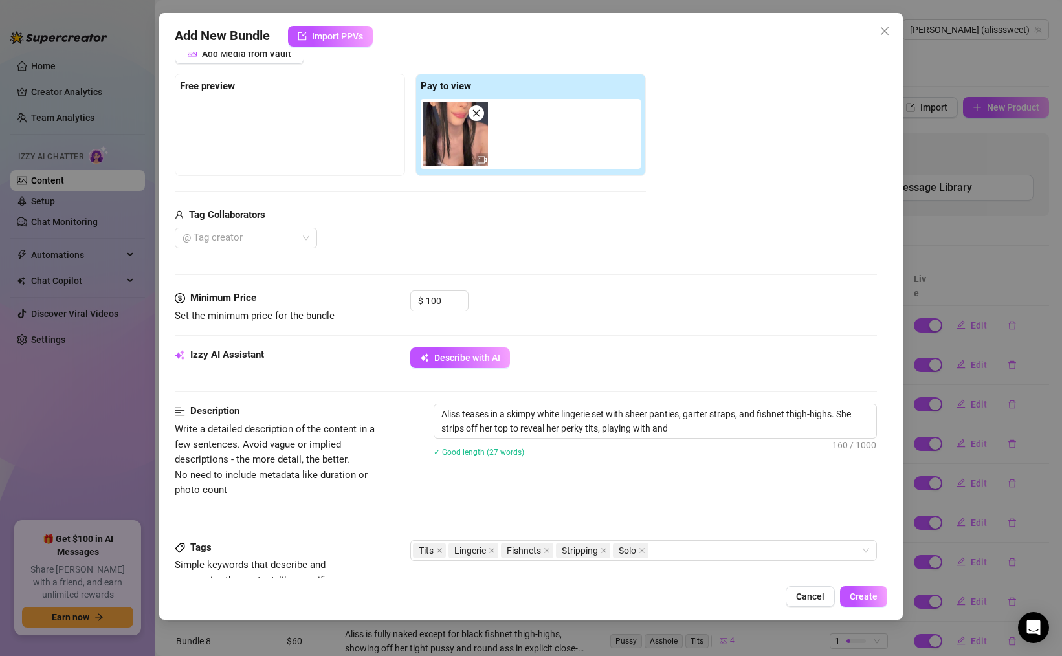
type textarea "Aliss teases in a skimpy white lingerie set with sheer panties, garter straps, …"
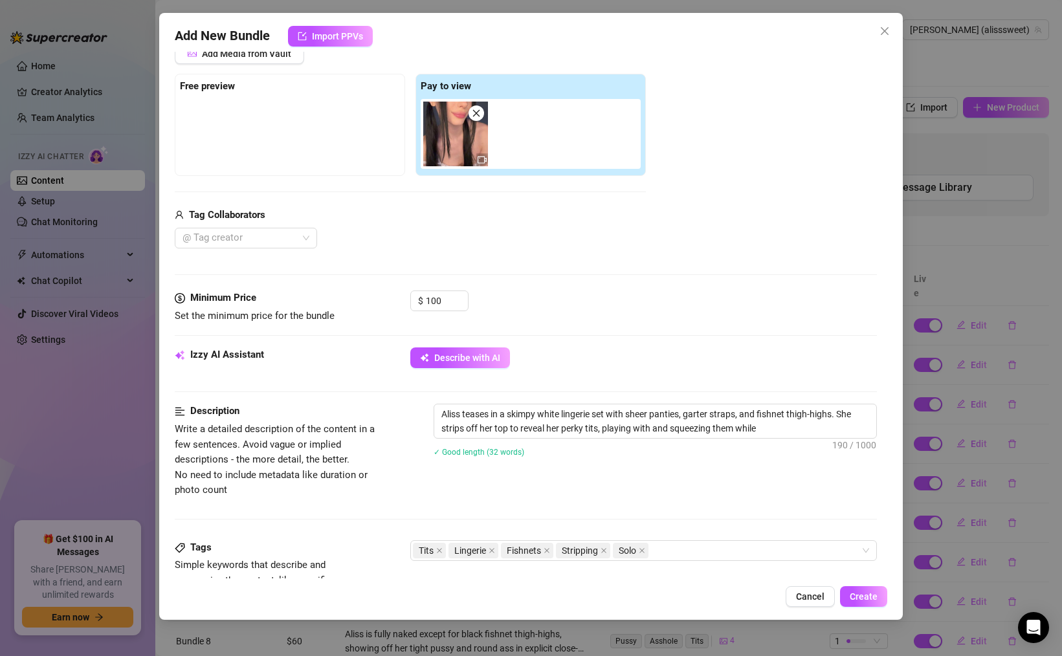
type textarea "Aliss teases in a skimpy white lingerie set with sheer panties, garter straps, …"
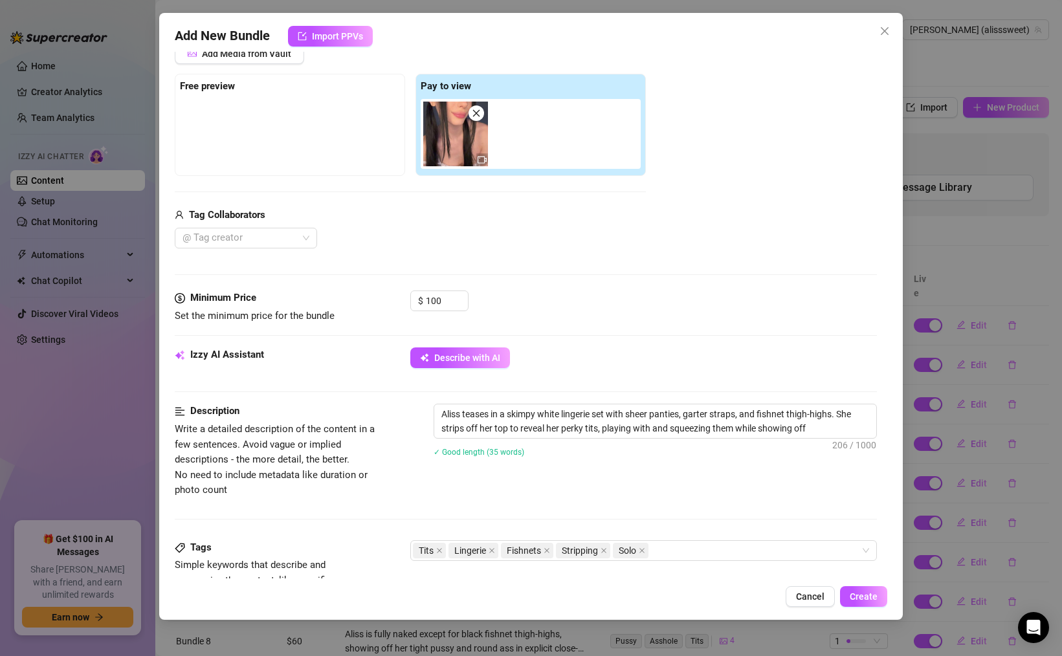
type textarea "Aliss teases in a skimpy white lingerie set with sheer panties, garter straps, …"
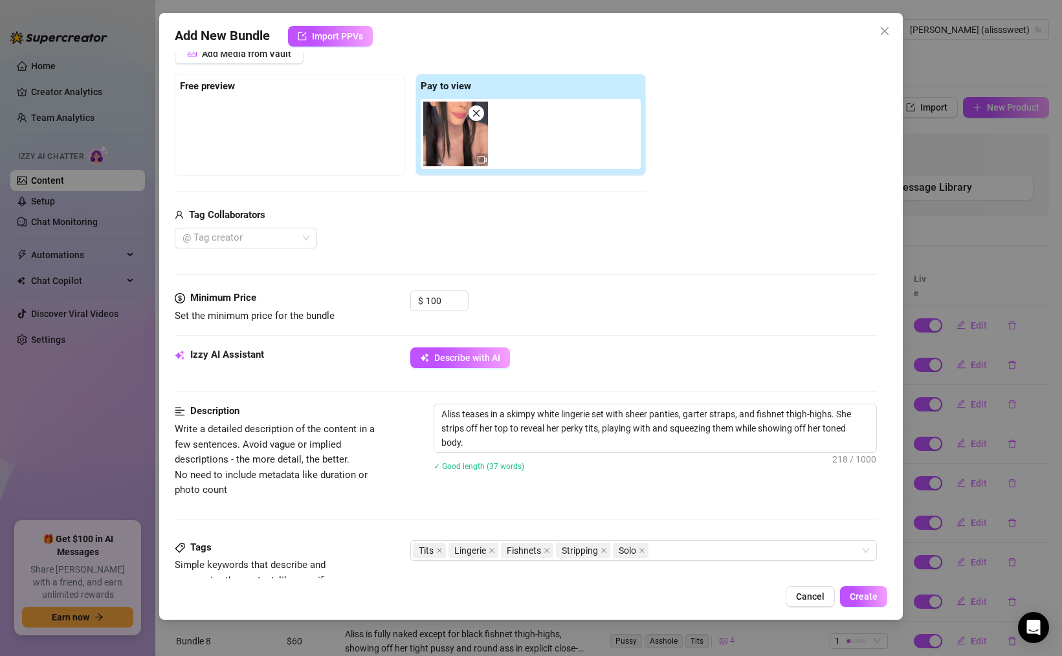
type textarea "Aliss teases in a skimpy white lingerie set with sheer panties, garter straps, …"
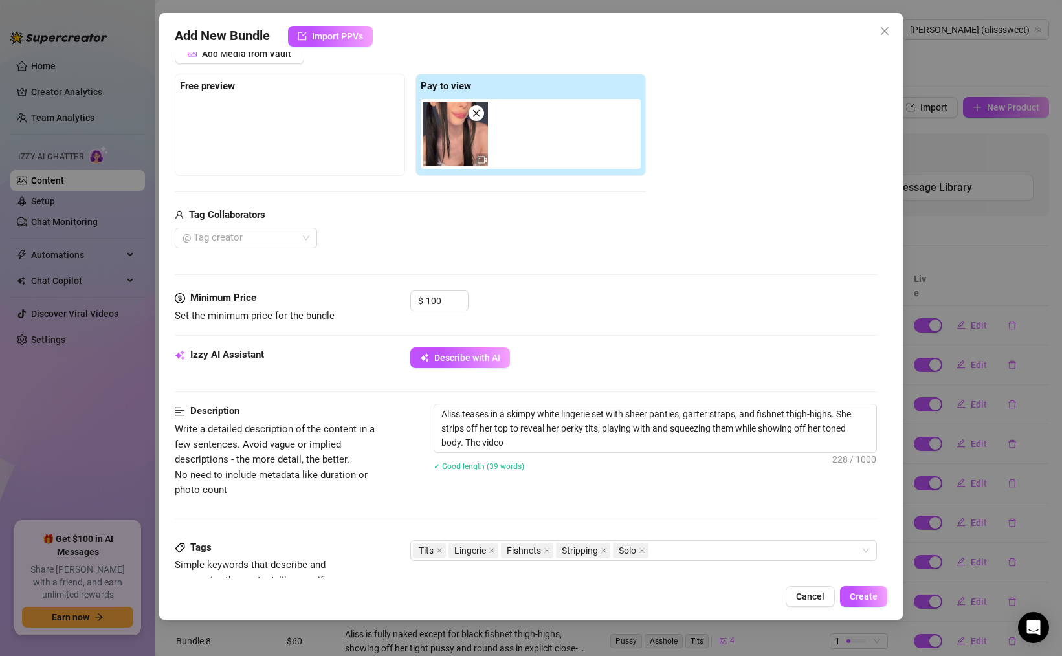
type textarea "Aliss teases in a skimpy white lingerie set with sheer panties, garter straps, …"
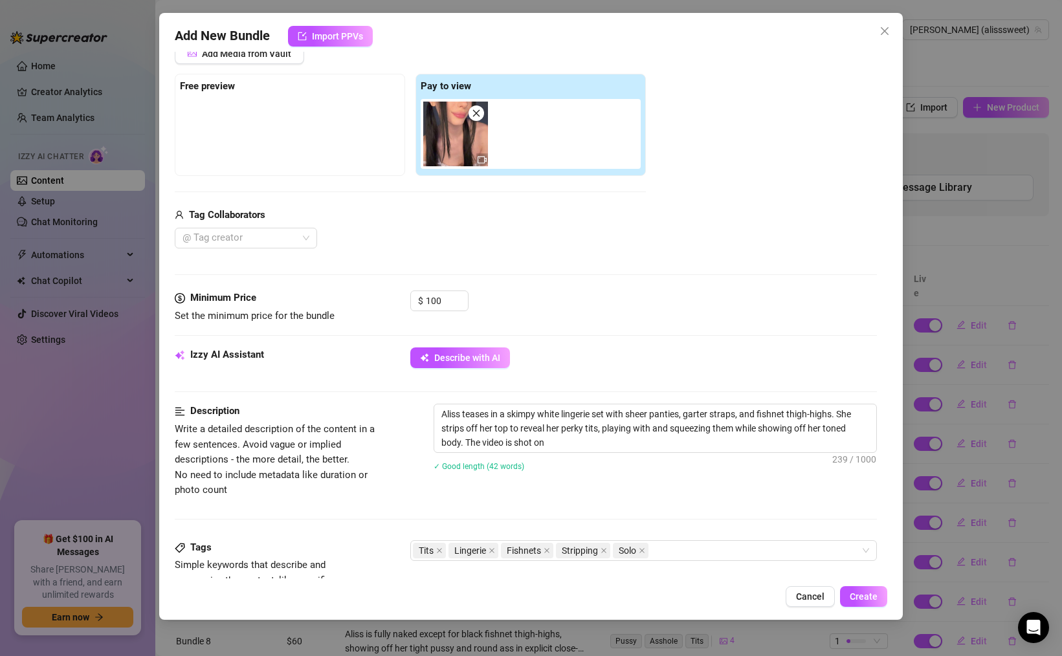
type textarea "Aliss teases in a skimpy white lingerie set with sheer panties, garter straps, …"
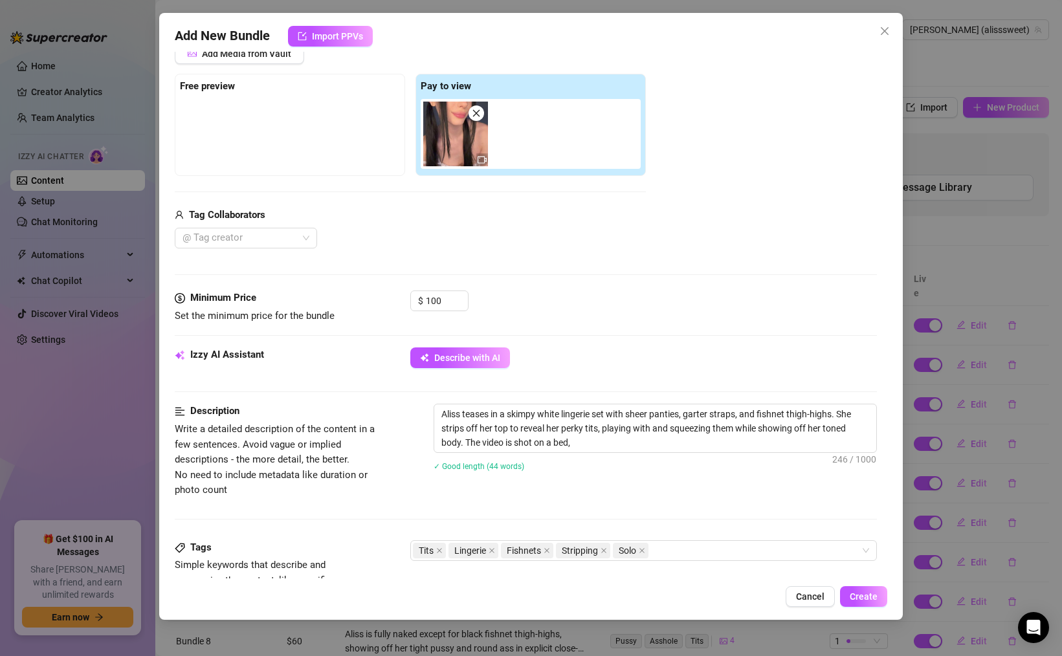
type textarea "Aliss teases in a skimpy white lingerie set with sheer panties, garter straps, …"
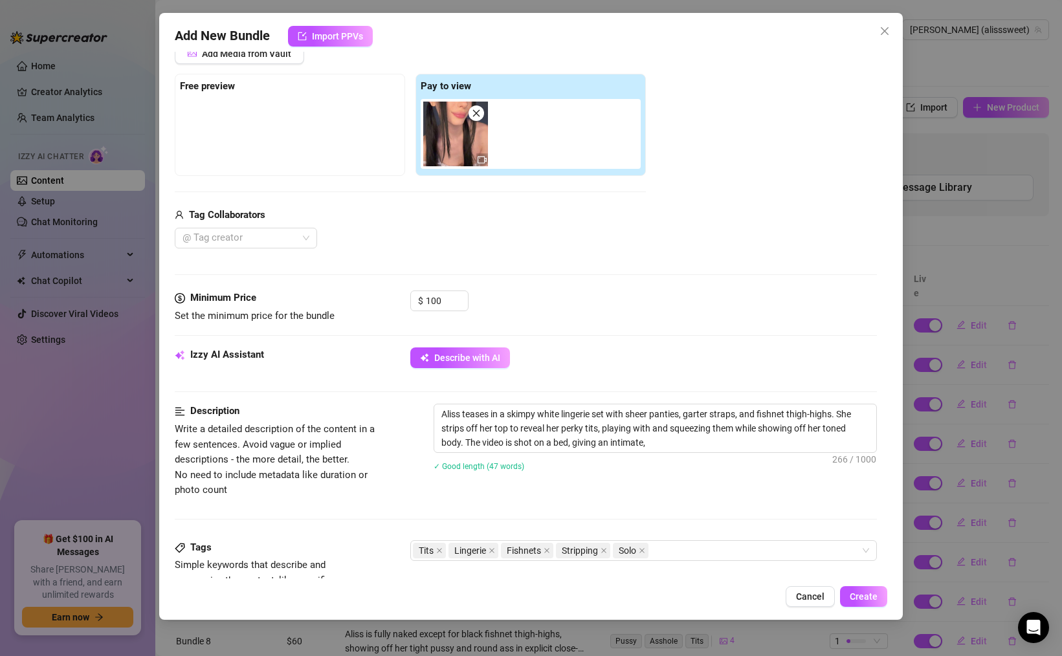
type textarea "Aliss teases in a skimpy white lingerie set with sheer panties, garter straps, …"
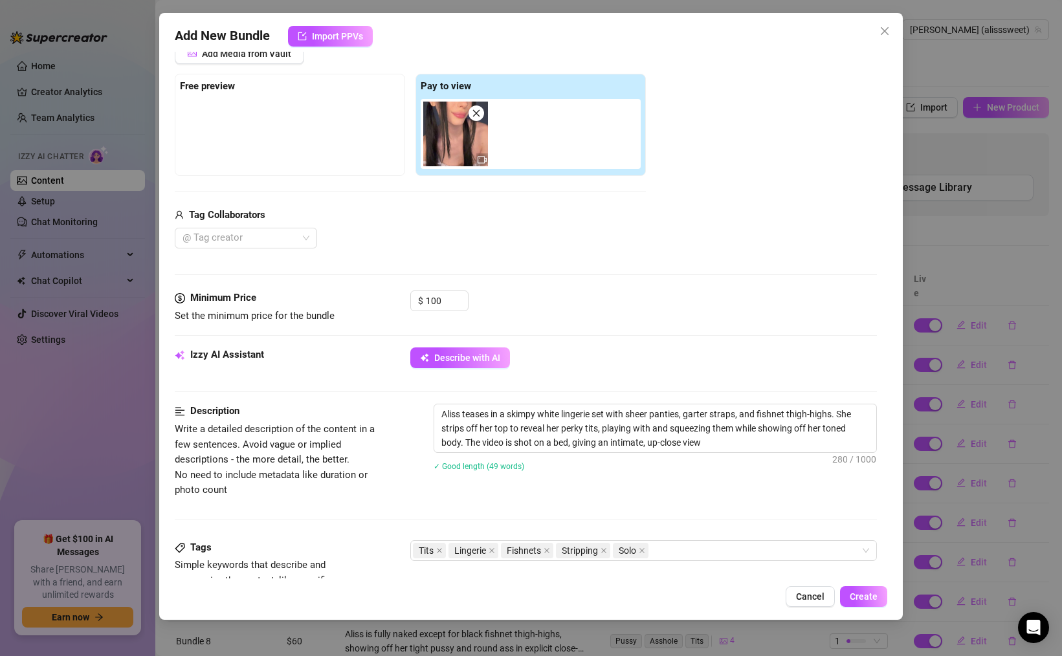
type textarea "Aliss teases in a skimpy white lingerie set with sheer panties, garter straps, …"
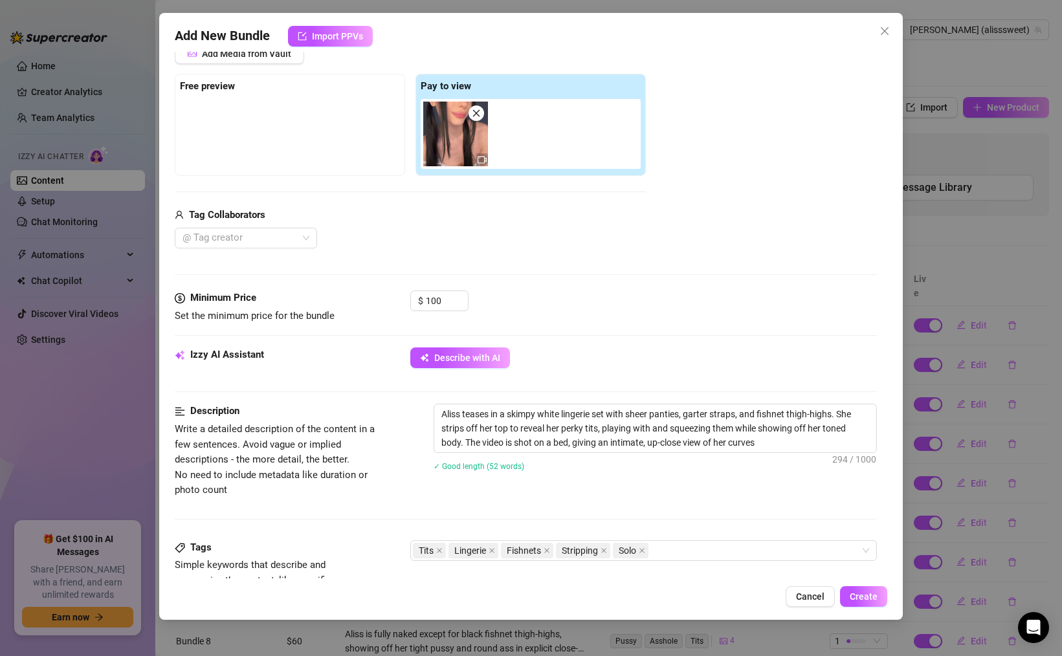
type textarea "Aliss teases in a skimpy white lingerie set with sheer panties, garter straps, …"
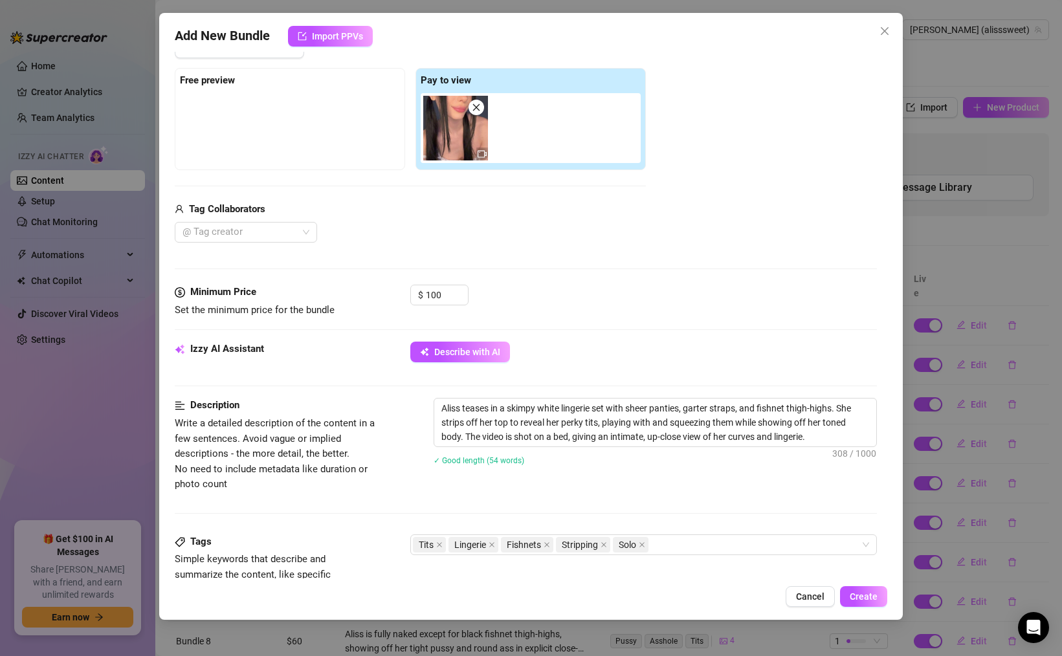
scroll to position [43, 0]
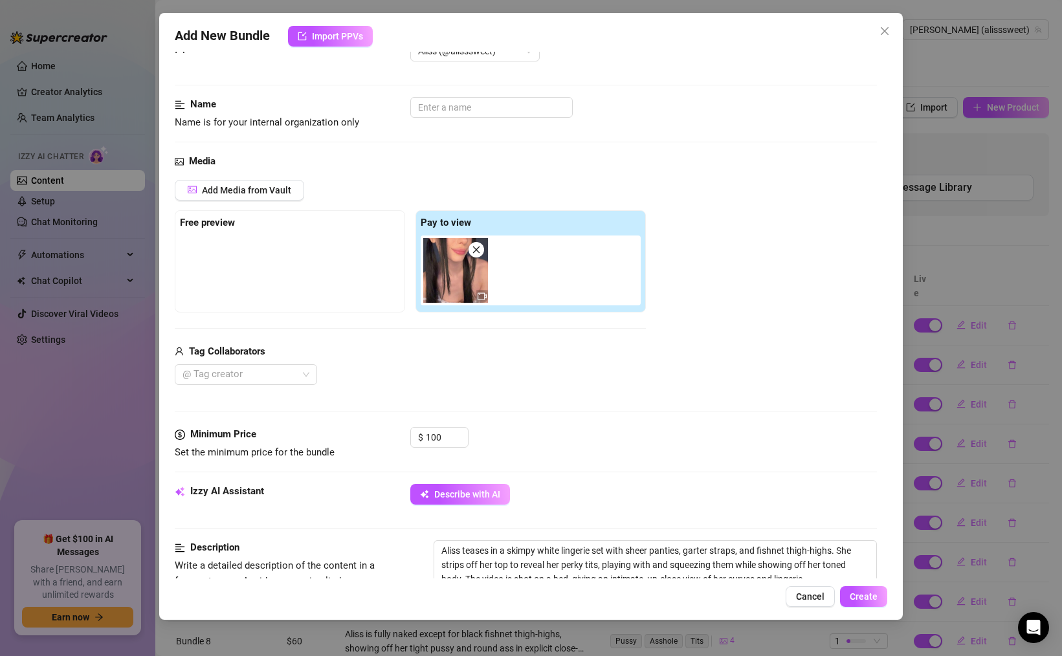
click at [464, 287] on img at bounding box center [455, 270] width 65 height 65
click at [478, 291] on div at bounding box center [482, 296] width 12 height 13
click at [453, 276] on img at bounding box center [455, 270] width 65 height 65
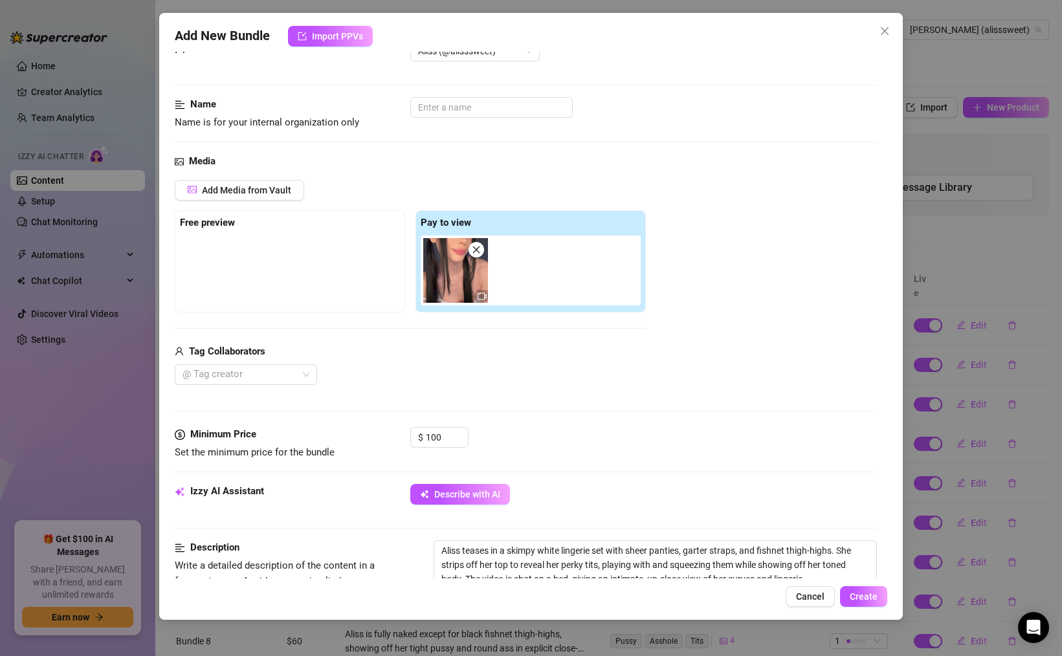
click at [453, 276] on img at bounding box center [455, 270] width 65 height 65
click at [289, 185] on span "Add Media from Vault" at bounding box center [246, 190] width 89 height 10
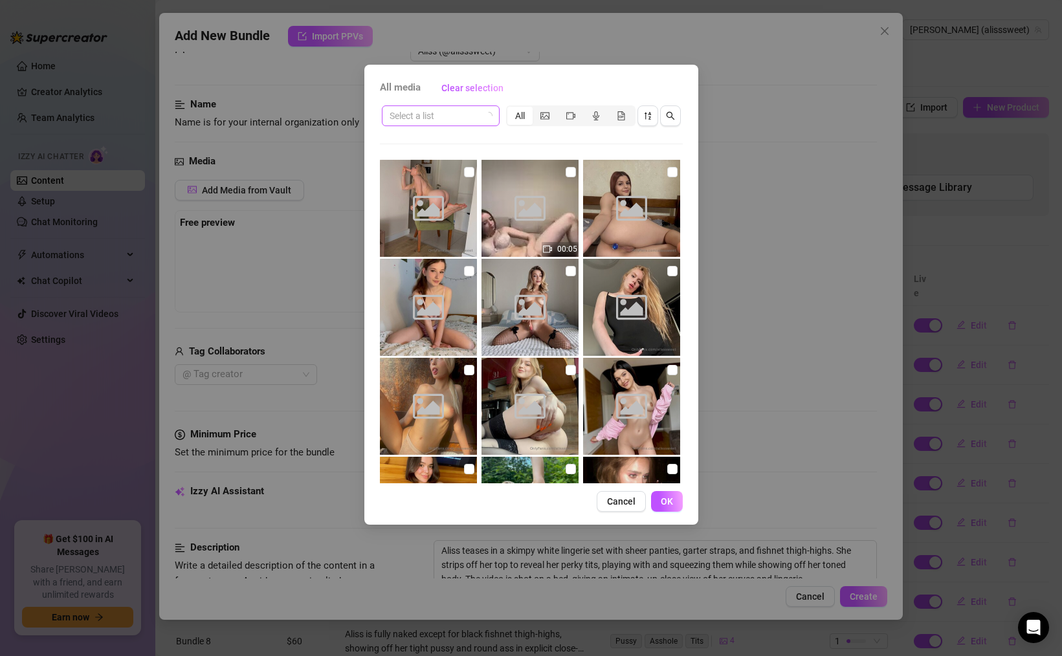
click at [459, 107] on input "search" at bounding box center [435, 115] width 91 height 19
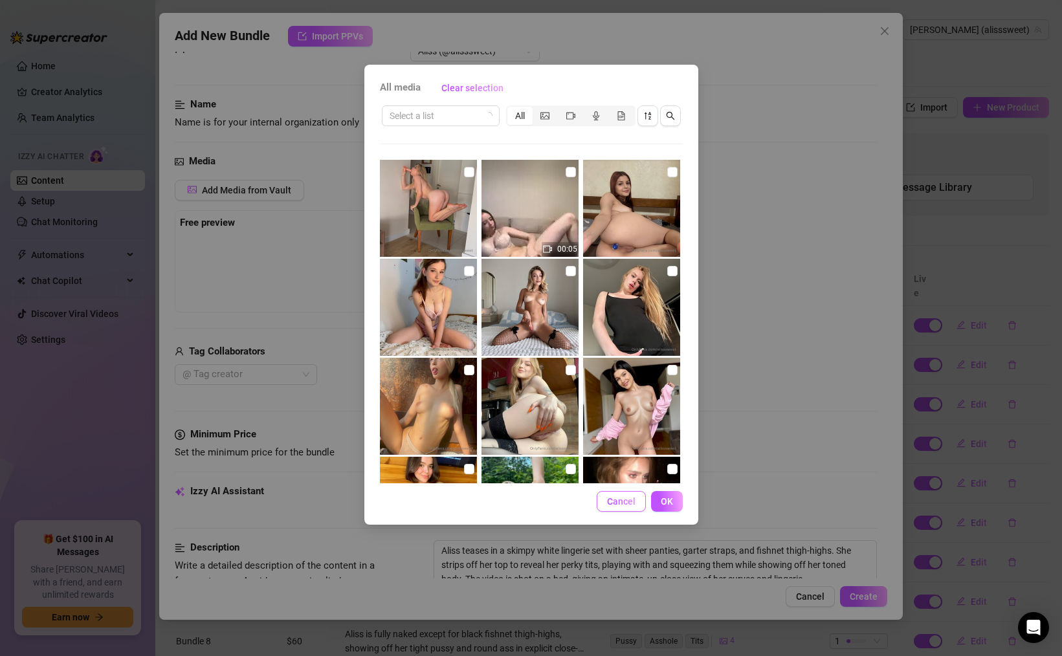
click at [616, 497] on span "Cancel" at bounding box center [621, 502] width 28 height 10
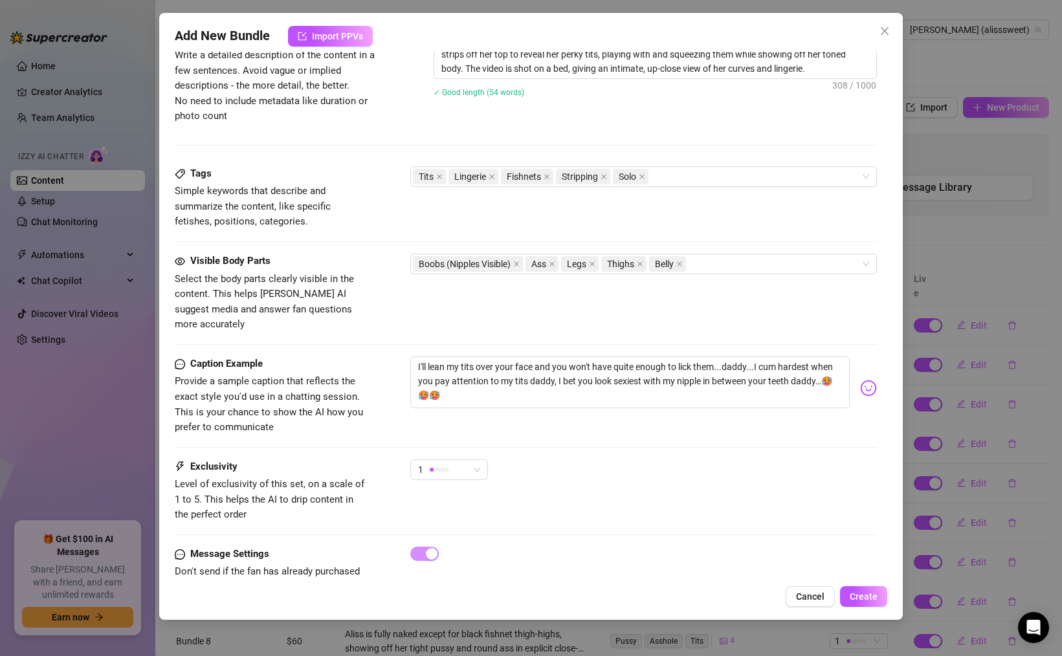
scroll to position [579, 0]
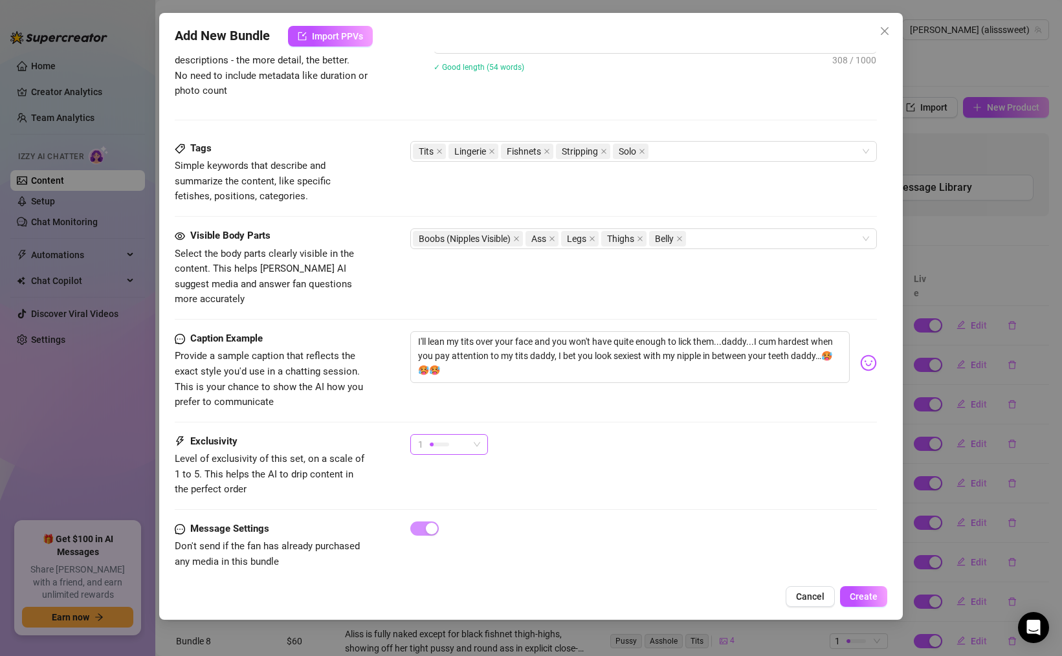
click at [423, 435] on div "1" at bounding box center [443, 444] width 50 height 19
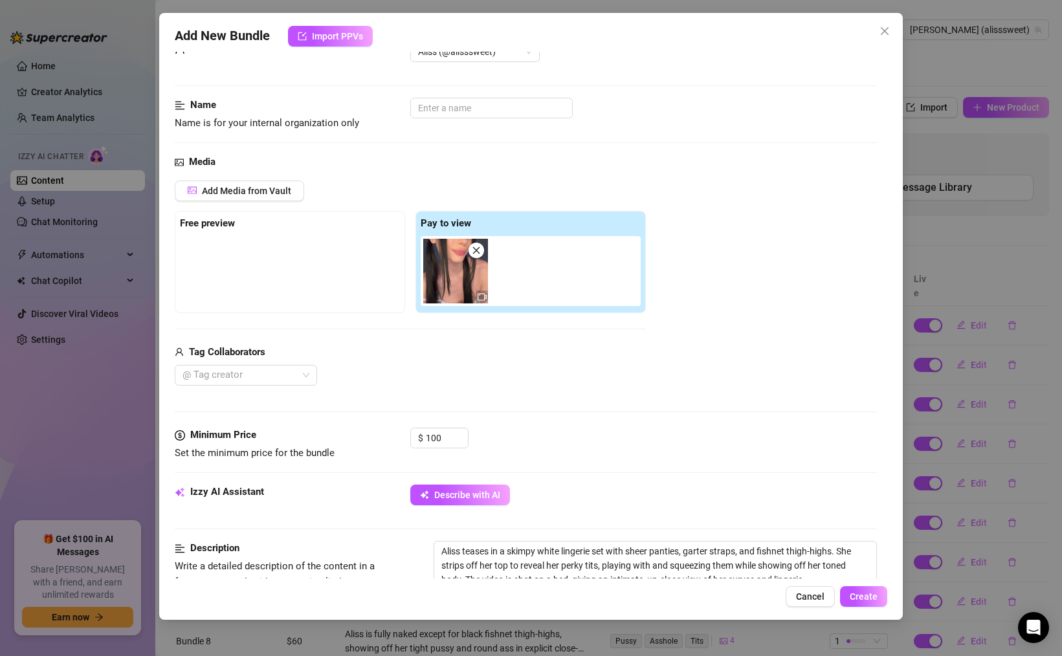
scroll to position [0, 0]
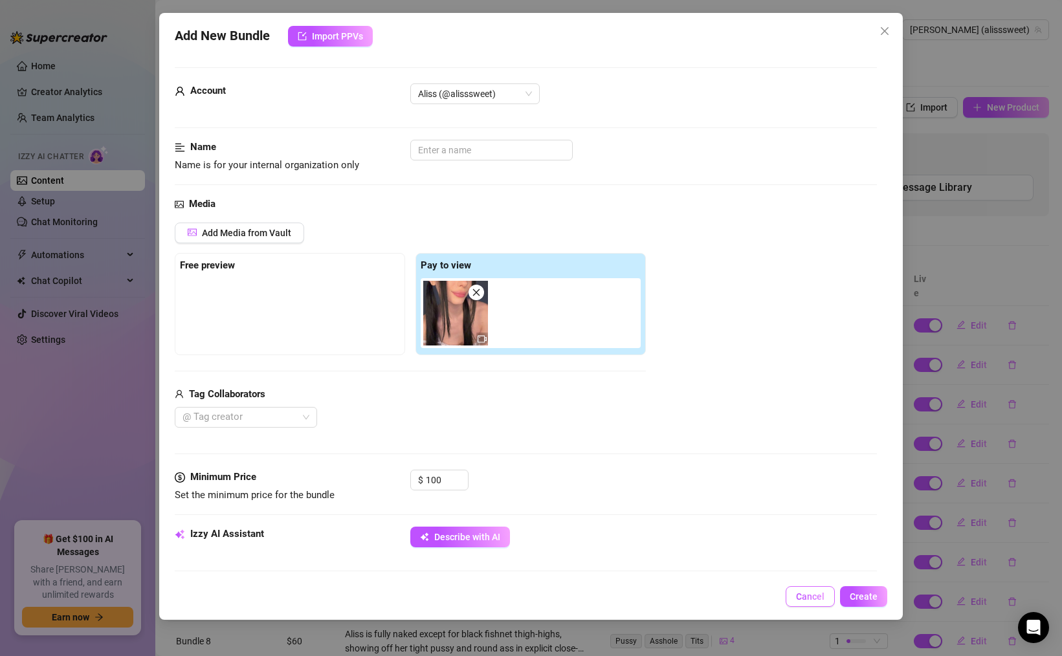
click at [815, 600] on span "Cancel" at bounding box center [810, 597] width 28 height 10
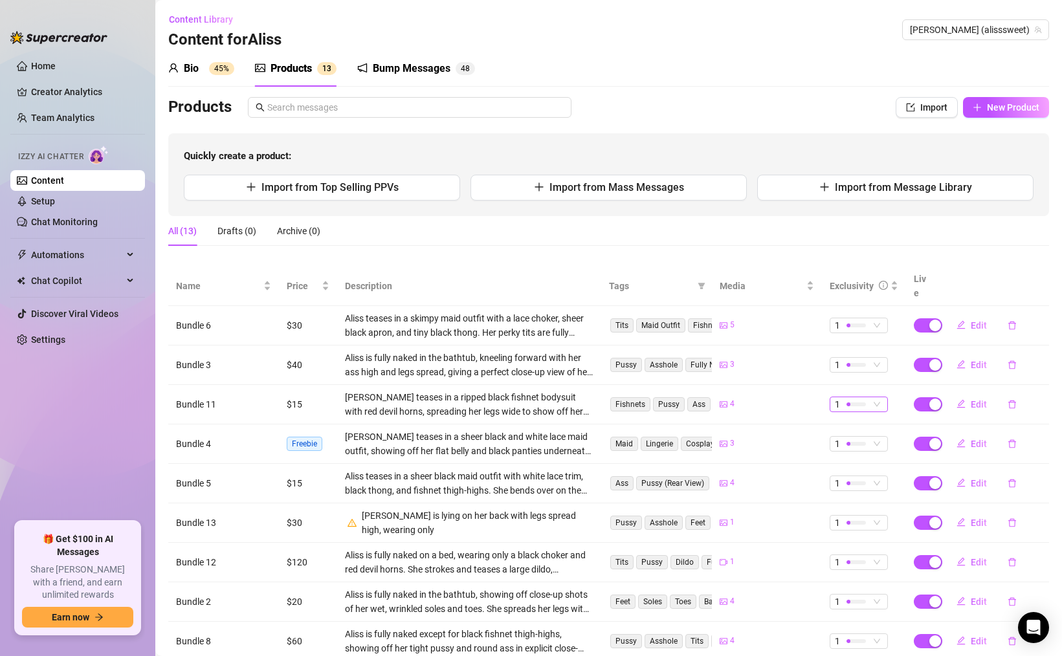
scroll to position [105, 0]
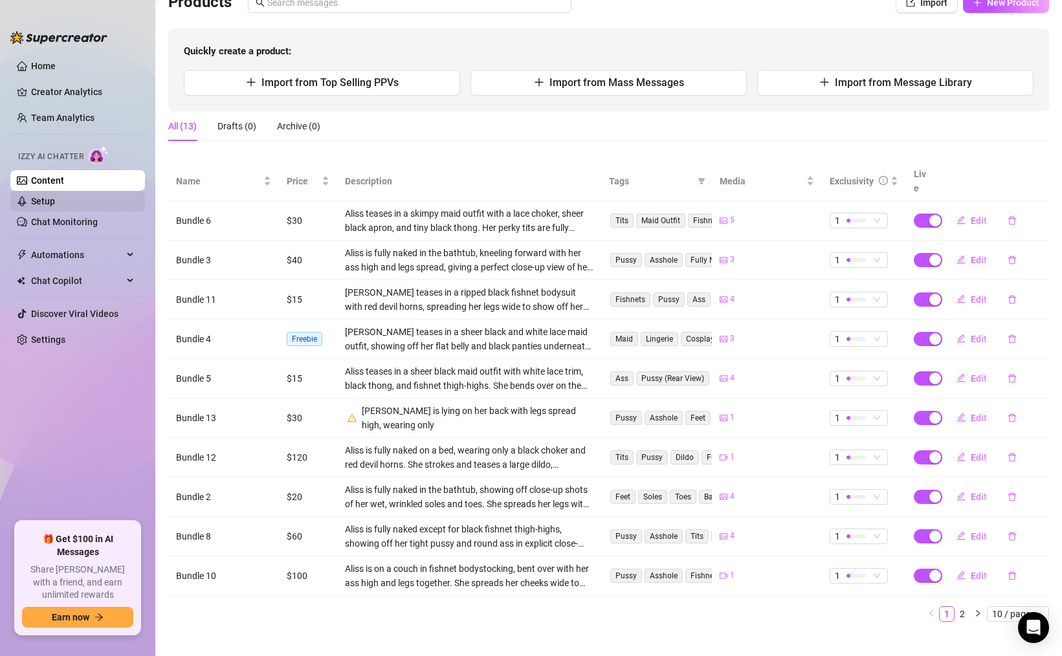
click at [55, 198] on link "Setup" at bounding box center [43, 201] width 24 height 10
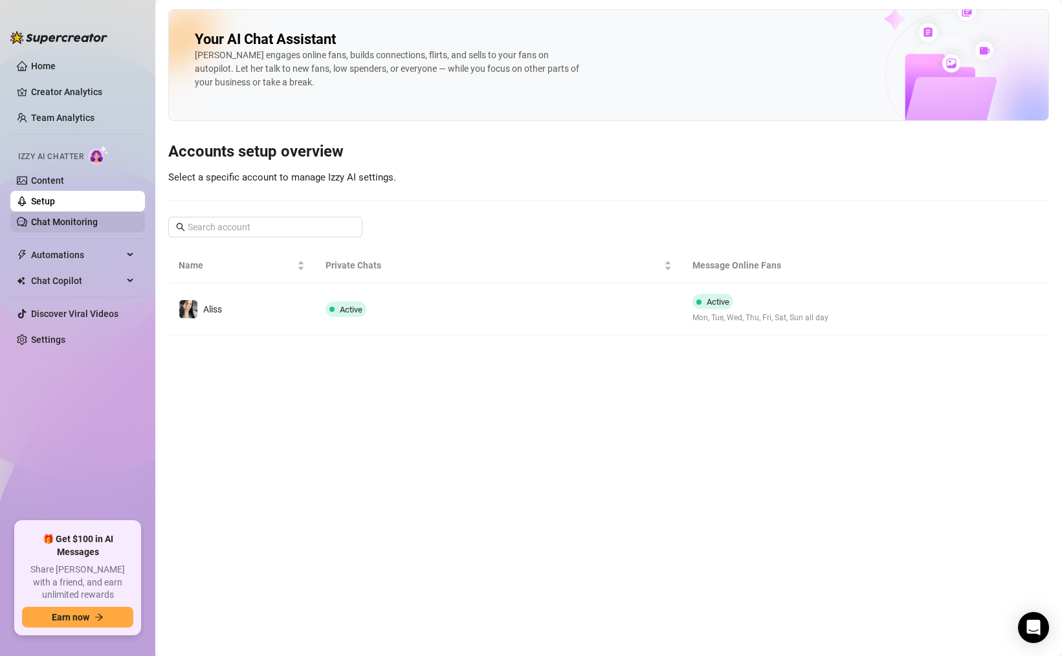
click at [76, 223] on link "Chat Monitoring" at bounding box center [64, 222] width 67 height 10
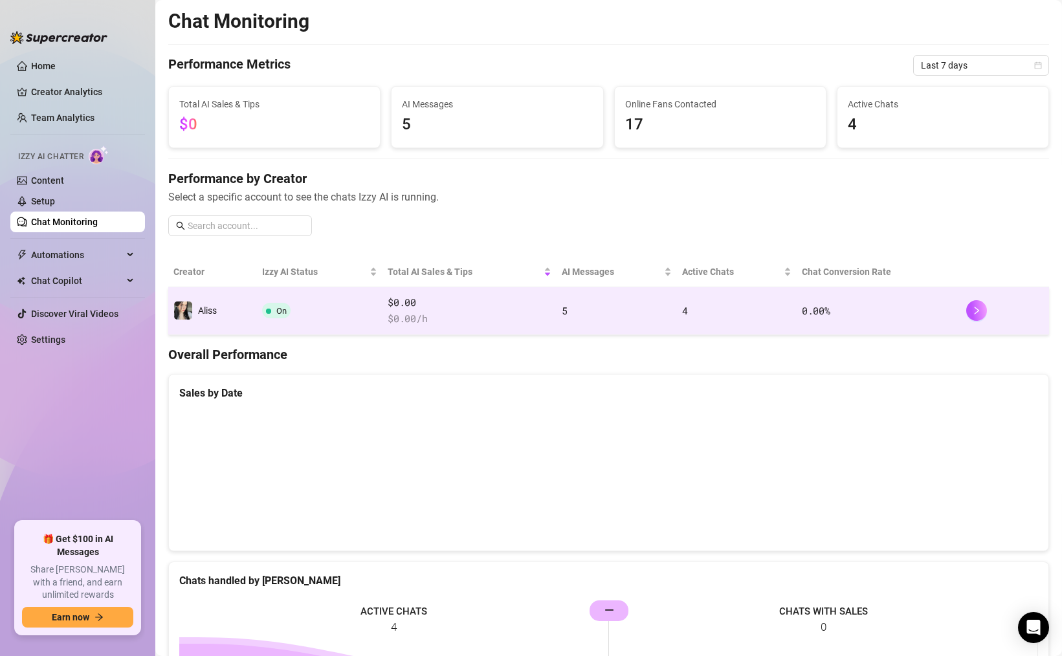
click at [653, 307] on td "5" at bounding box center [617, 311] width 120 height 48
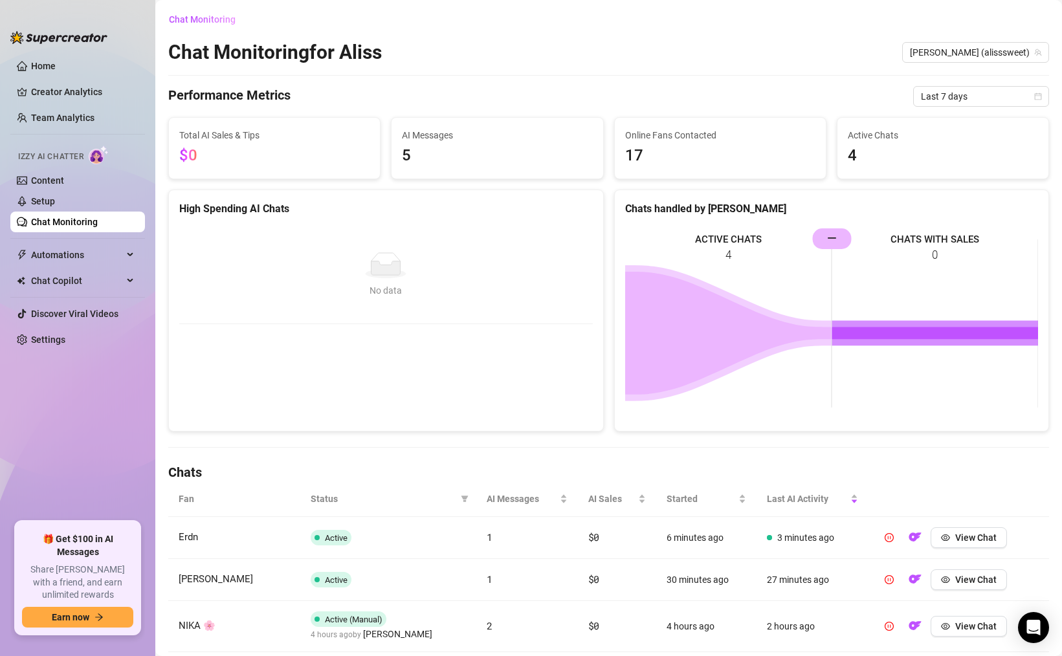
scroll to position [118, 0]
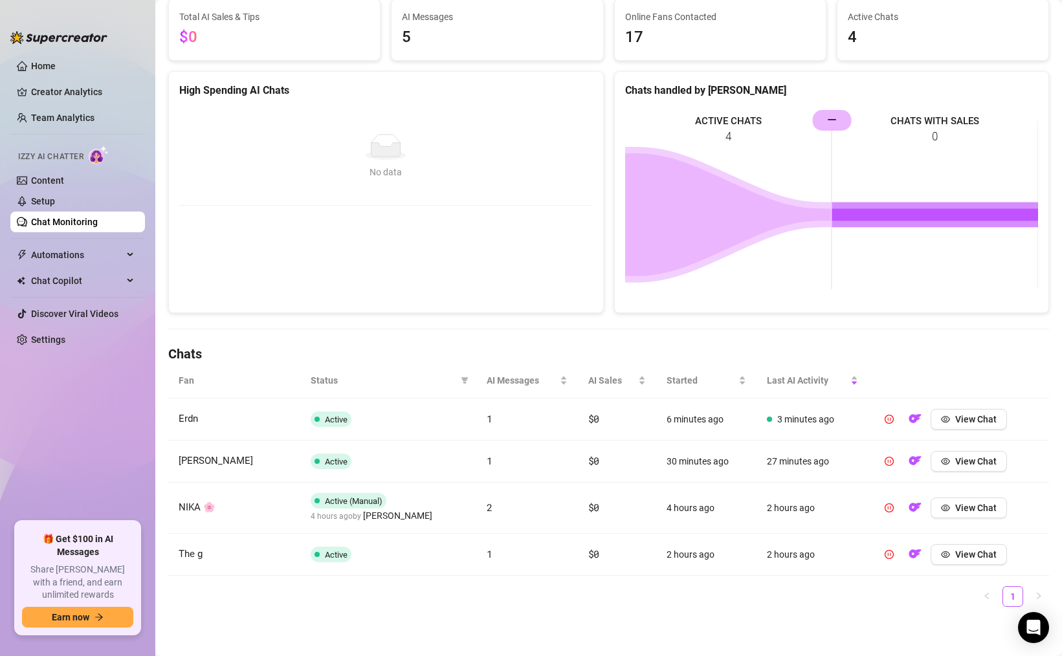
click at [690, 419] on td "6 minutes ago" at bounding box center [706, 420] width 100 height 42
click at [314, 416] on span "Active" at bounding box center [331, 420] width 41 height 16
click at [969, 427] on button "View Chat" at bounding box center [969, 419] width 76 height 21
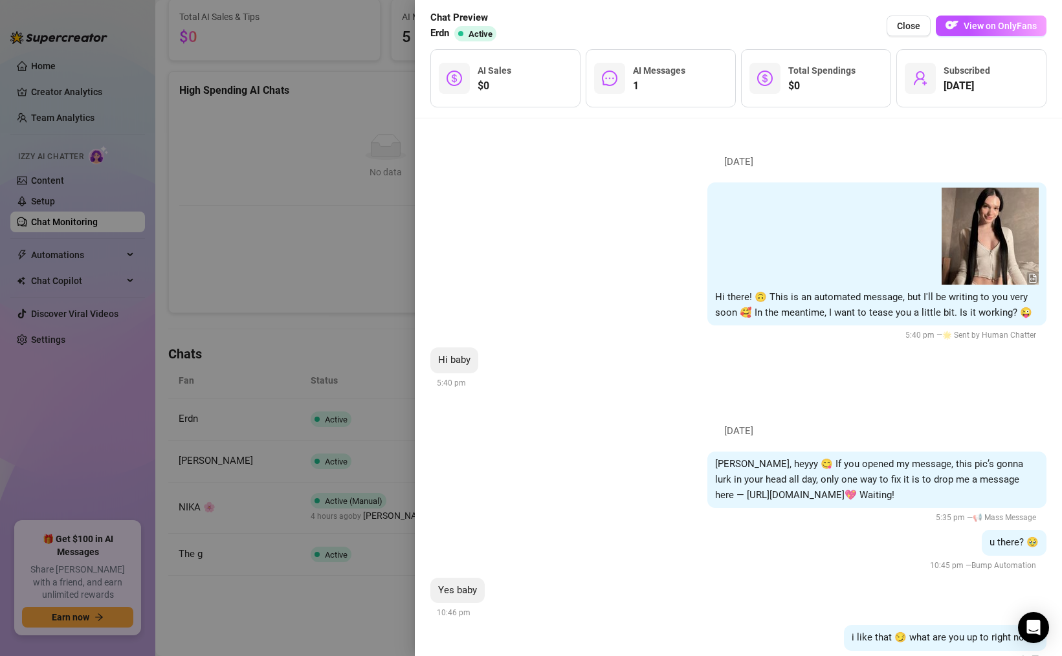
scroll to position [40, 0]
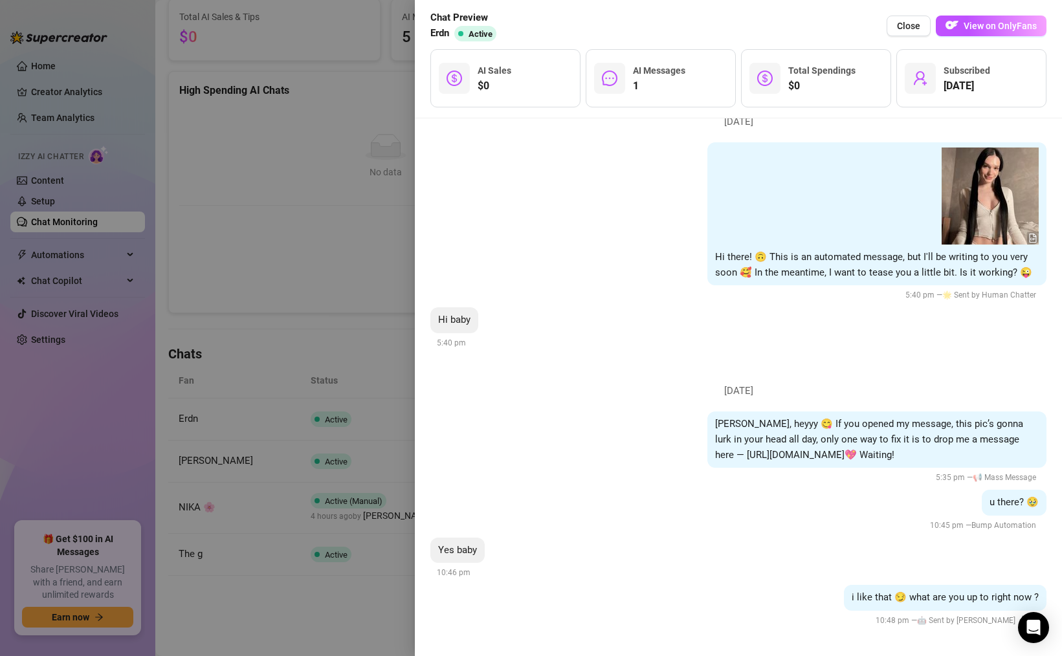
click at [308, 370] on div at bounding box center [531, 328] width 1062 height 656
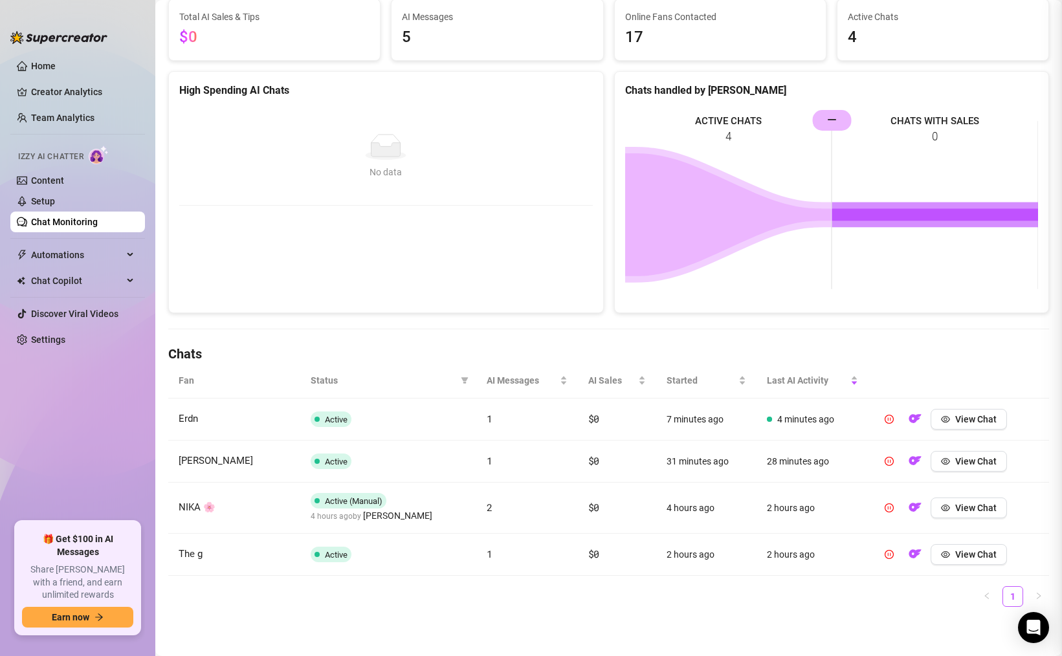
scroll to position [0, 0]
click at [941, 460] on button "View Chat" at bounding box center [969, 461] width 76 height 21
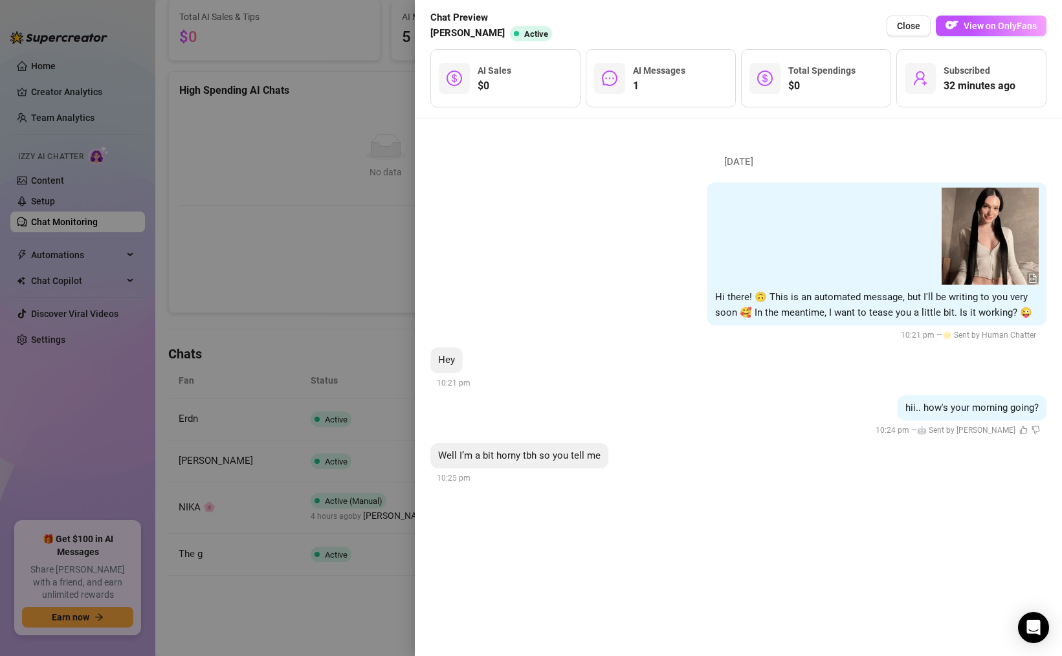
click at [329, 399] on div at bounding box center [531, 328] width 1062 height 656
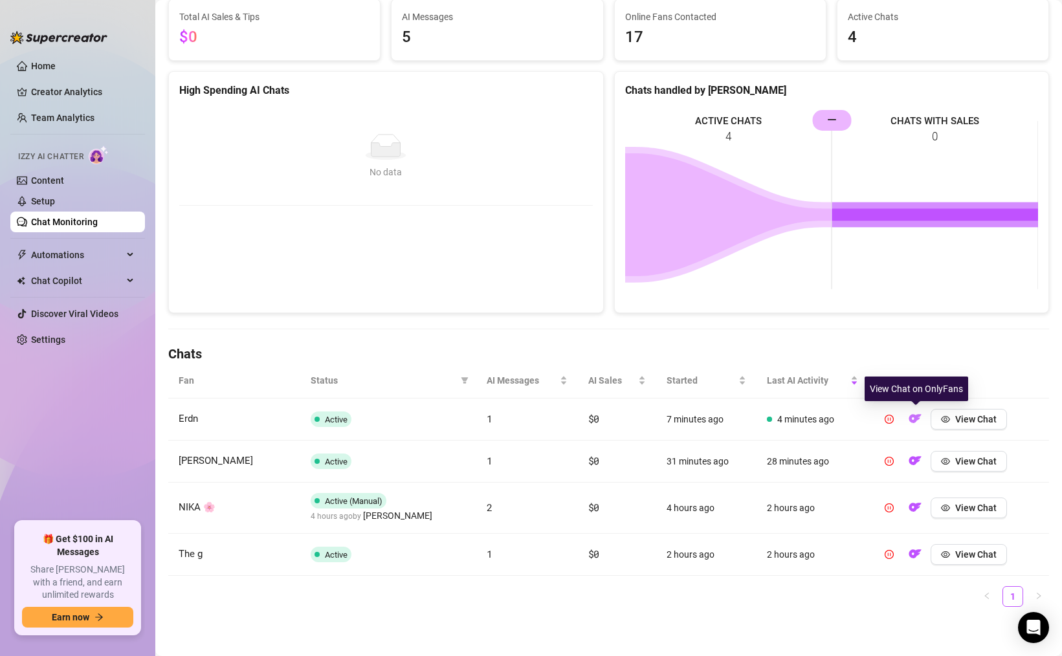
click at [909, 425] on button "button" at bounding box center [915, 419] width 21 height 21
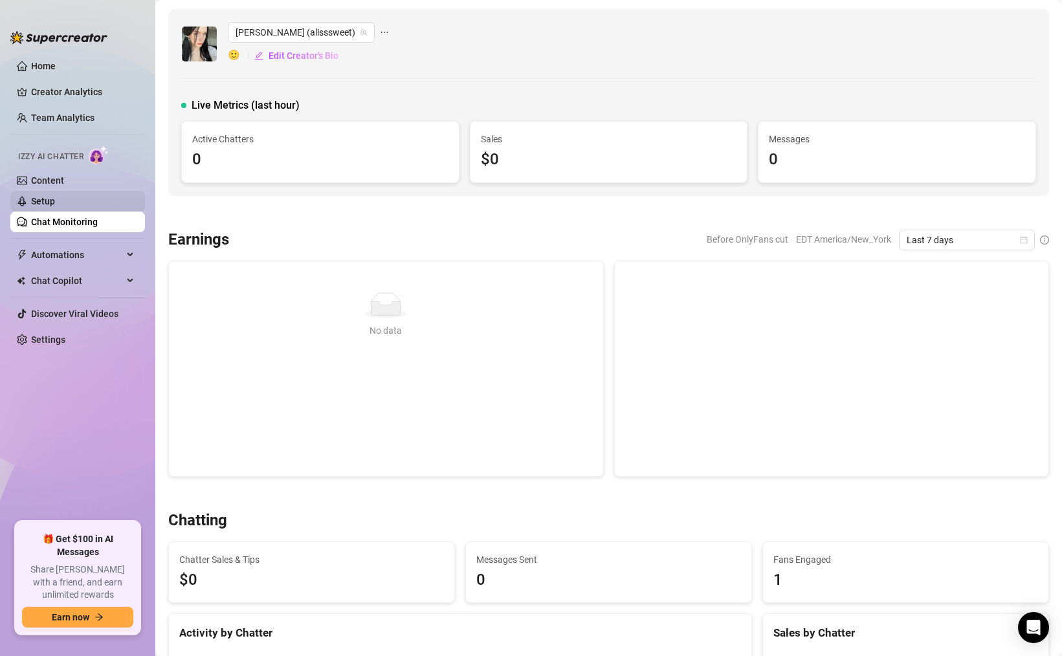
click at [52, 200] on link "Setup" at bounding box center [43, 201] width 24 height 10
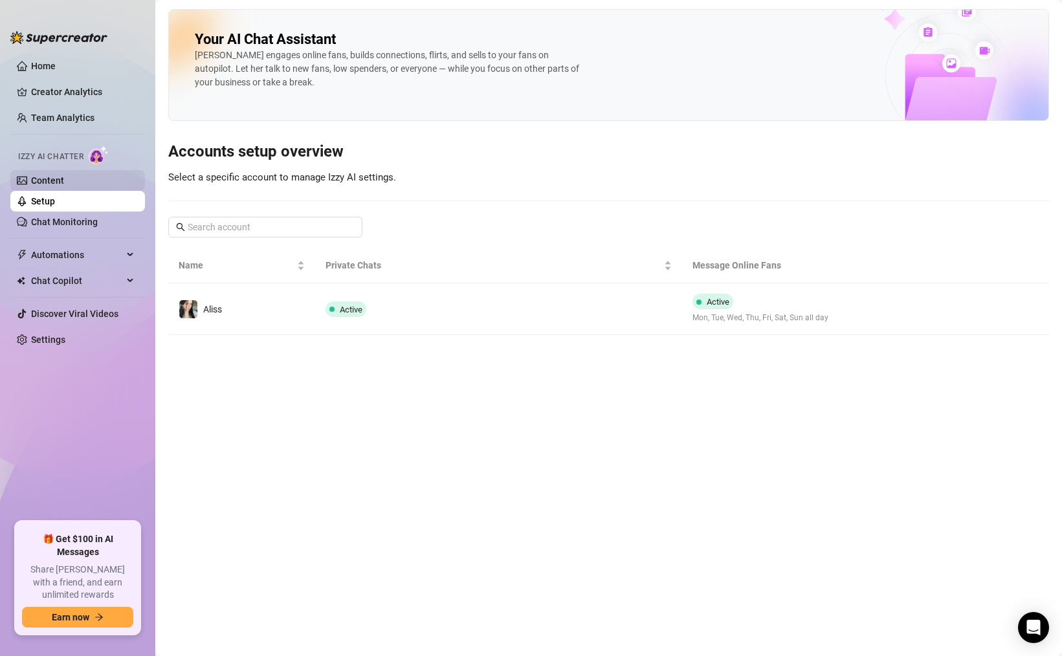
click at [56, 185] on link "Content" at bounding box center [47, 180] width 33 height 10
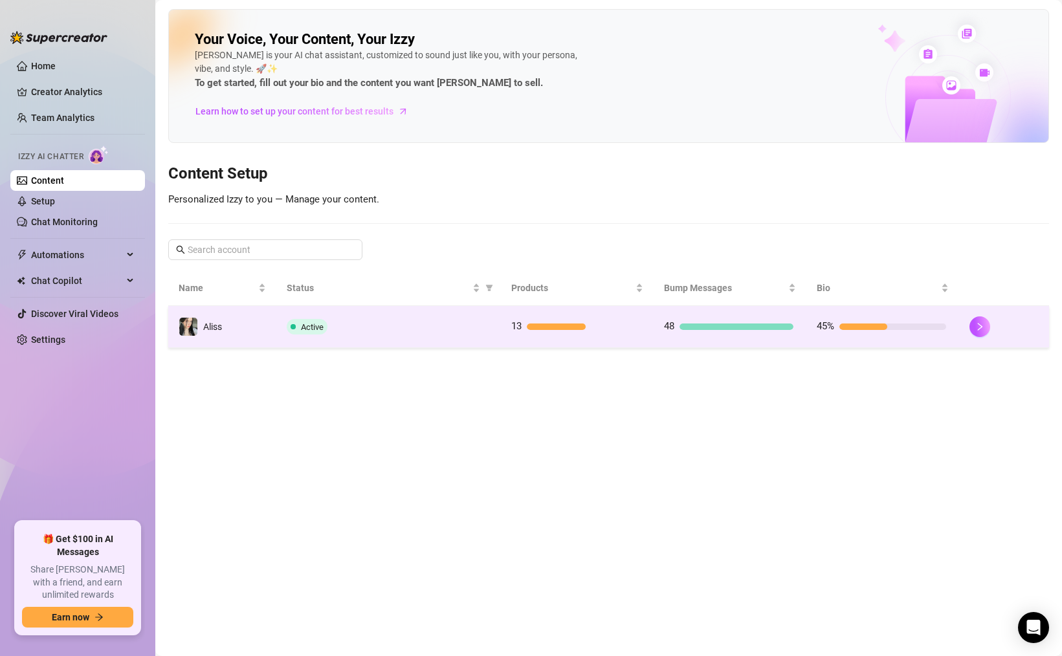
click at [705, 328] on div at bounding box center [737, 327] width 114 height 6
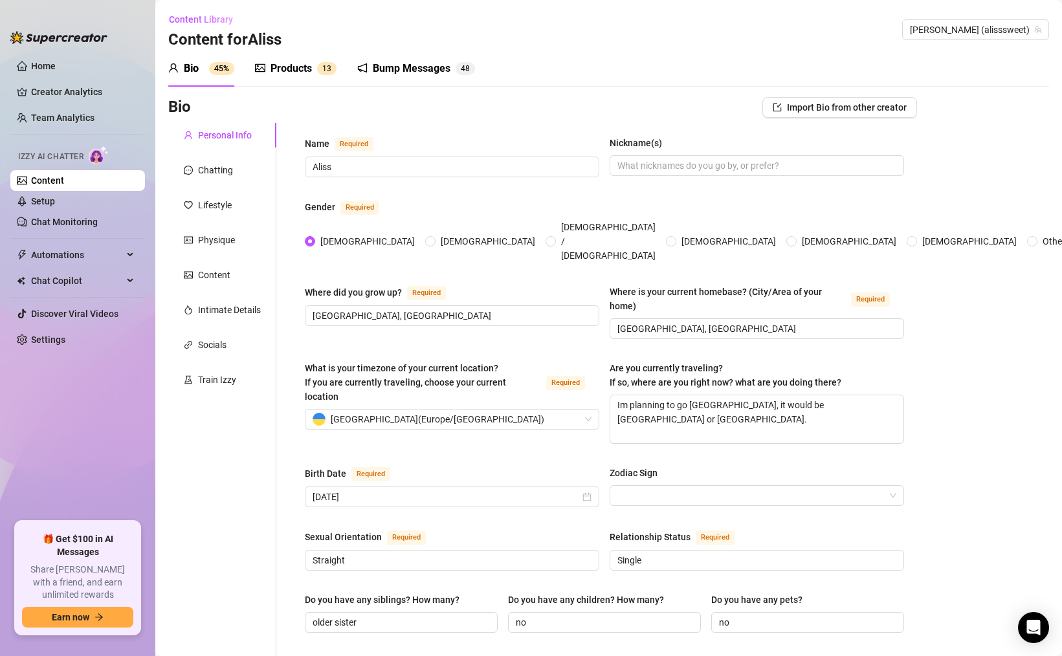
click at [434, 71] on div "Bump Messages" at bounding box center [412, 69] width 78 height 16
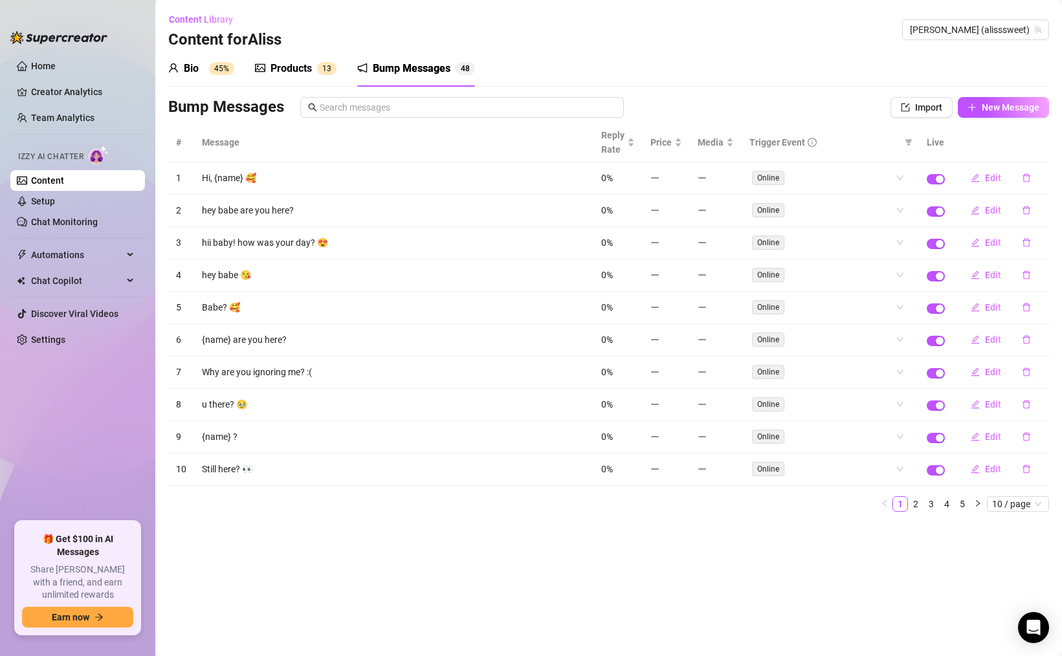
click at [1006, 9] on div "Content Library Content for [PERSON_NAME] (alisssweet)" at bounding box center [608, 29] width 881 height 41
click at [1003, 39] on span "[PERSON_NAME] (alisssweet)" at bounding box center [975, 29] width 131 height 19
click at [994, 34] on span "[PERSON_NAME] (alisssweet)" at bounding box center [975, 29] width 131 height 19
click at [307, 63] on div "Products" at bounding box center [291, 69] width 41 height 16
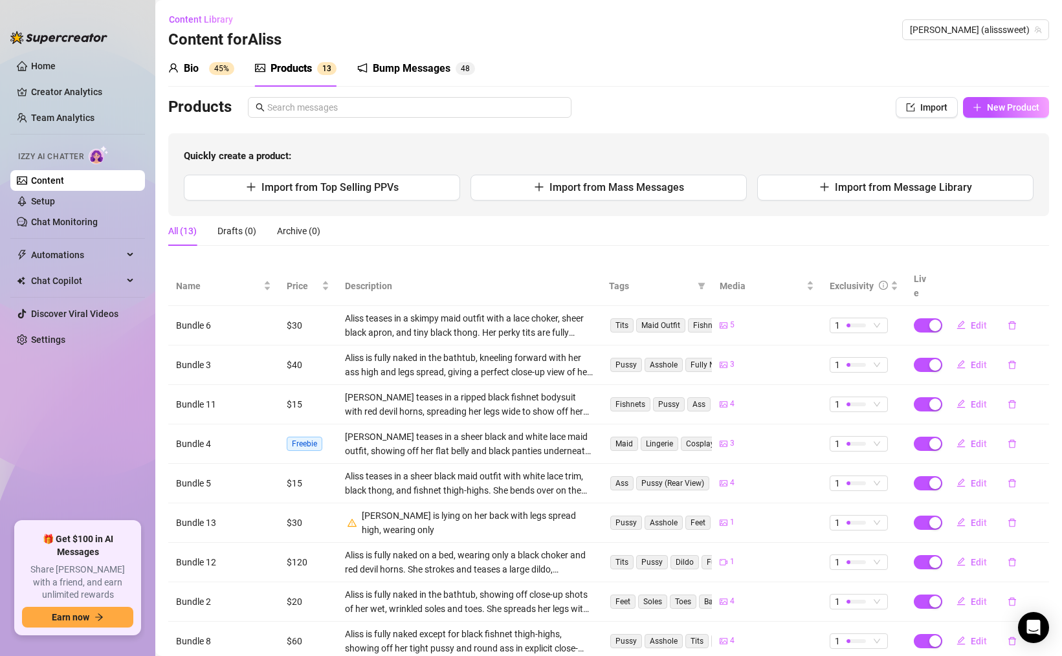
click at [224, 71] on sup "45%" at bounding box center [221, 68] width 25 height 13
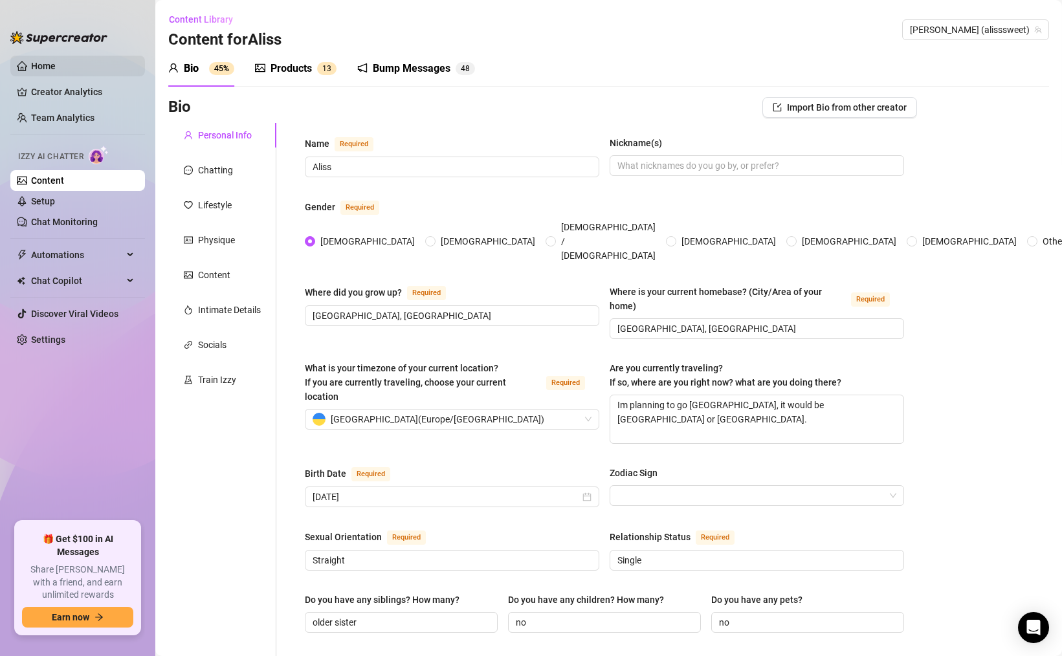
click at [56, 69] on link "Home" at bounding box center [43, 66] width 25 height 10
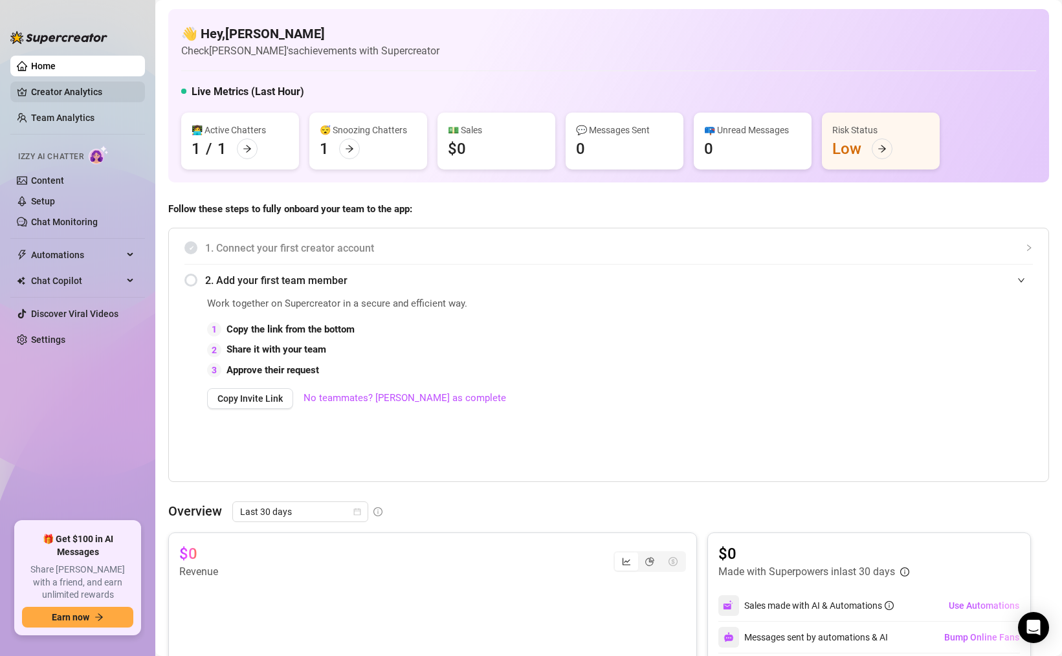
click at [70, 102] on link "Creator Analytics" at bounding box center [83, 92] width 104 height 21
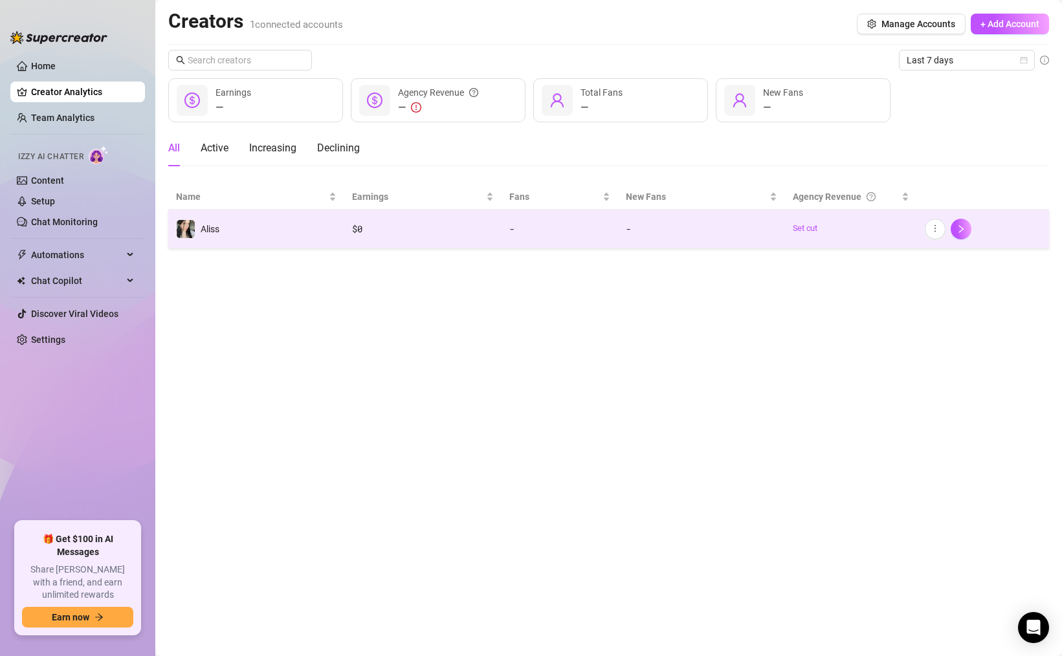
click at [220, 221] on td "Aliss" at bounding box center [256, 229] width 176 height 39
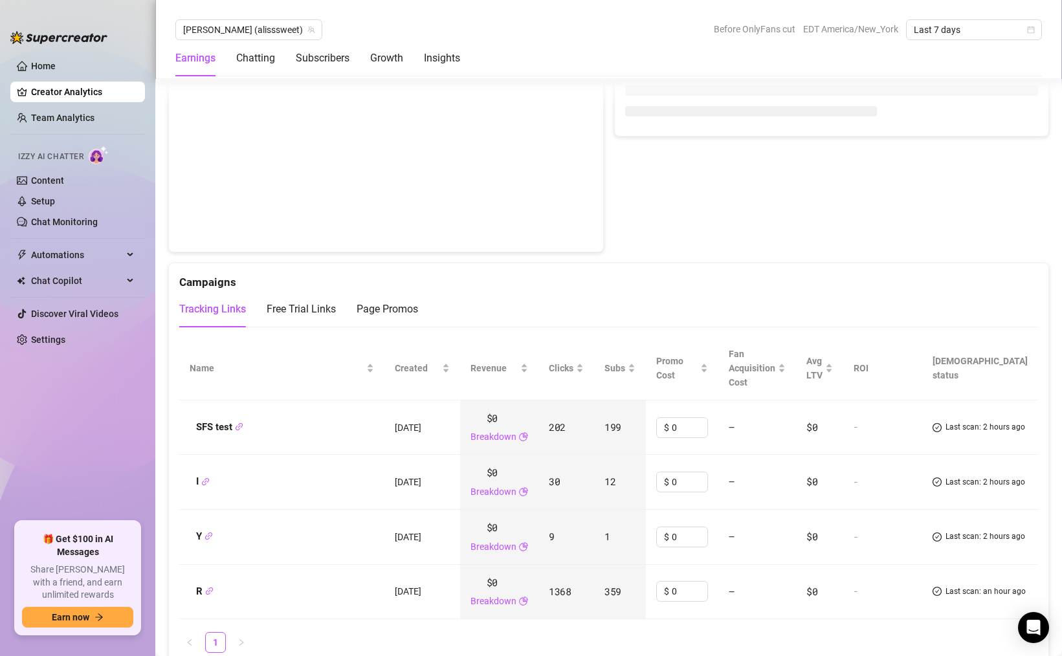
scroll to position [1394, 0]
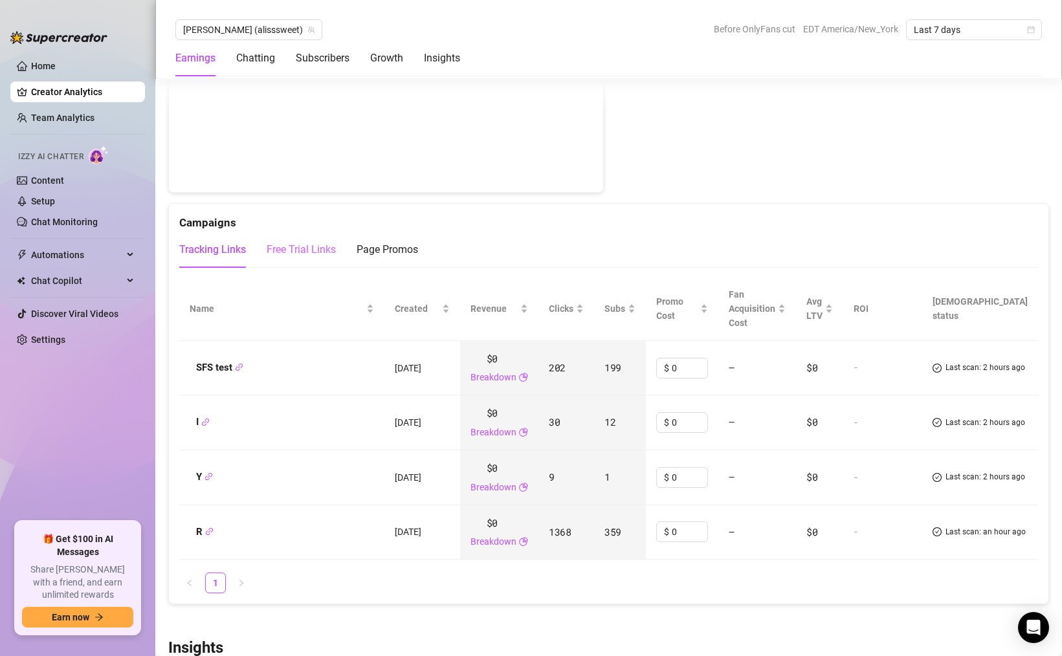
click at [306, 265] on div "Free Trial Links" at bounding box center [301, 250] width 69 height 36
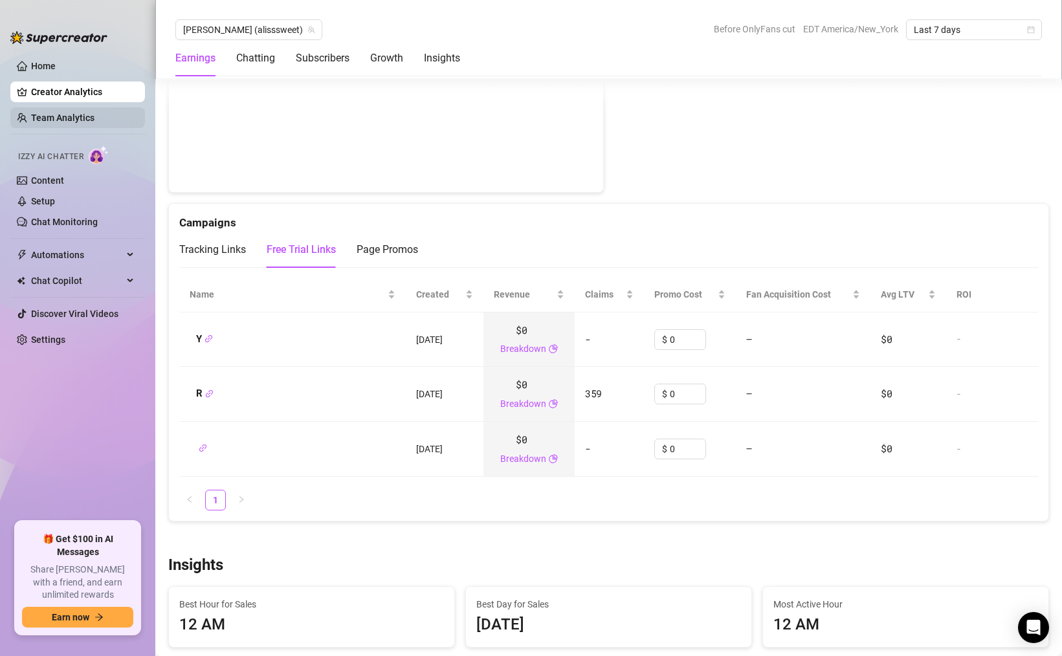
click at [95, 117] on link "Team Analytics" at bounding box center [62, 118] width 63 height 10
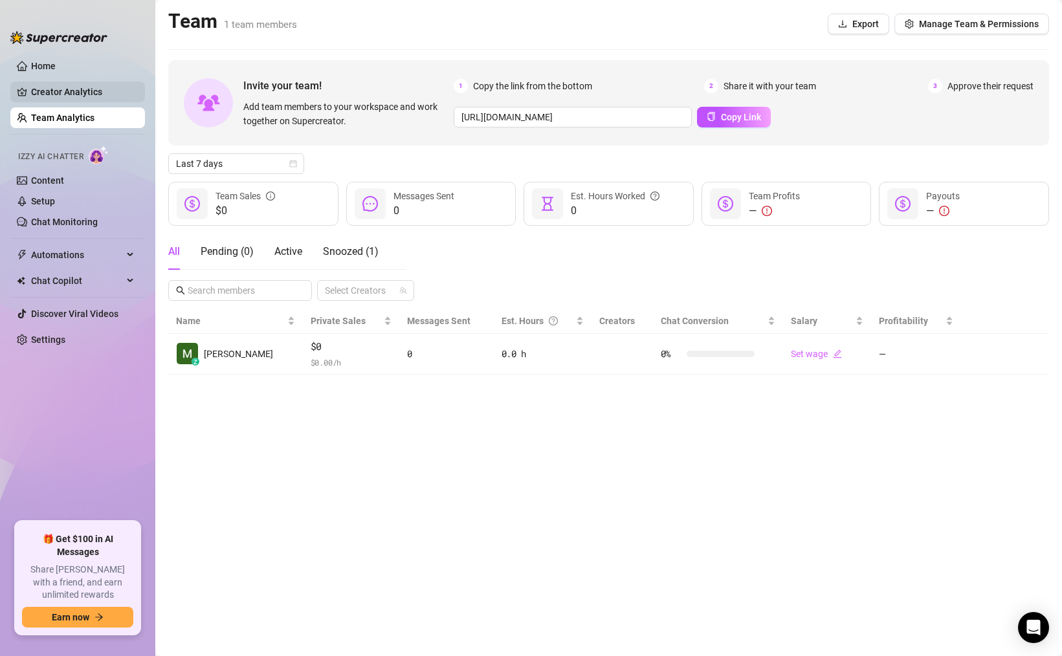
click at [135, 86] on link "Creator Analytics" at bounding box center [83, 92] width 104 height 21
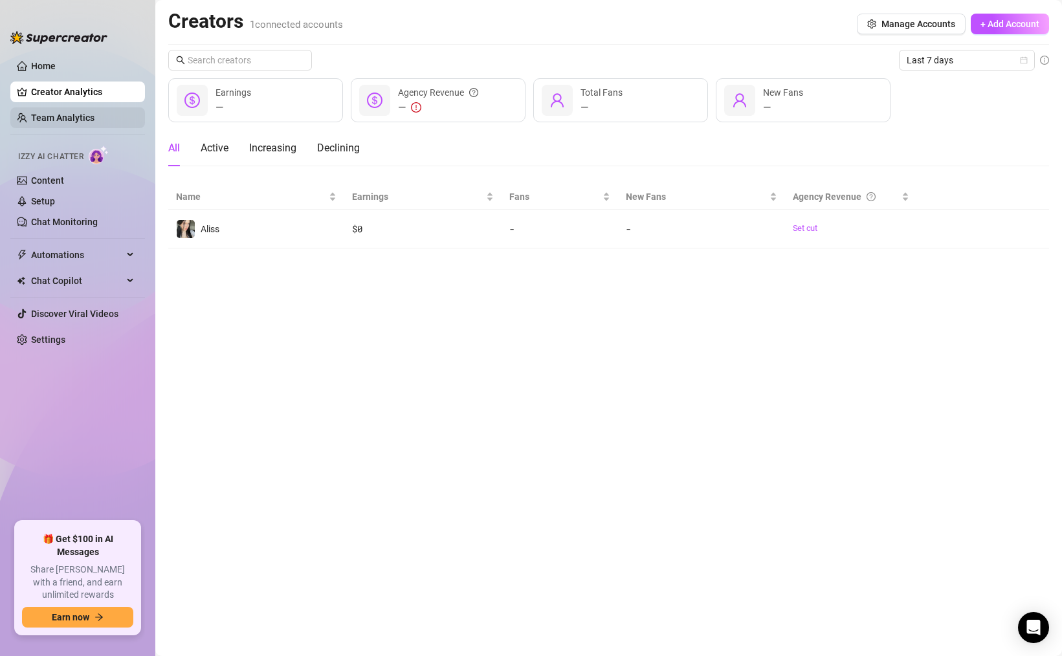
click at [95, 117] on link "Team Analytics" at bounding box center [62, 118] width 63 height 10
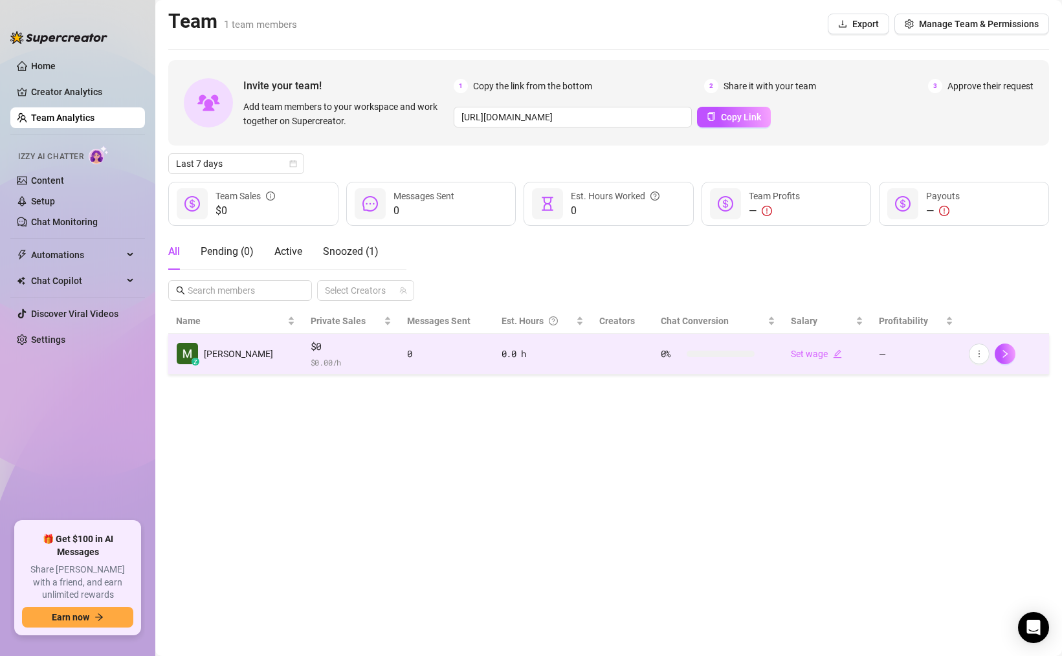
click at [399, 362] on td "0" at bounding box center [446, 354] width 95 height 41
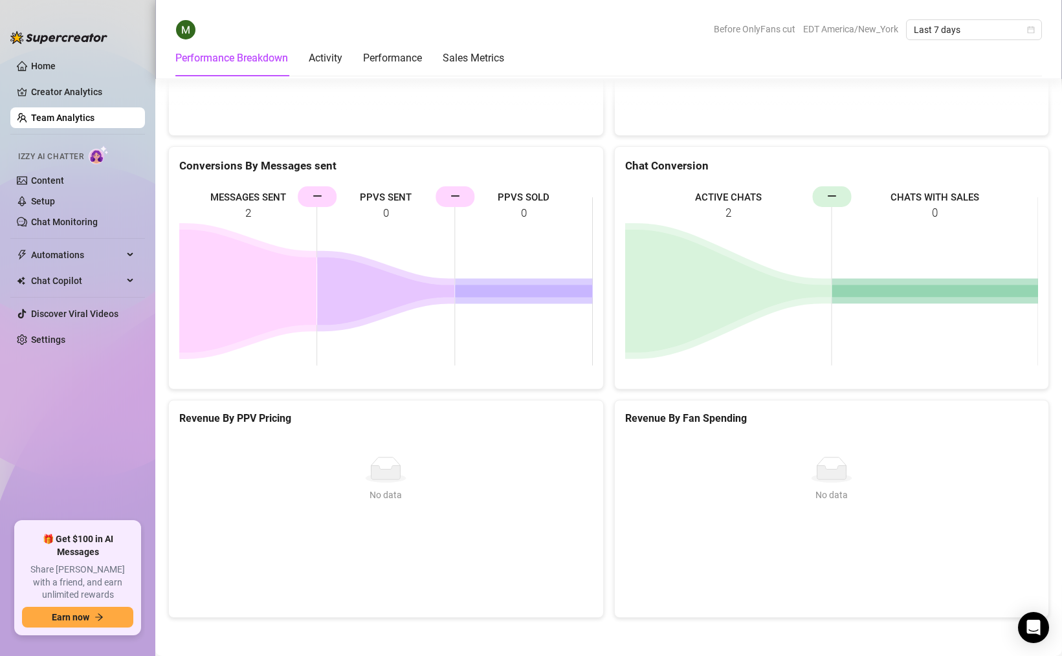
scroll to position [1554, 0]
click at [91, 218] on link "Chat Monitoring" at bounding box center [64, 222] width 67 height 10
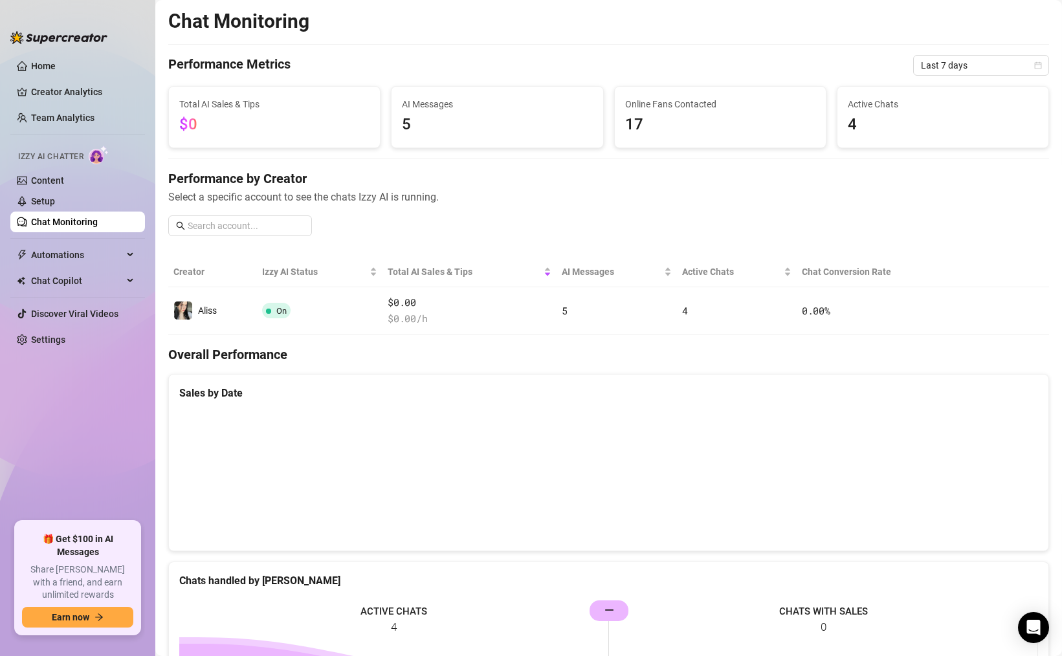
click at [440, 121] on span "5" at bounding box center [497, 125] width 190 height 25
click at [433, 109] on span "AI Messages" at bounding box center [497, 104] width 190 height 14
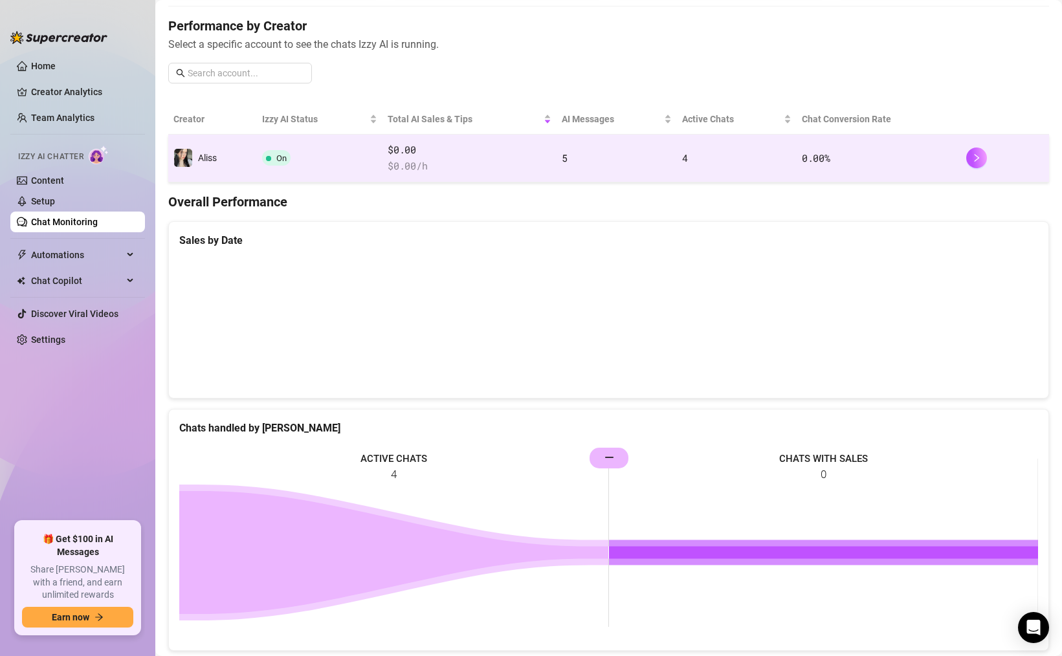
click at [421, 164] on span "$ 0.00 /h" at bounding box center [470, 167] width 164 height 16
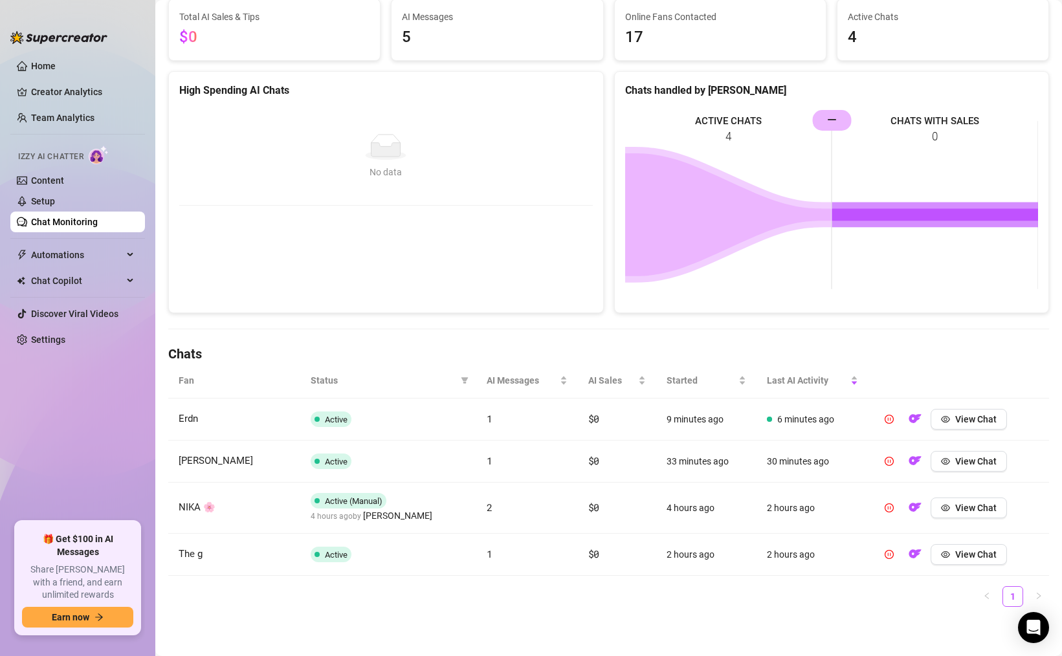
scroll to position [118, 0]
click at [962, 417] on span "View Chat" at bounding box center [976, 419] width 41 height 10
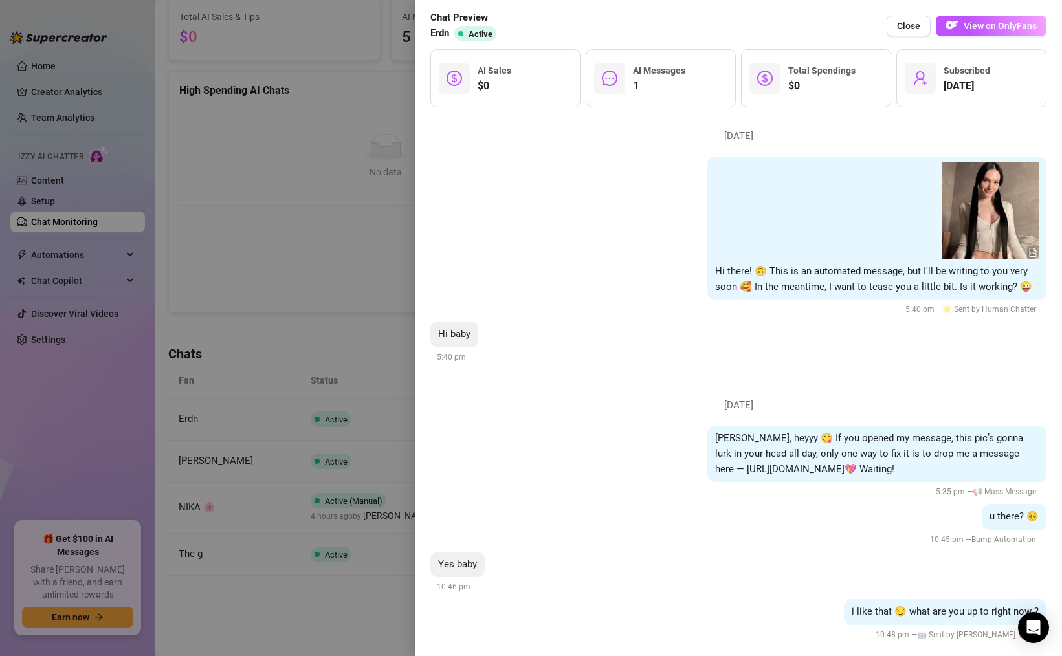
scroll to position [40, 0]
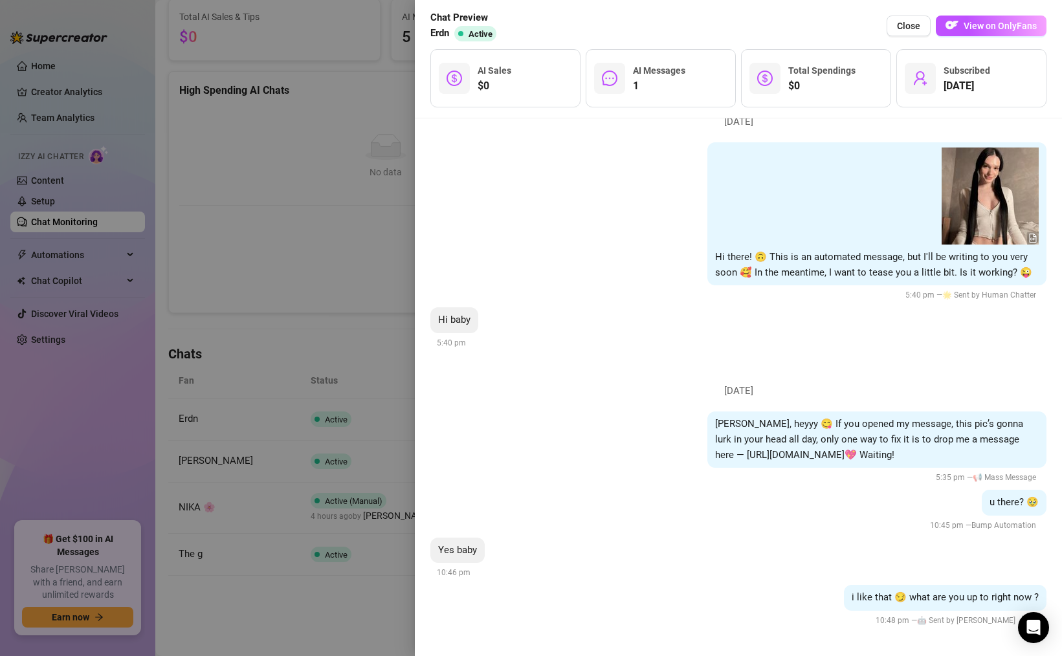
click at [622, 463] on div "[PERSON_NAME], heyyy 😋 If you opened my message, this pic’s gonna lurk in your …" at bounding box center [739, 448] width 616 height 73
click at [393, 439] on div at bounding box center [531, 328] width 1062 height 656
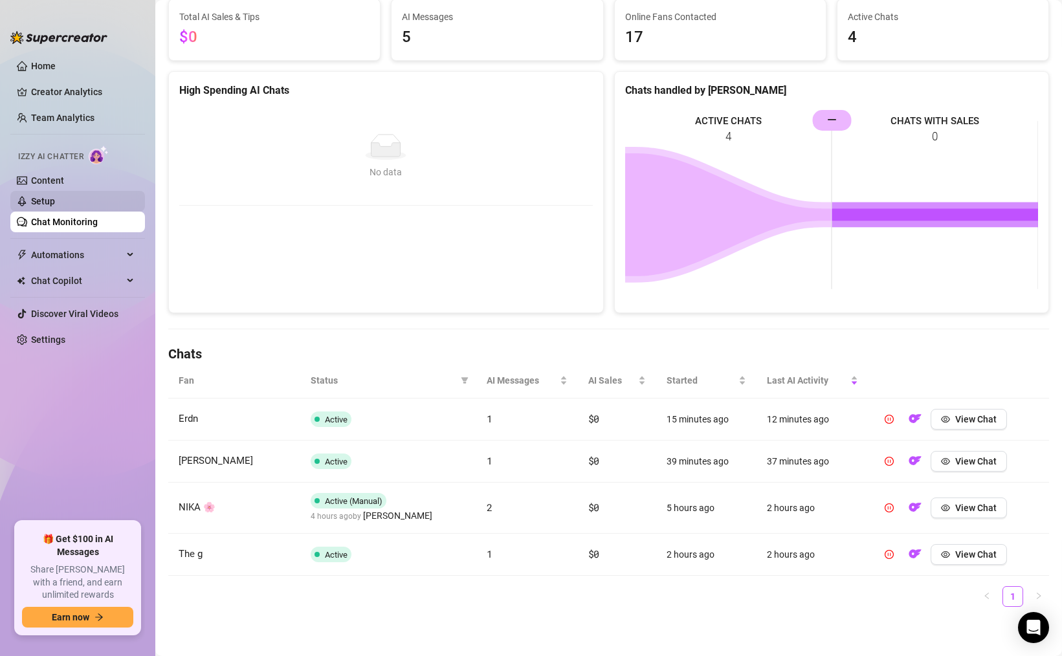
click at [33, 207] on link "Setup" at bounding box center [43, 201] width 24 height 10
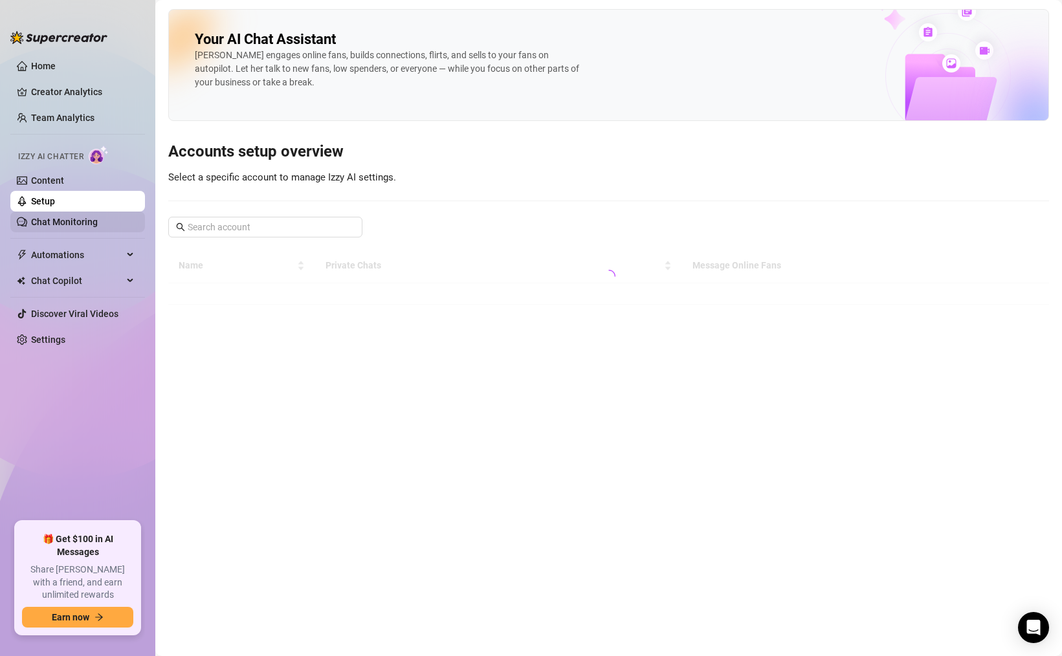
click at [33, 223] on link "Chat Monitoring" at bounding box center [64, 222] width 67 height 10
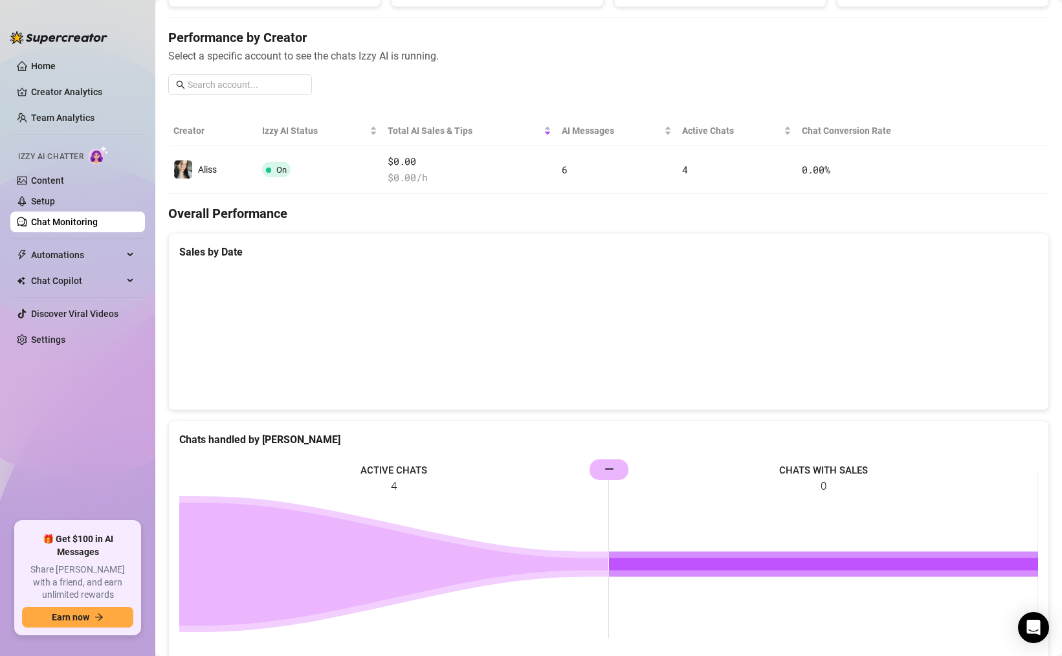
scroll to position [136, 0]
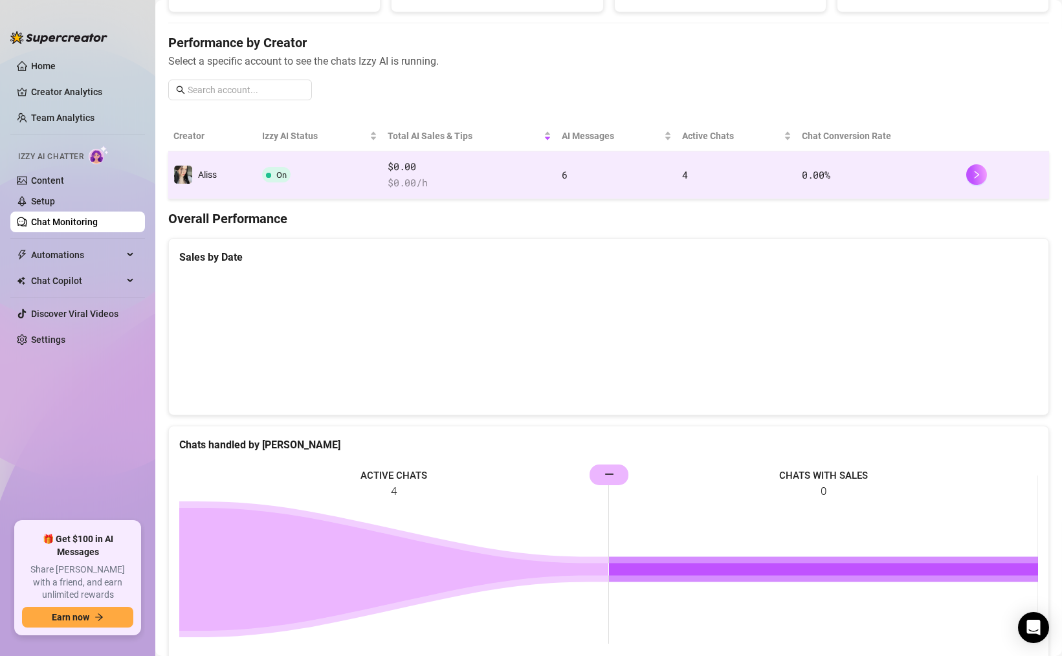
click at [370, 172] on td "On" at bounding box center [320, 175] width 126 height 48
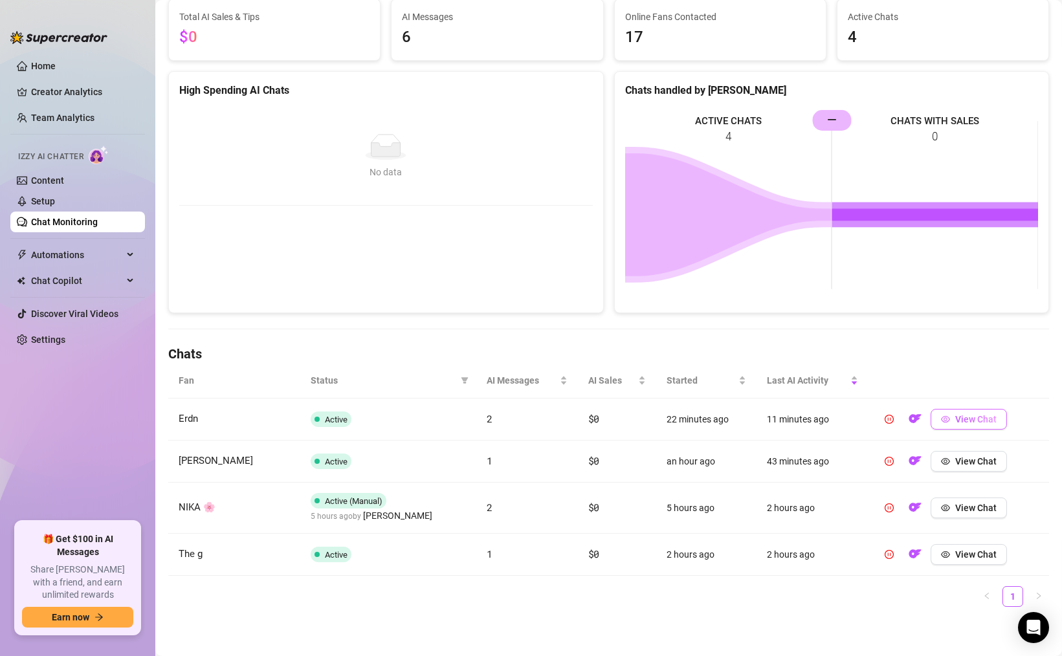
click at [972, 423] on span "View Chat" at bounding box center [976, 419] width 41 height 10
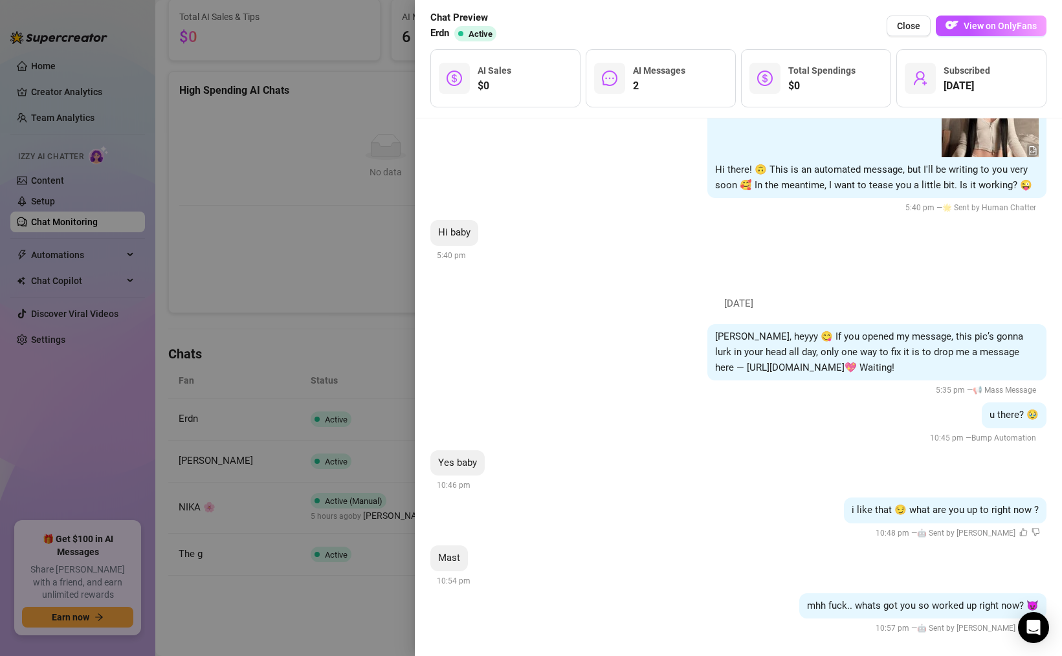
scroll to position [135, 0]
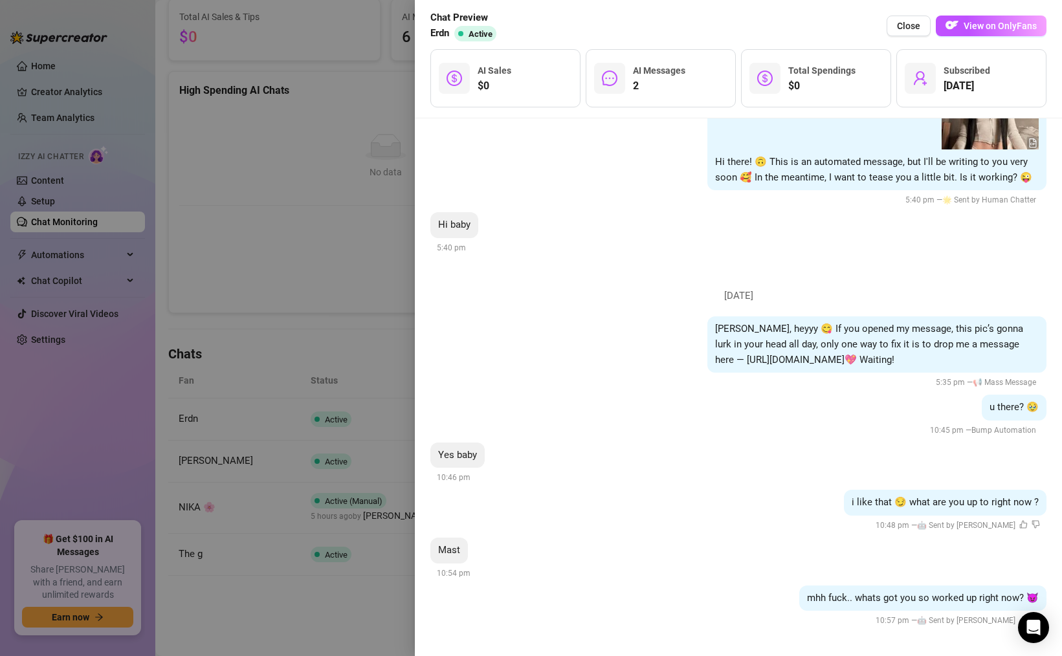
click at [441, 552] on span "Mast" at bounding box center [449, 550] width 22 height 12
copy span "Mast"
click at [864, 599] on span "mhh fuck.. whats got you so worked up right now? 😈" at bounding box center [923, 598] width 232 height 12
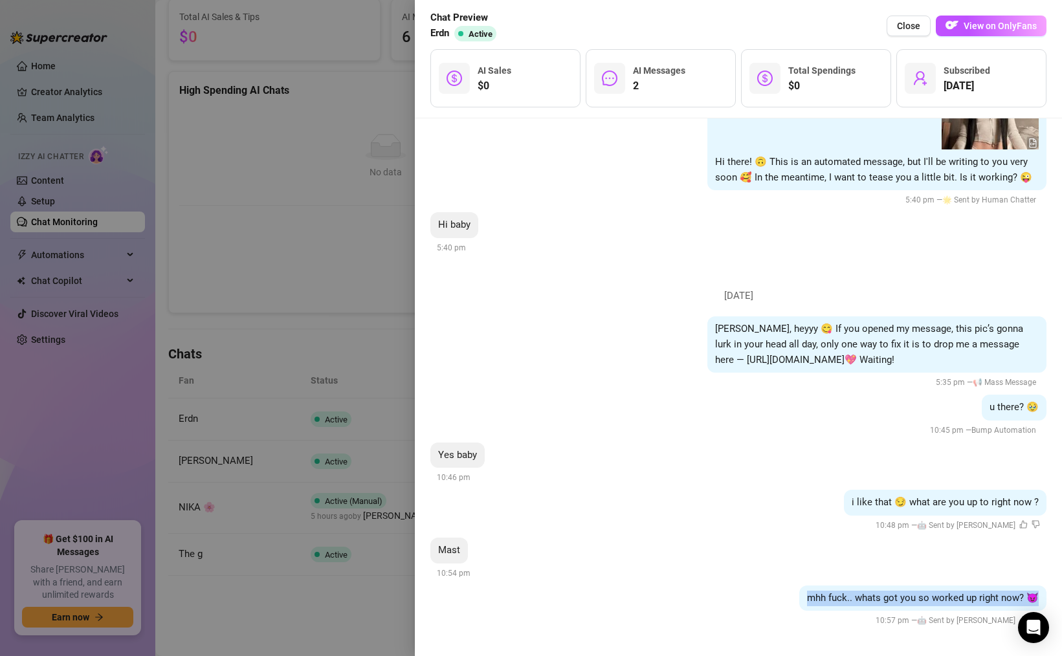
click at [864, 599] on span "mhh fuck.. whats got you so worked up right now? 😈" at bounding box center [923, 598] width 232 height 12
copy span "mhh fuck.. whats got you so worked up right now? 😈"
click at [320, 227] on div at bounding box center [531, 328] width 1062 height 656
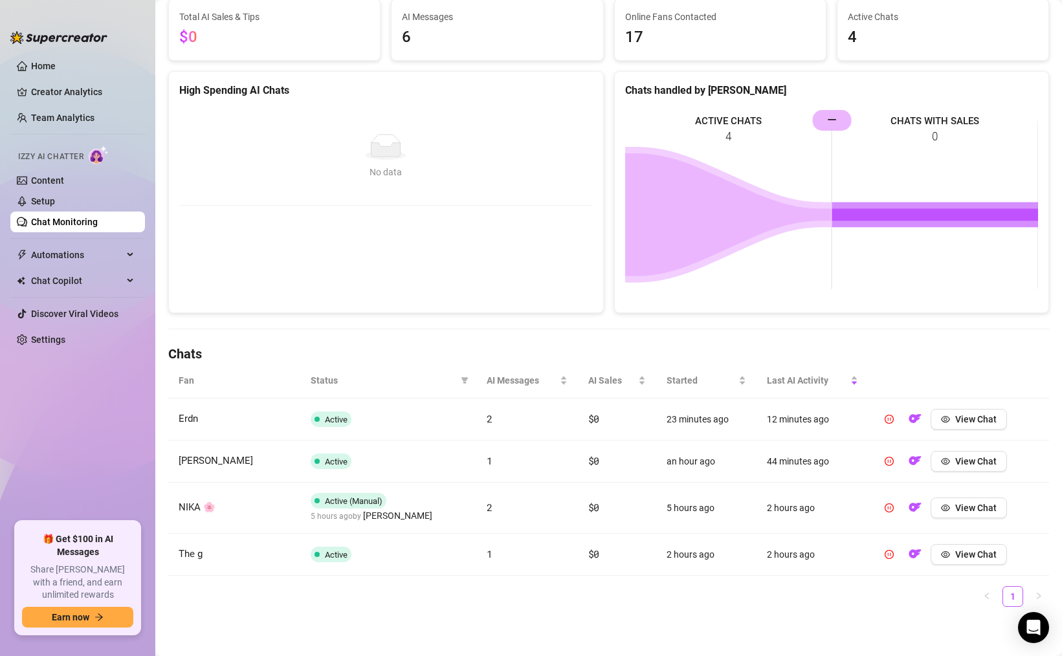
click at [98, 227] on link "Chat Monitoring" at bounding box center [64, 222] width 67 height 10
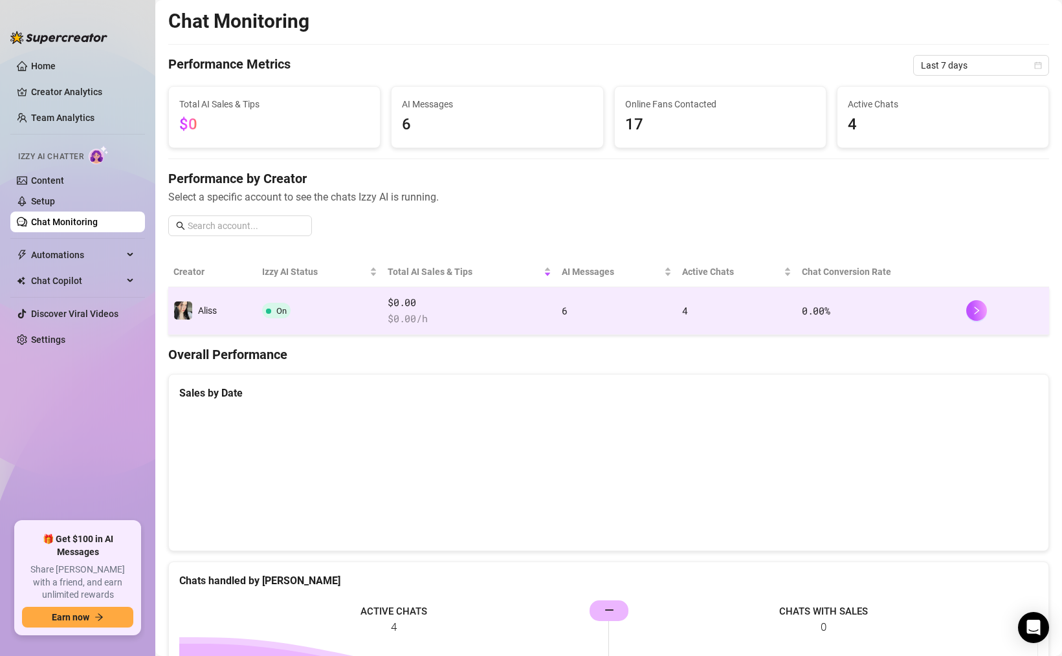
click at [357, 290] on td "On" at bounding box center [320, 311] width 126 height 48
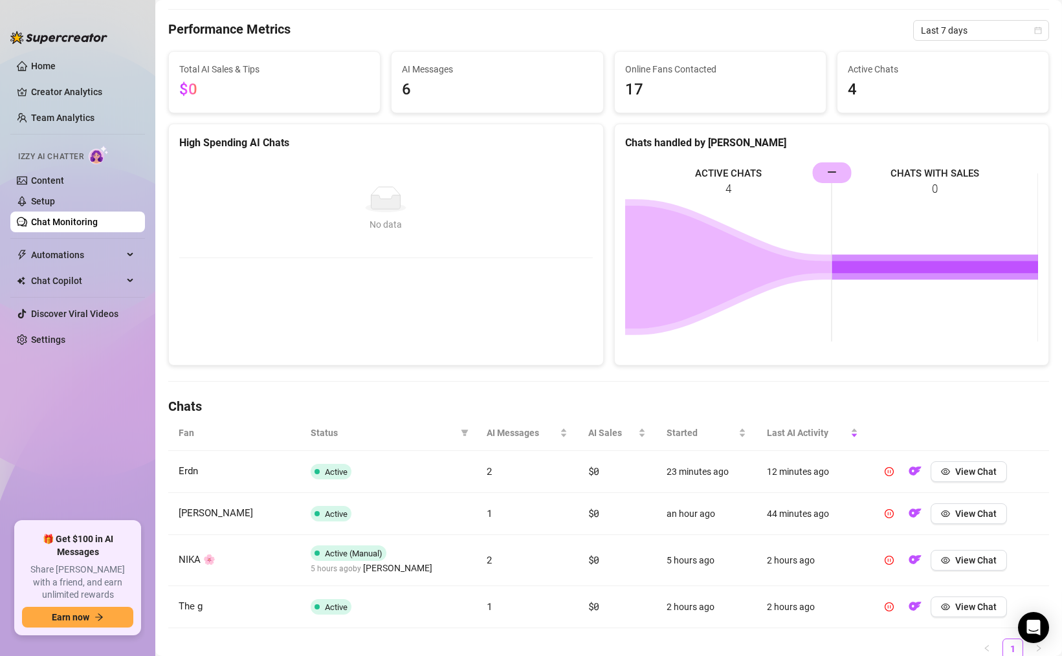
scroll to position [67, 0]
